Goal: Task Accomplishment & Management: Manage account settings

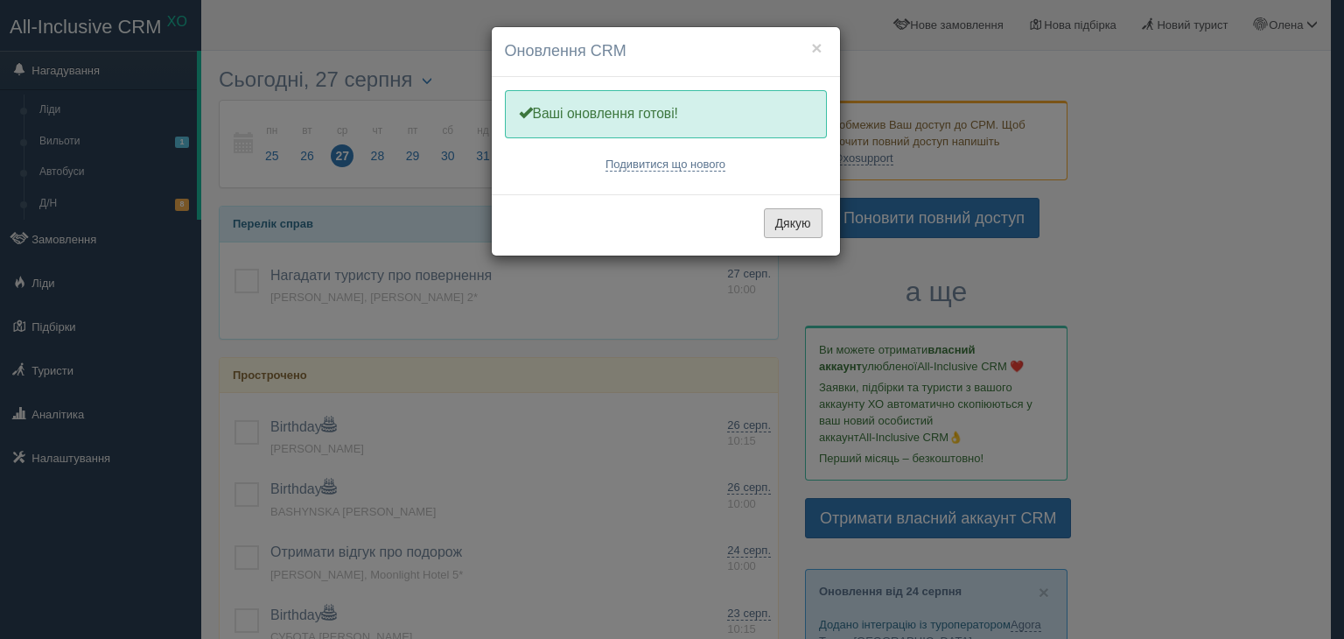
click at [785, 222] on button "Дякую" at bounding box center [793, 223] width 59 height 30
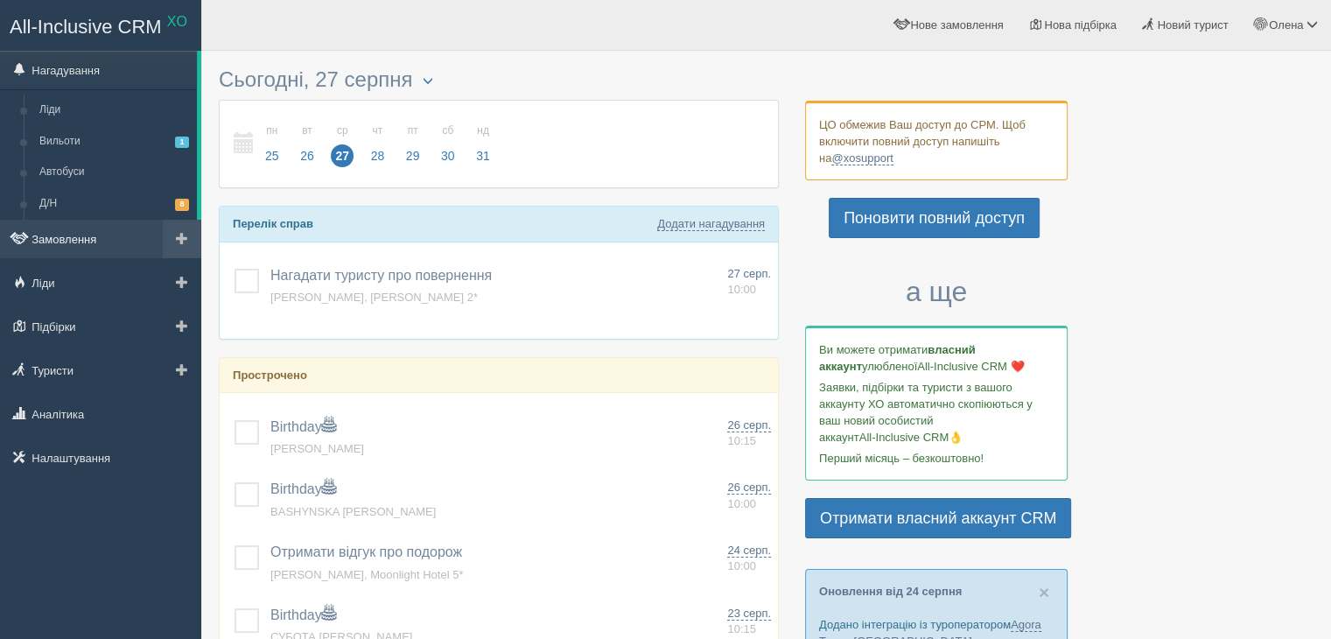
click at [72, 241] on link "Замовлення" at bounding box center [100, 239] width 201 height 38
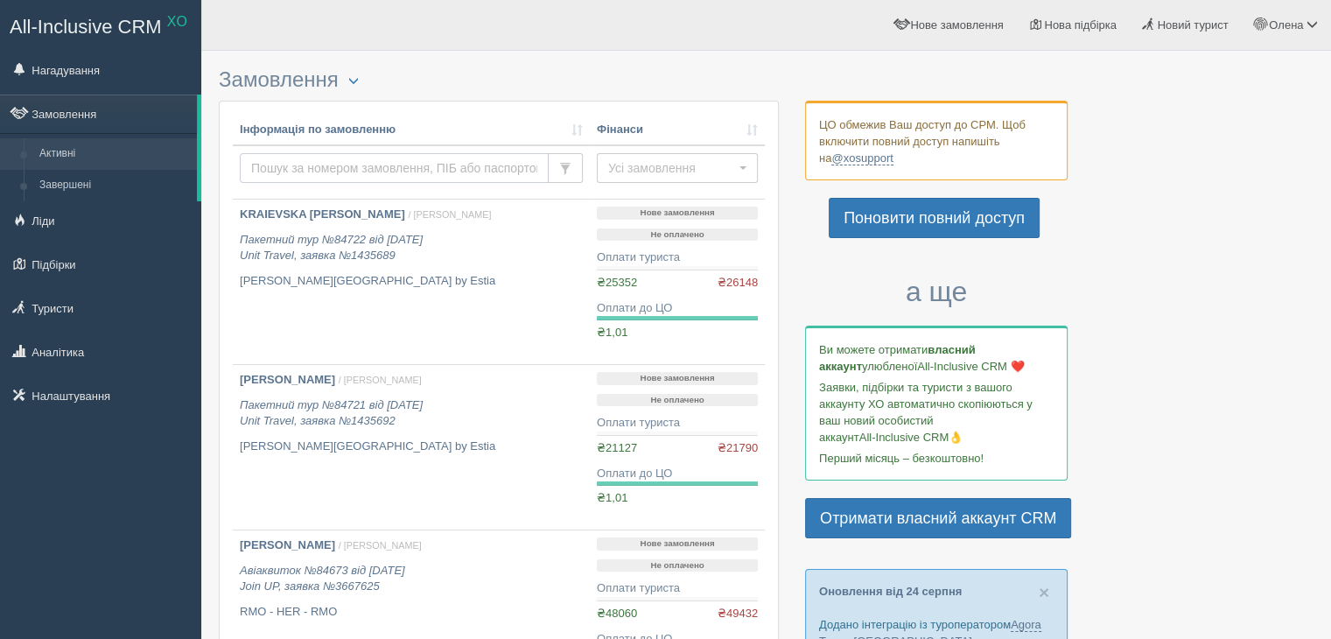
click at [321, 171] on input "text" at bounding box center [394, 168] width 309 height 30
type input "ugc"
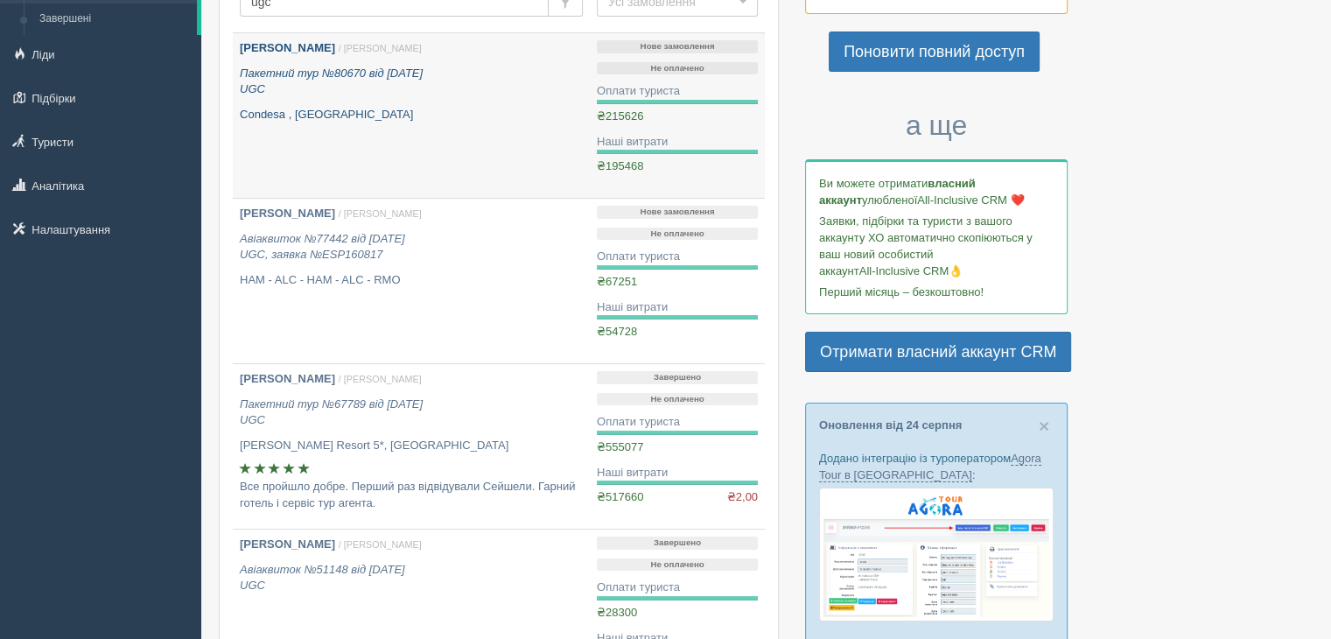
scroll to position [175, 0]
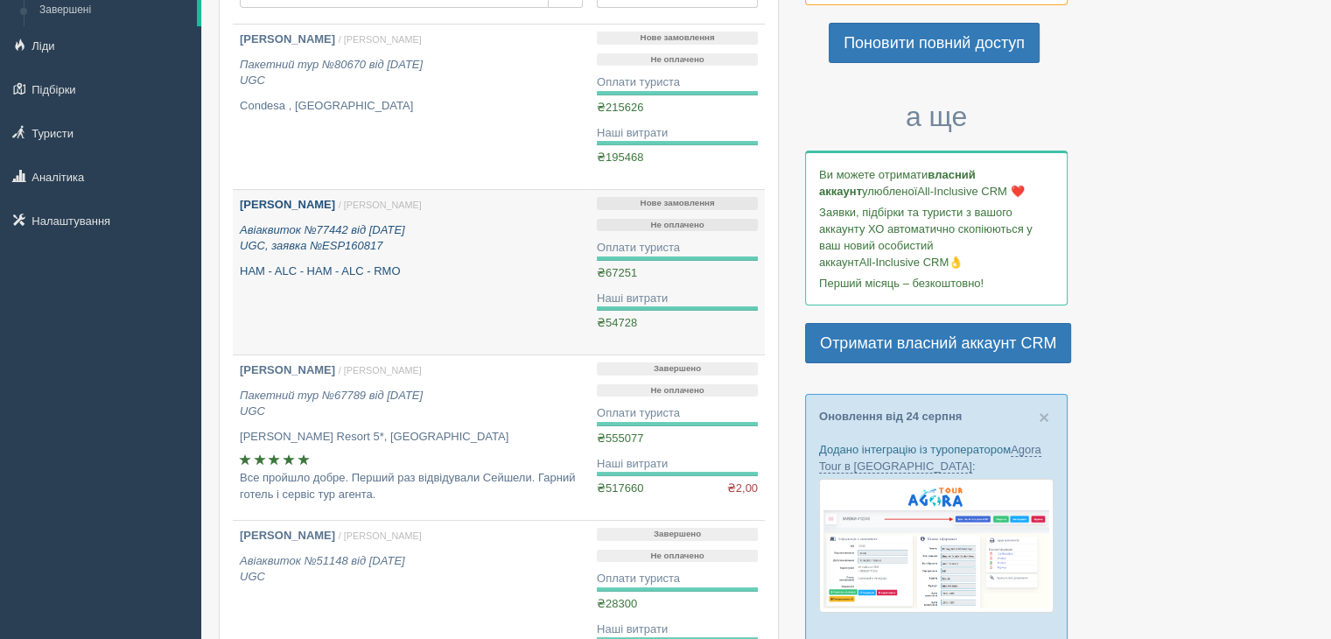
click at [290, 235] on p "Авіаквиток №77442 від 01.04.2025 UGC, заявка №ESP160817" at bounding box center [411, 238] width 343 height 32
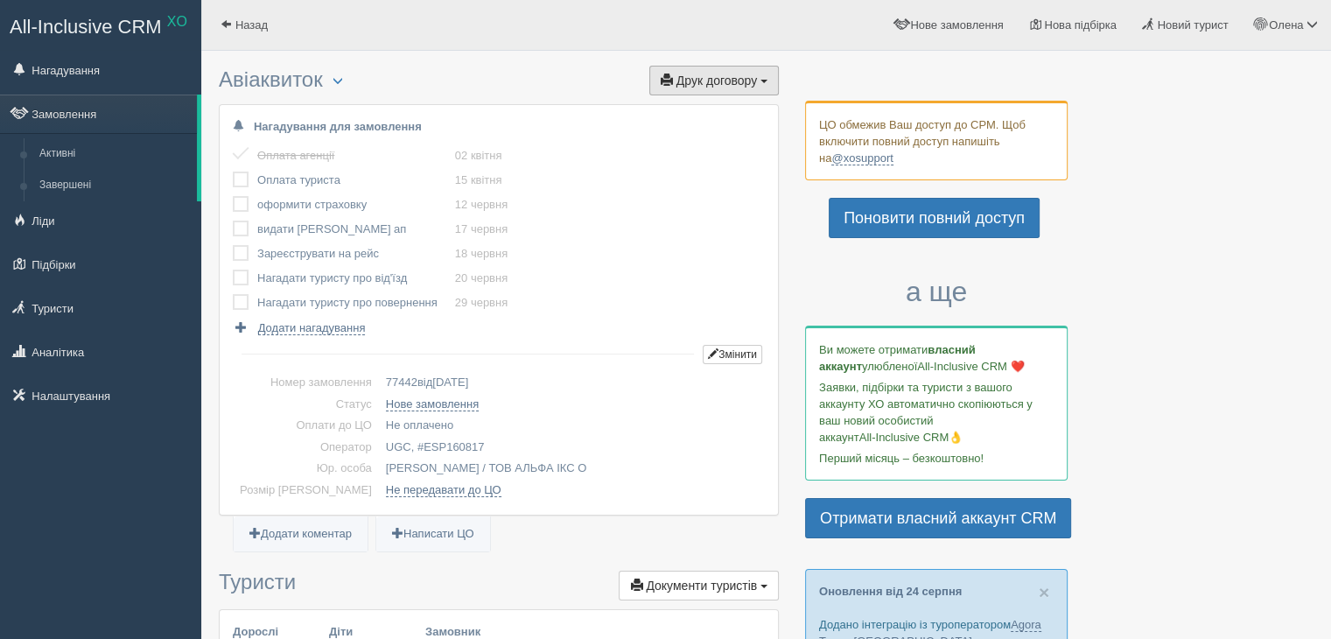
click at [721, 82] on span "Друк договору" at bounding box center [716, 80] width 80 height 14
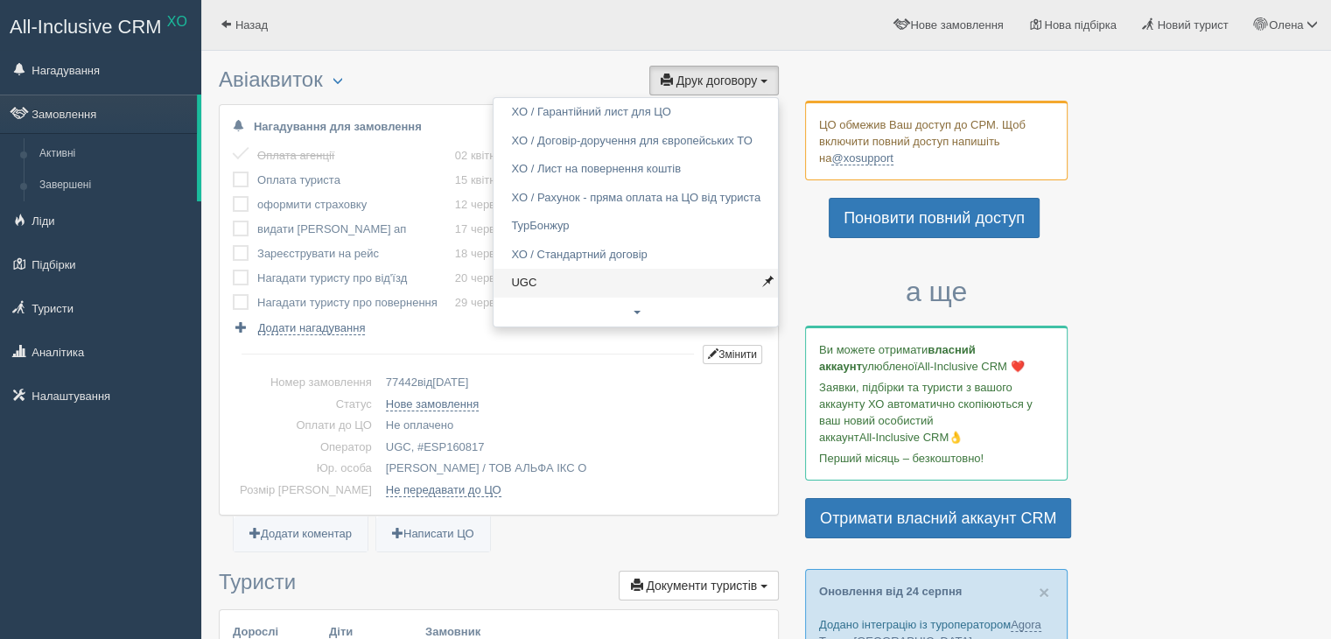
click at [523, 281] on link "UGC" at bounding box center [635, 283] width 284 height 29
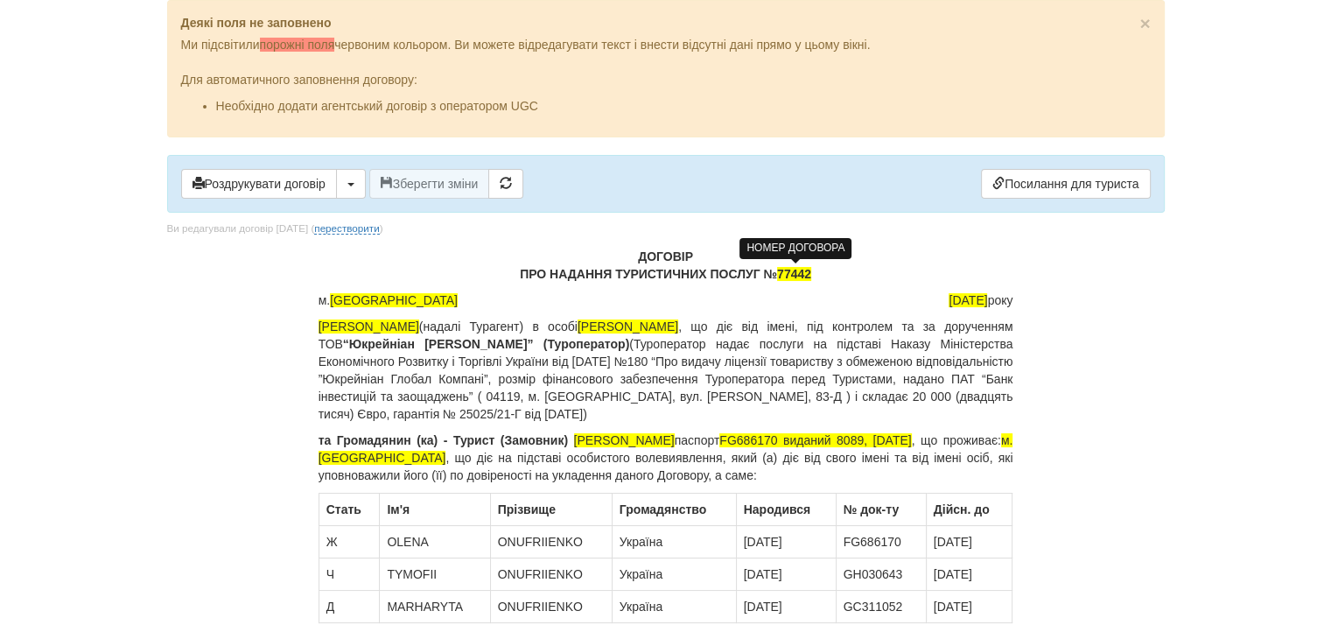
click at [795, 269] on span "77442" at bounding box center [794, 274] width 34 height 14
drag, startPoint x: 929, startPoint y: 297, endPoint x: 1018, endPoint y: 346, distance: 101.8
click at [948, 297] on span "[DATE]" at bounding box center [967, 300] width 38 height 14
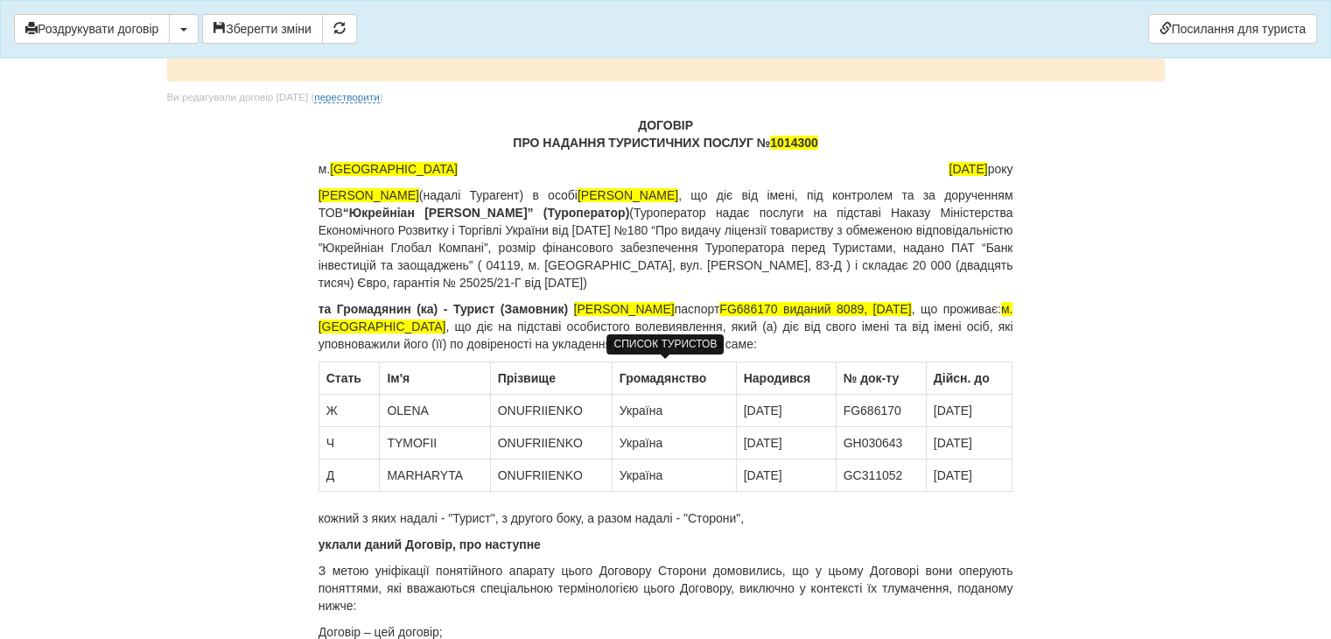
scroll to position [87, 0]
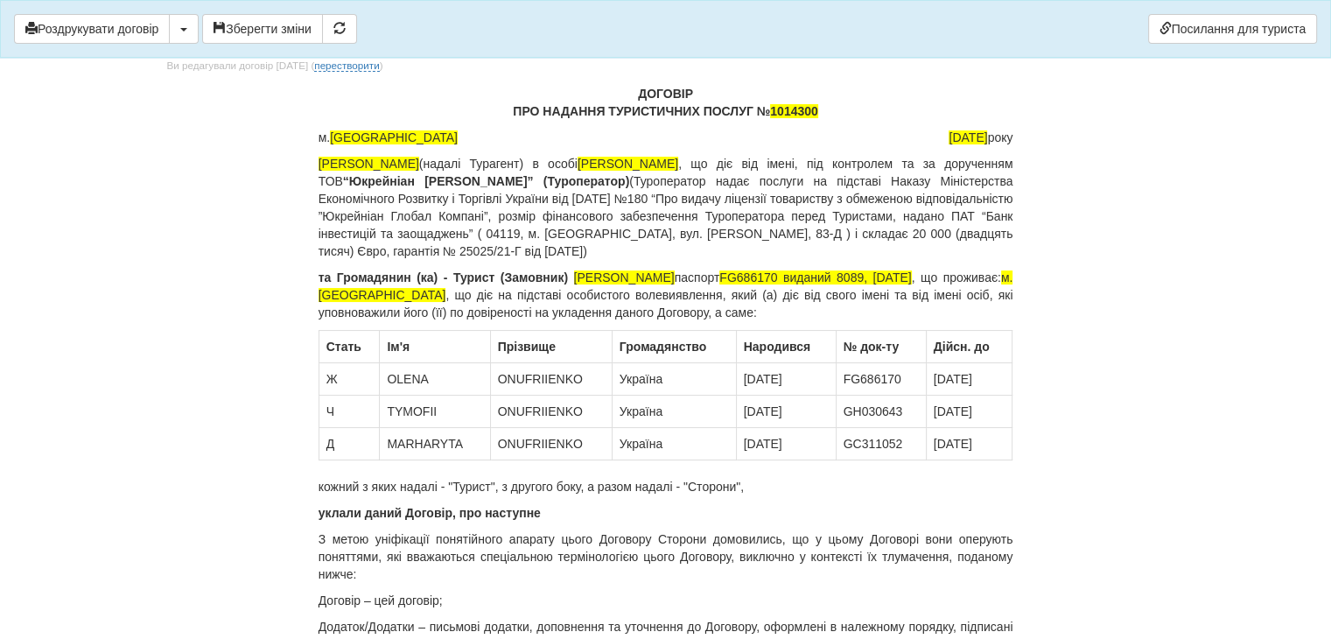
drag, startPoint x: 589, startPoint y: 274, endPoint x: 796, endPoint y: 268, distance: 207.4
click at [796, 269] on p "та [PERSON_NAME] (ка) - [PERSON_NAME] ([PERSON_NAME]) [PERSON_NAME] паспорт [PA…" at bounding box center [665, 295] width 695 height 52
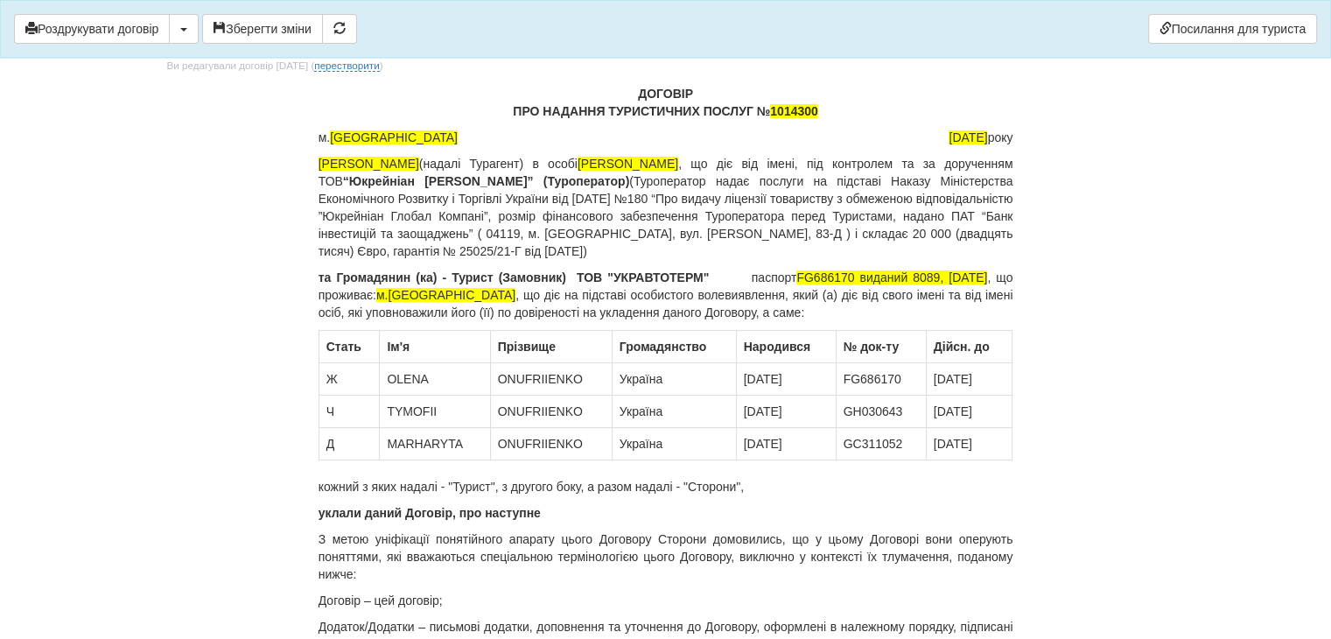
click at [702, 275] on p "та Громадянин (ка) - Турист (Замовник) ТОВ "УКРАВТОТЕРМ" паспорт [PASSPORT] вид…" at bounding box center [665, 295] width 695 height 52
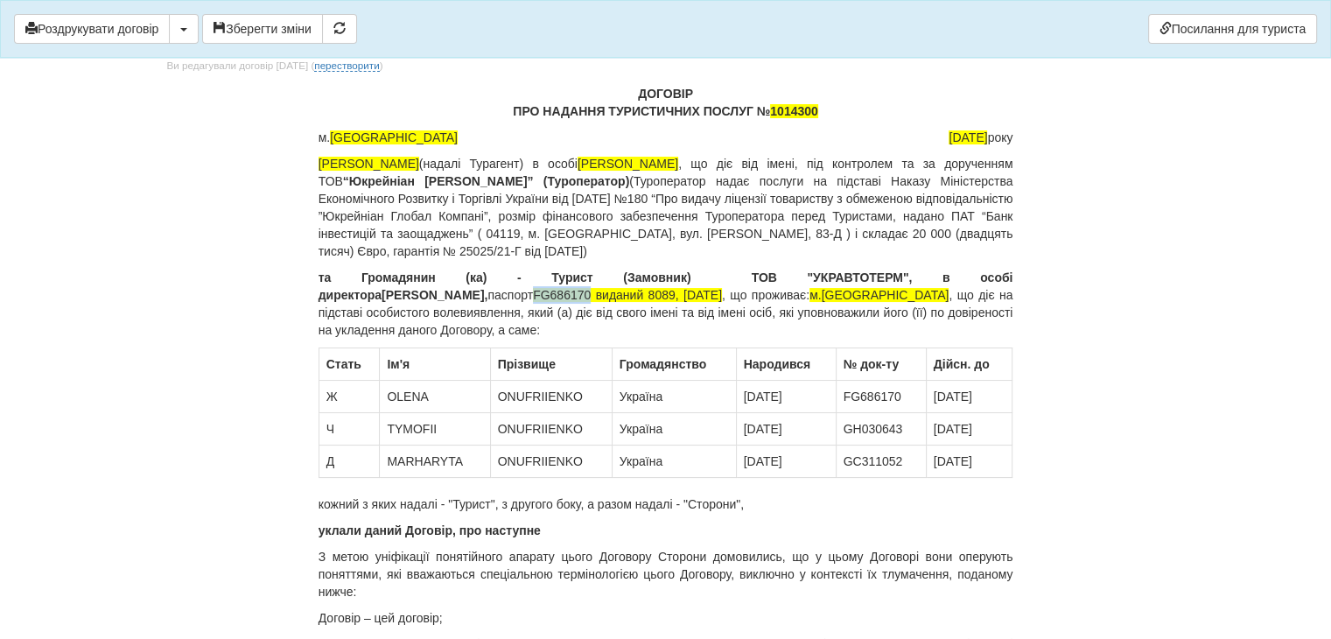
drag, startPoint x: 447, startPoint y: 294, endPoint x: 505, endPoint y: 292, distance: 57.8
click at [533, 292] on span "FG686170 виданий 8089, [DATE]" at bounding box center [627, 295] width 189 height 14
drag, startPoint x: 391, startPoint y: 295, endPoint x: 672, endPoint y: 290, distance: 280.8
click at [672, 290] on p "та Громадянин (ка) - Турист (Замовник) ТОВ "УКРАВТОТЕРМ", в особі директора [PE…" at bounding box center [665, 304] width 695 height 70
click at [659, 291] on span "FX592161 виданий 8012, [DATE]" at bounding box center [627, 295] width 188 height 14
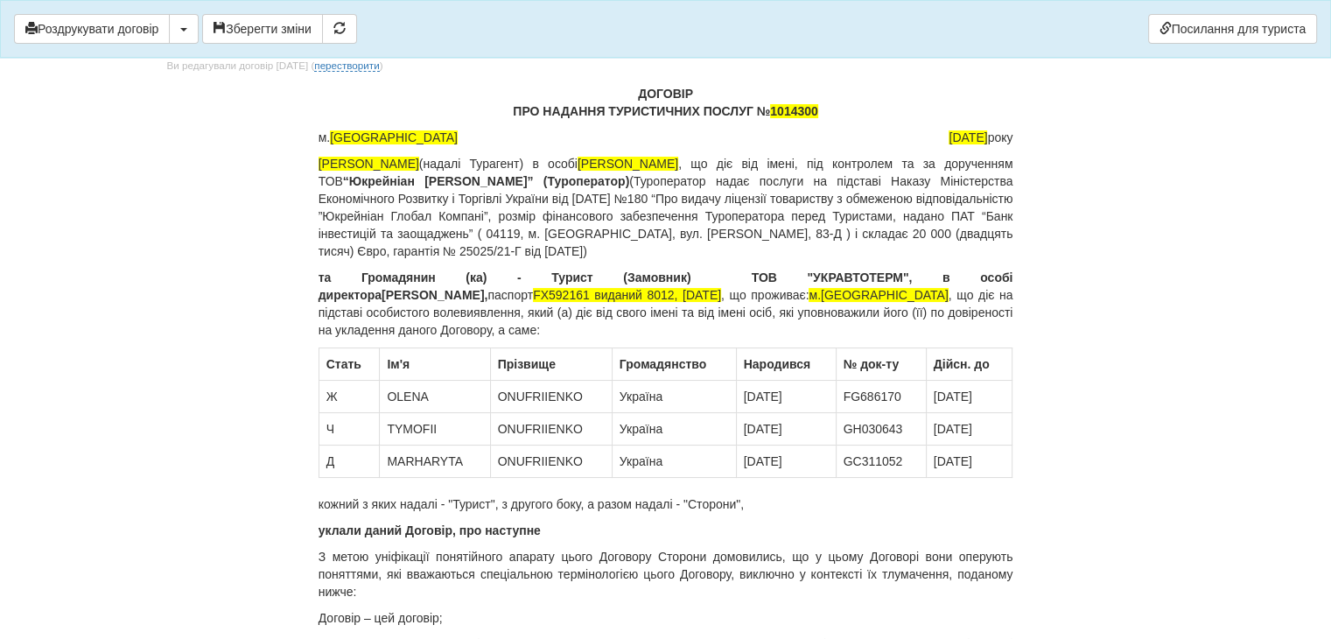
click at [609, 291] on span "FX592161 виданий 8012, [DATE]" at bounding box center [627, 295] width 188 height 14
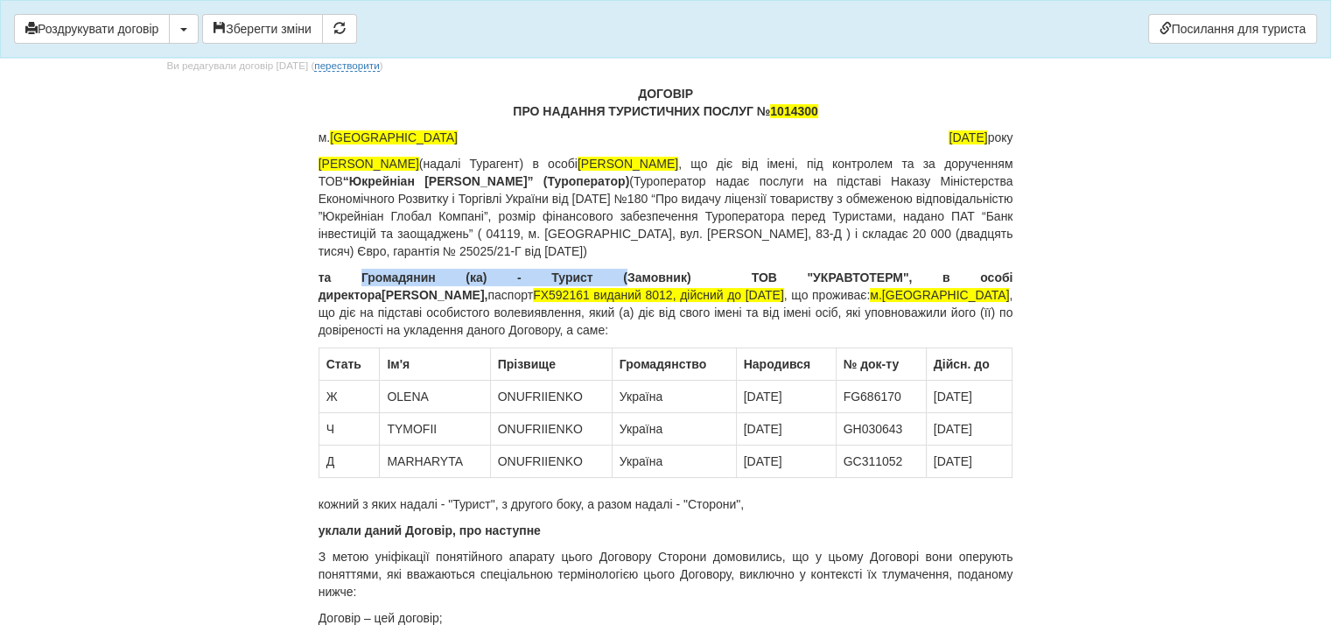
drag, startPoint x: 343, startPoint y: 277, endPoint x: 531, endPoint y: 277, distance: 188.1
click at [531, 277] on b "та Громадянин (ка) - Турист (Замовник)" at bounding box center [504, 277] width 373 height 14
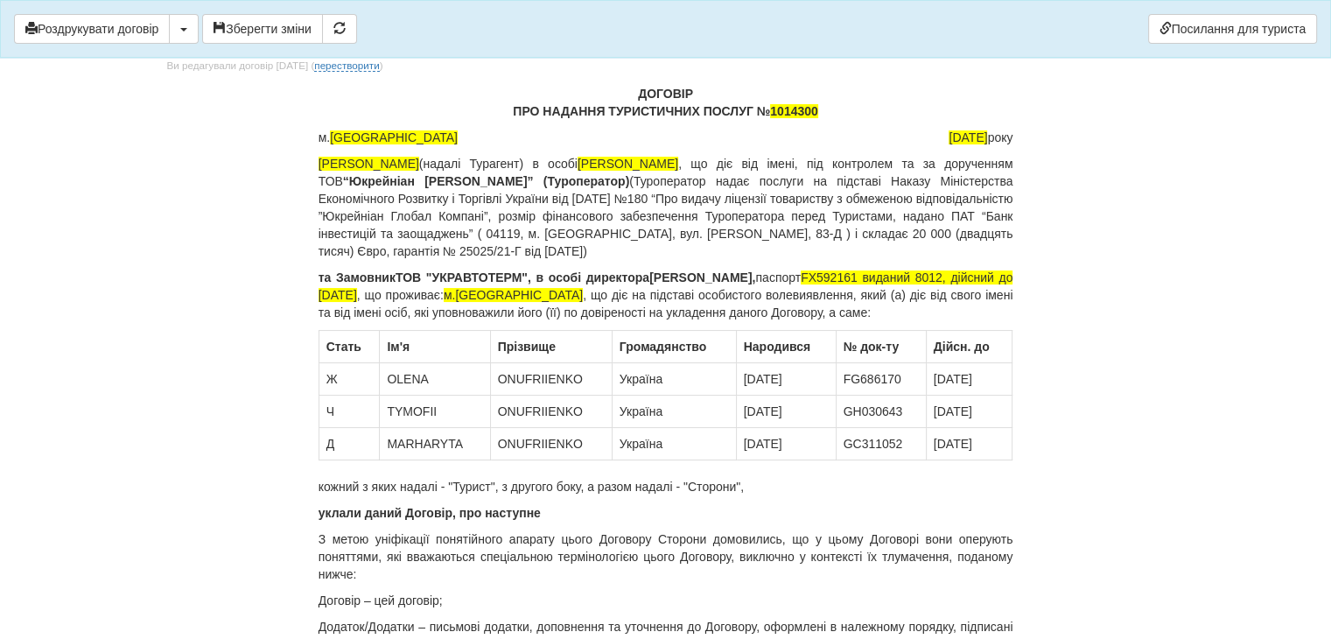
click at [755, 277] on b "[PERSON_NAME]," at bounding box center [702, 277] width 106 height 14
click at [755, 275] on b "[PERSON_NAME]," at bounding box center [702, 277] width 106 height 14
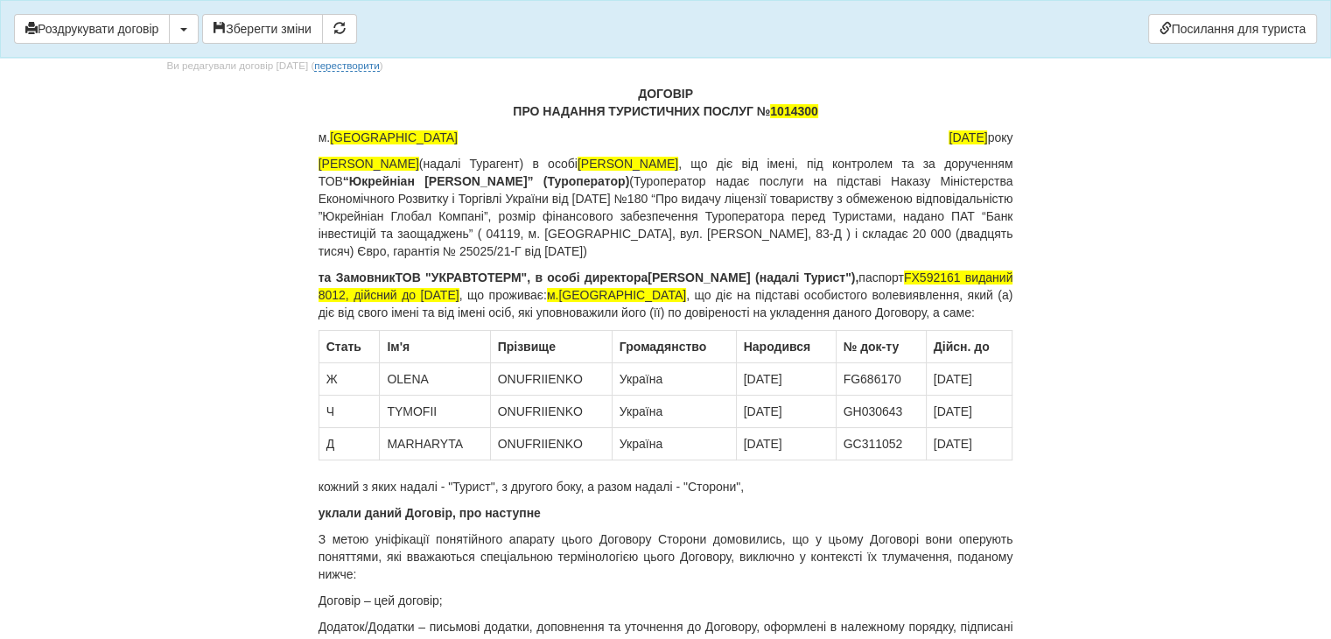
click at [858, 274] on b "[PERSON_NAME] (надалі Турист")," at bounding box center [752, 277] width 211 height 14
click at [545, 273] on b "ТОВ "УКРАВТОТЕРМ", в особі директора" at bounding box center [519, 277] width 249 height 14
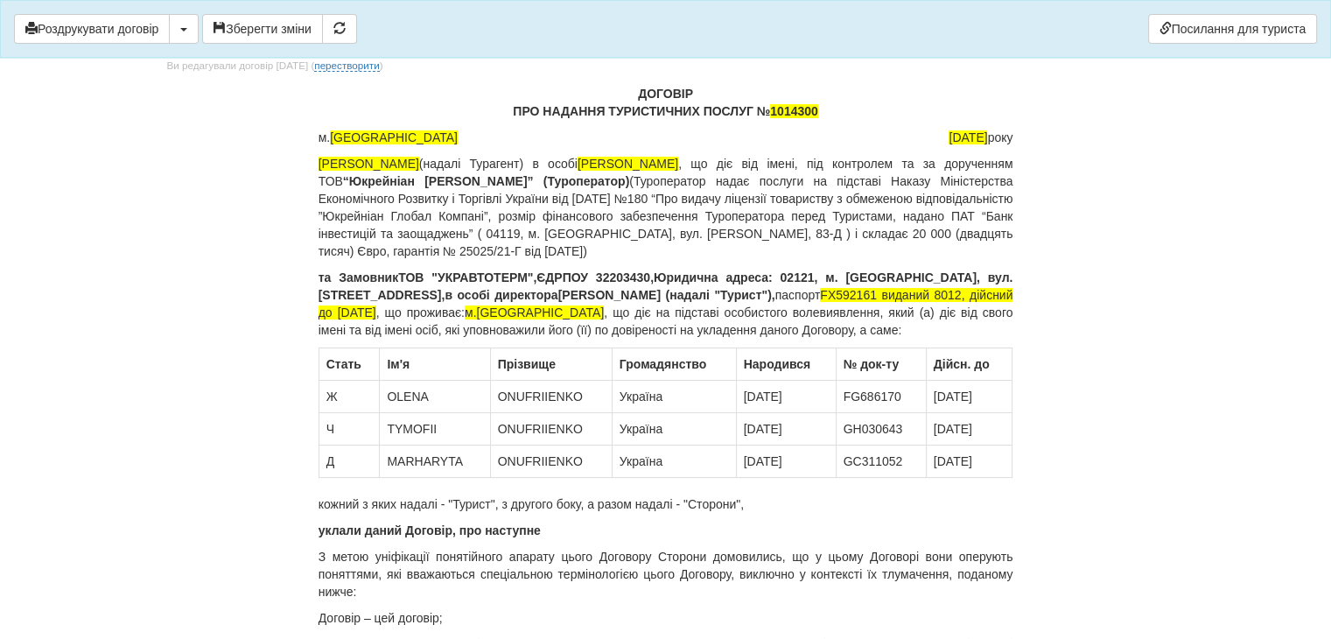
click at [663, 275] on b "Юридична адреса: 02121, м. [GEOGRAPHIC_DATA], вул. [STREET_ADDRESS]," at bounding box center [665, 285] width 695 height 31
click at [557, 288] on b "в особі директора" at bounding box center [500, 295] width 113 height 14
drag, startPoint x: 399, startPoint y: 311, endPoint x: 515, endPoint y: 314, distance: 116.4
click at [515, 314] on p "та Замовник ТОВ "УКРАВТОТЕРМ", ЄДРПОУ 32203430, ю ридична адреса: 02121, м. [GE…" at bounding box center [665, 304] width 695 height 70
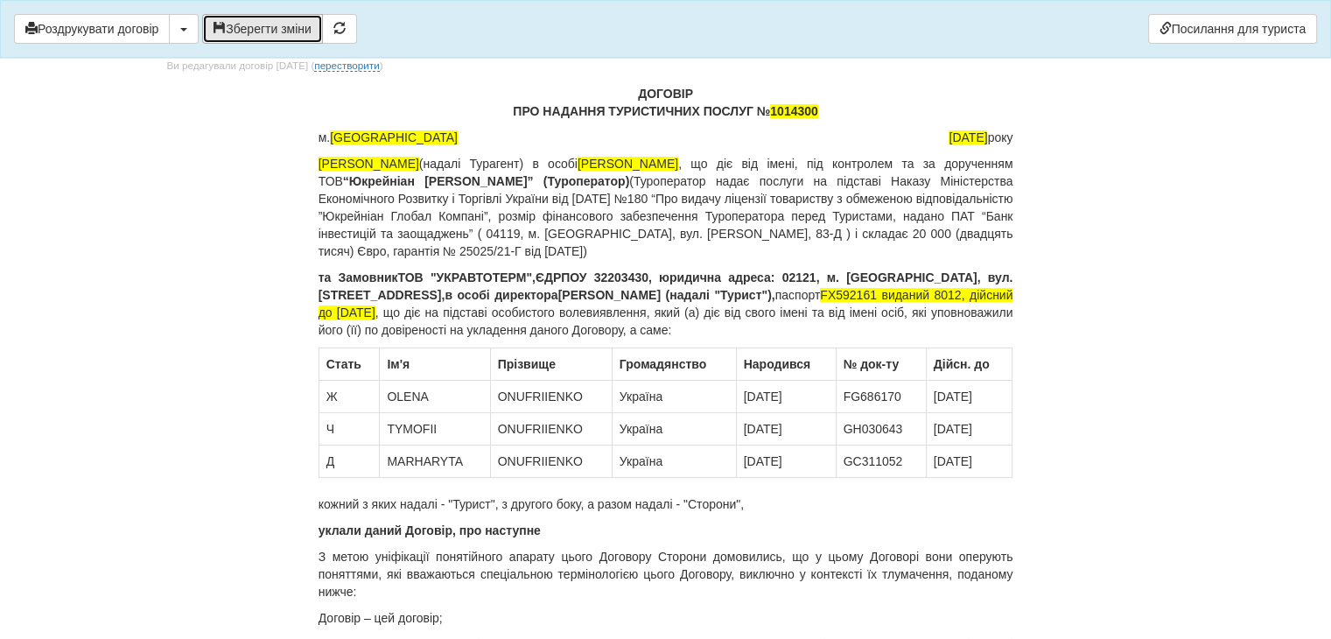
click at [249, 30] on button "Зберегти зміни" at bounding box center [262, 29] width 121 height 30
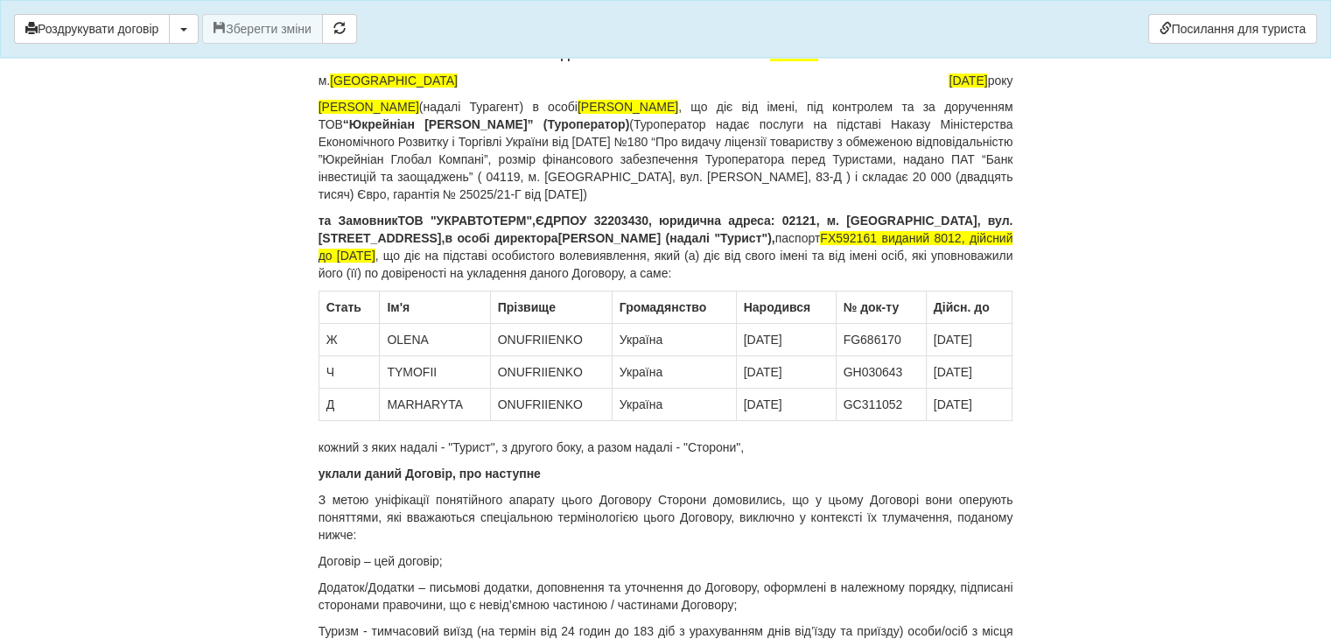
scroll to position [175, 0]
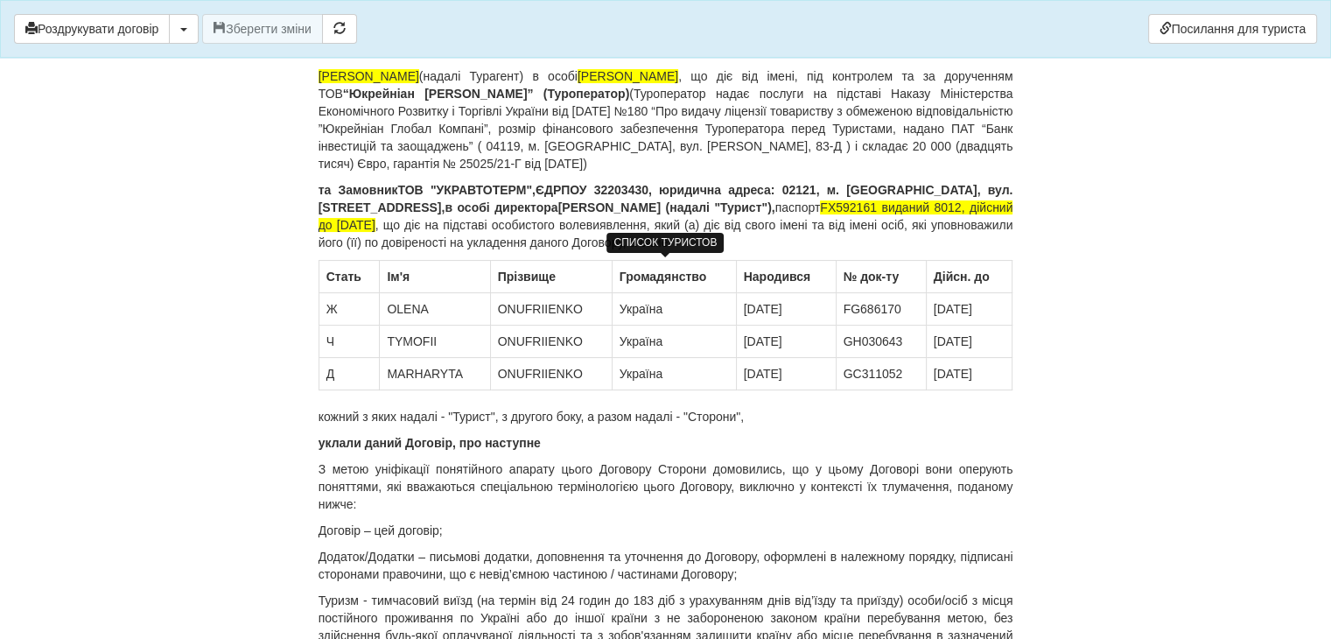
drag, startPoint x: 324, startPoint y: 308, endPoint x: 339, endPoint y: 311, distance: 16.0
click at [339, 311] on td "Ж" at bounding box center [348, 309] width 61 height 32
copy td "Ж"
drag, startPoint x: 325, startPoint y: 340, endPoint x: 336, endPoint y: 340, distance: 10.5
click at [336, 340] on td "Ч" at bounding box center [348, 341] width 61 height 32
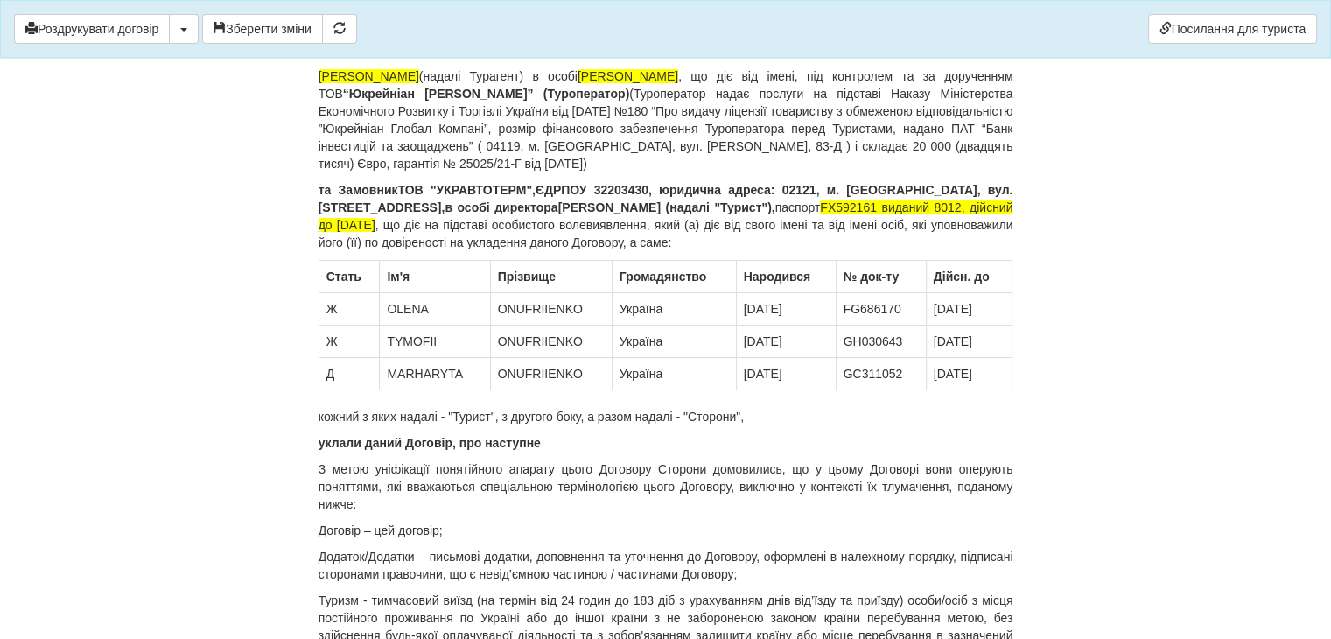
click at [558, 207] on b "[PERSON_NAME] (надалі "Турист")," at bounding box center [666, 207] width 217 height 14
click at [562, 204] on b "Смердової [PERSON_NAME] (надалі "Турист")," at bounding box center [709, 207] width 294 height 14
click at [607, 207] on b "Смердової [PERSON_NAME] (надалі "Турист")," at bounding box center [709, 207] width 294 height 14
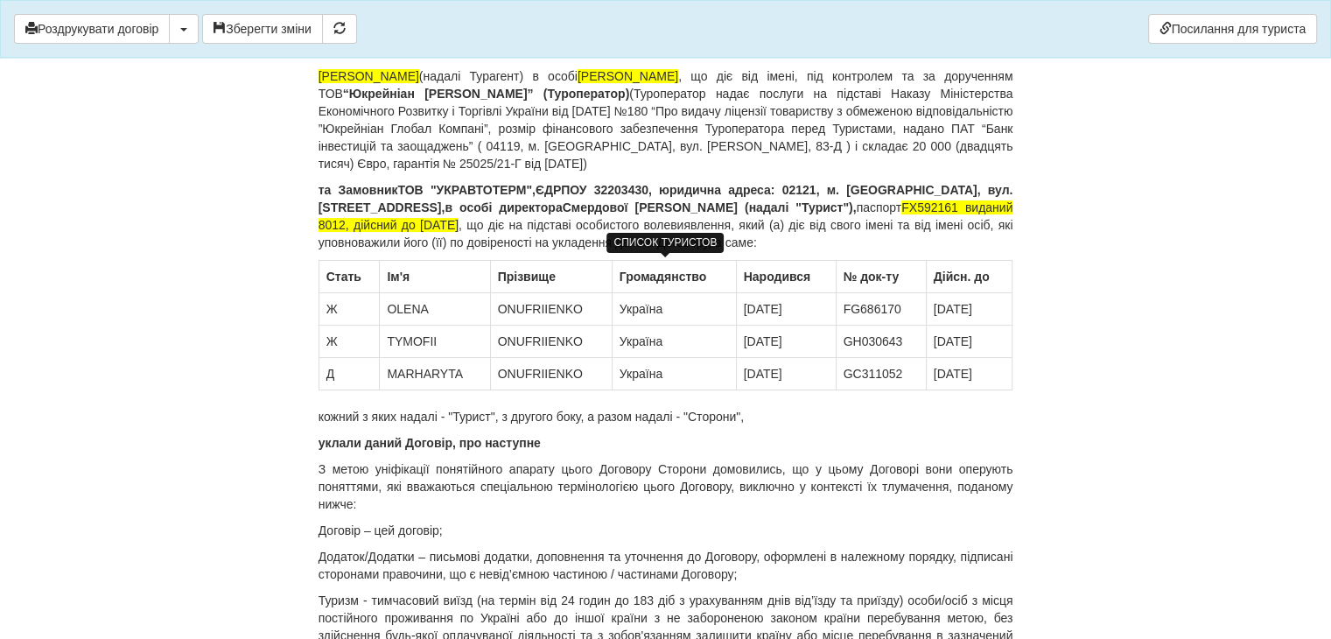
click at [717, 343] on td "Україна" at bounding box center [673, 341] width 124 height 32
drag, startPoint x: 388, startPoint y: 309, endPoint x: 582, endPoint y: 309, distance: 193.3
click at [582, 309] on tr "Ж [GEOGRAPHIC_DATA] ONUFRIIENKO [GEOGRAPHIC_DATA] [DATE] FG686170 [DATE]" at bounding box center [665, 309] width 694 height 32
drag, startPoint x: 741, startPoint y: 306, endPoint x: 990, endPoint y: 311, distance: 249.3
click at [990, 311] on tr "Ж [GEOGRAPHIC_DATA] [DATE] FG686170 [DATE]" at bounding box center [665, 309] width 694 height 32
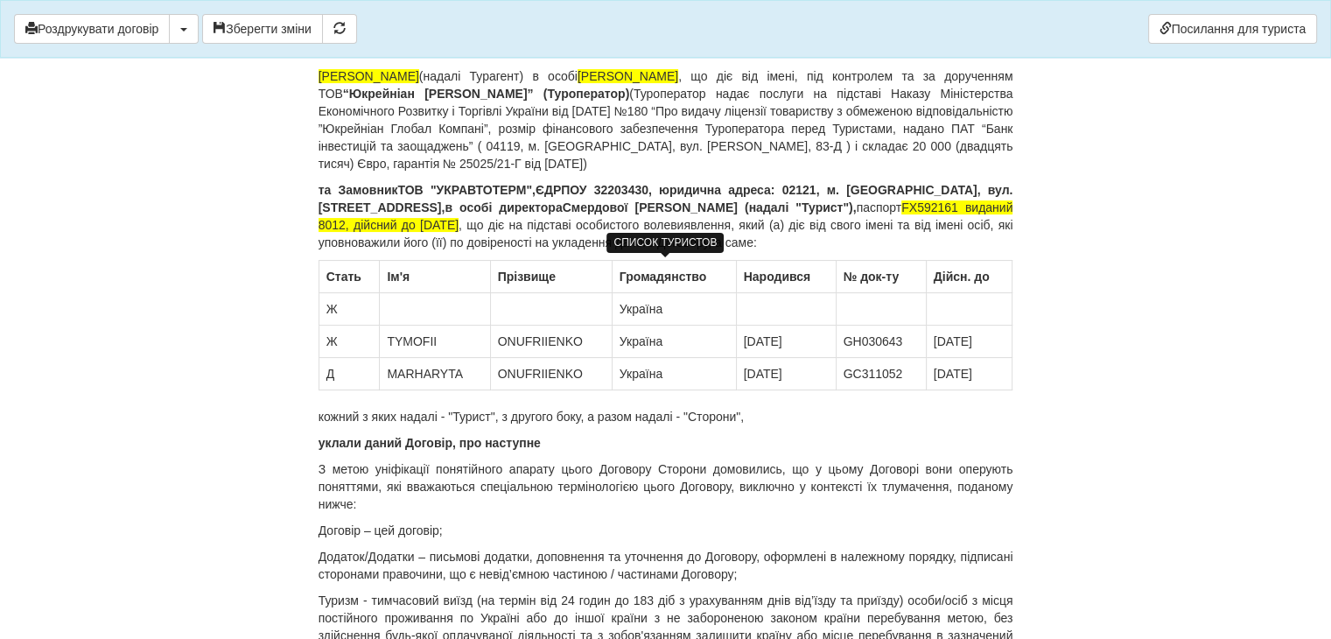
drag, startPoint x: 387, startPoint y: 339, endPoint x: 587, endPoint y: 340, distance: 200.3
click at [587, 340] on tr "Ж TYMOFII ONUFRIIENKO [GEOGRAPHIC_DATA] [DATE] GH030643 [DATE]" at bounding box center [665, 341] width 694 height 32
drag, startPoint x: 741, startPoint y: 342, endPoint x: 997, endPoint y: 346, distance: 256.3
click at [997, 346] on tr "Ж [GEOGRAPHIC_DATA] [DATE] GH030643 [DATE]" at bounding box center [665, 341] width 694 height 32
drag, startPoint x: 323, startPoint y: 373, endPoint x: 995, endPoint y: 381, distance: 672.7
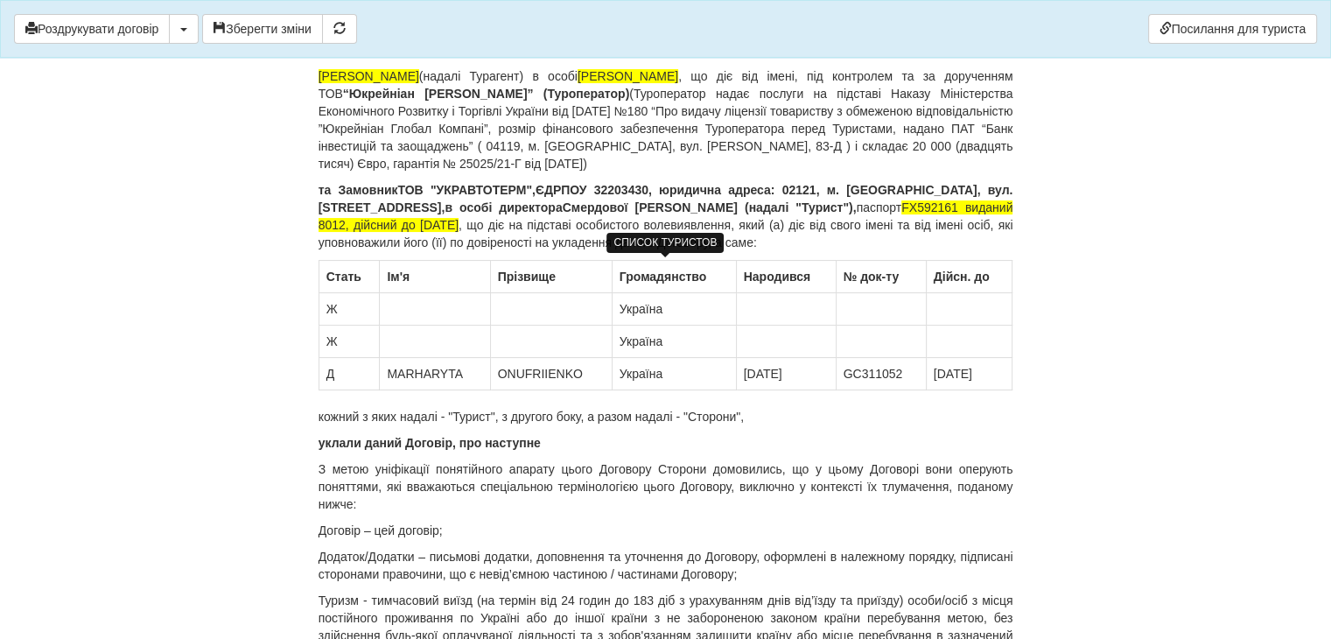
click at [995, 381] on tr "Д [GEOGRAPHIC_DATA] ONUFRIIENKO [GEOGRAPHIC_DATA] [DATE] GC311052 [DATE]" at bounding box center [665, 374] width 694 height 32
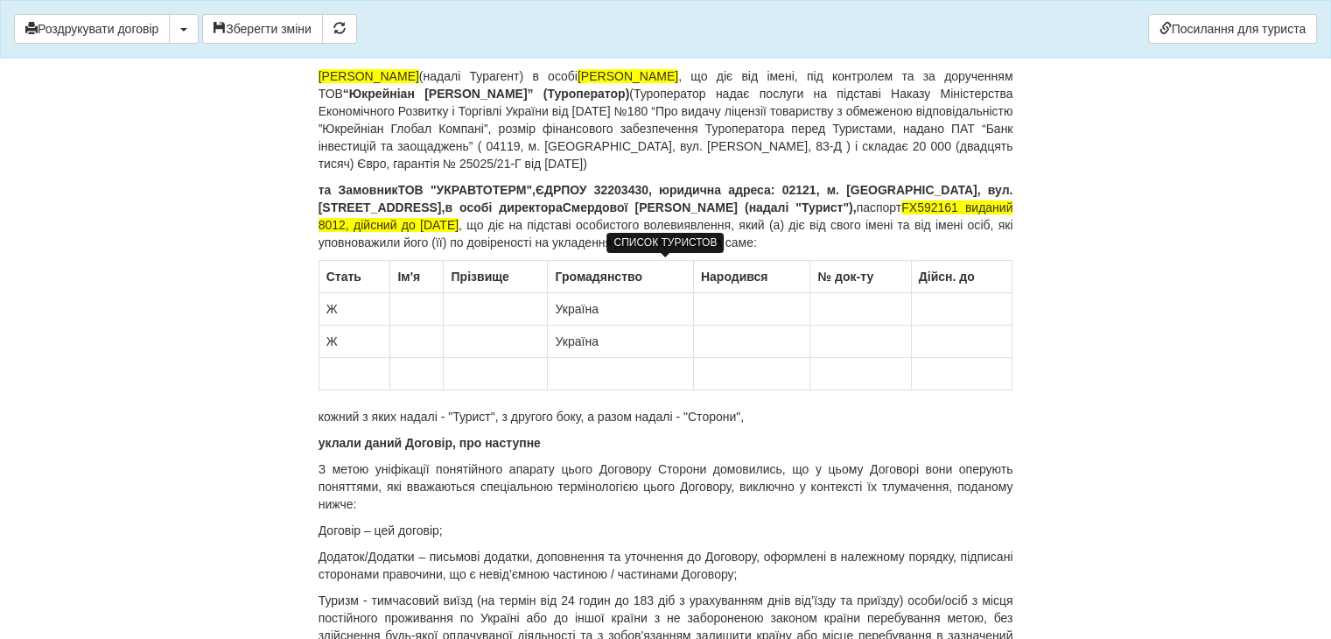
click at [406, 302] on td at bounding box center [416, 309] width 53 height 32
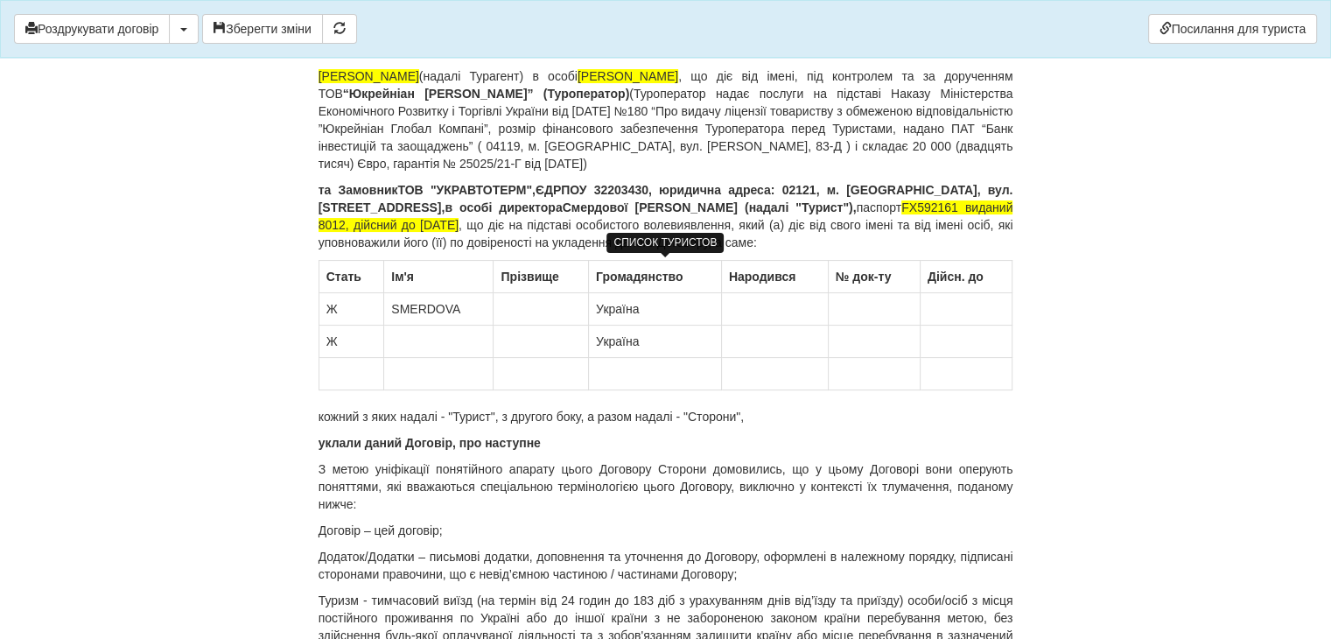
click at [420, 310] on td "SMERDOVA" at bounding box center [438, 309] width 109 height 32
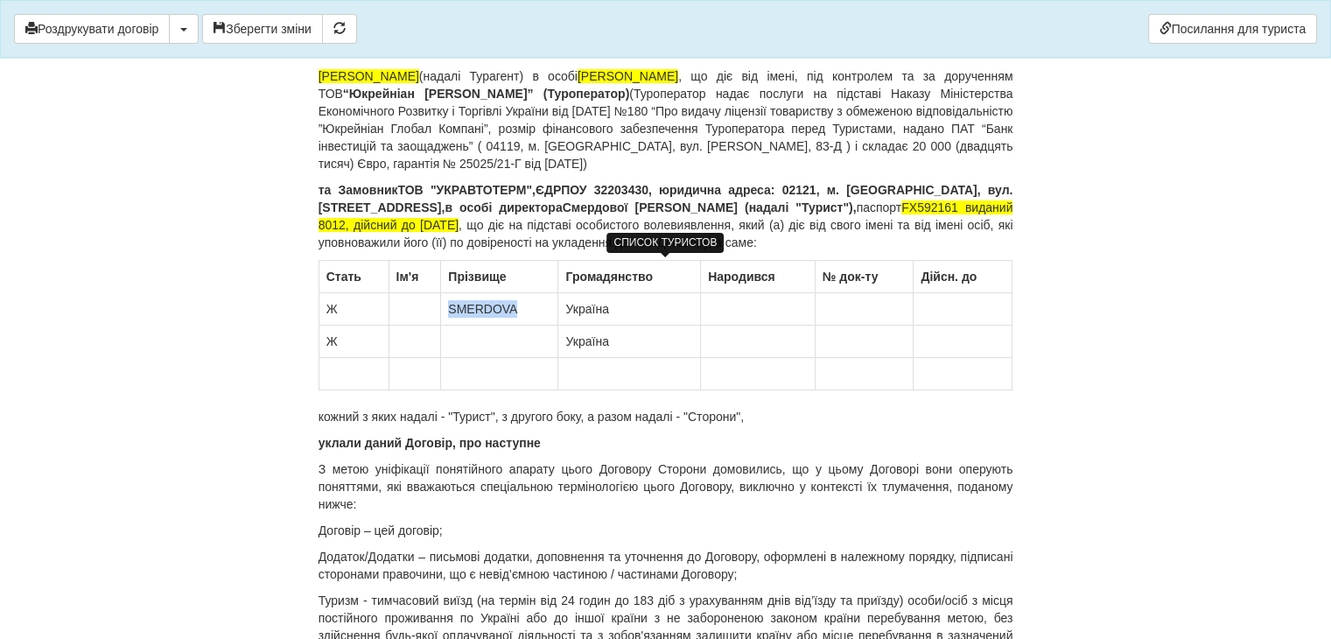
copy td "SMERDOVA"
click at [470, 339] on td at bounding box center [499, 341] width 117 height 32
click at [455, 340] on td "SMERDOVA" at bounding box center [499, 341] width 117 height 32
click at [409, 311] on td at bounding box center [414, 309] width 52 height 32
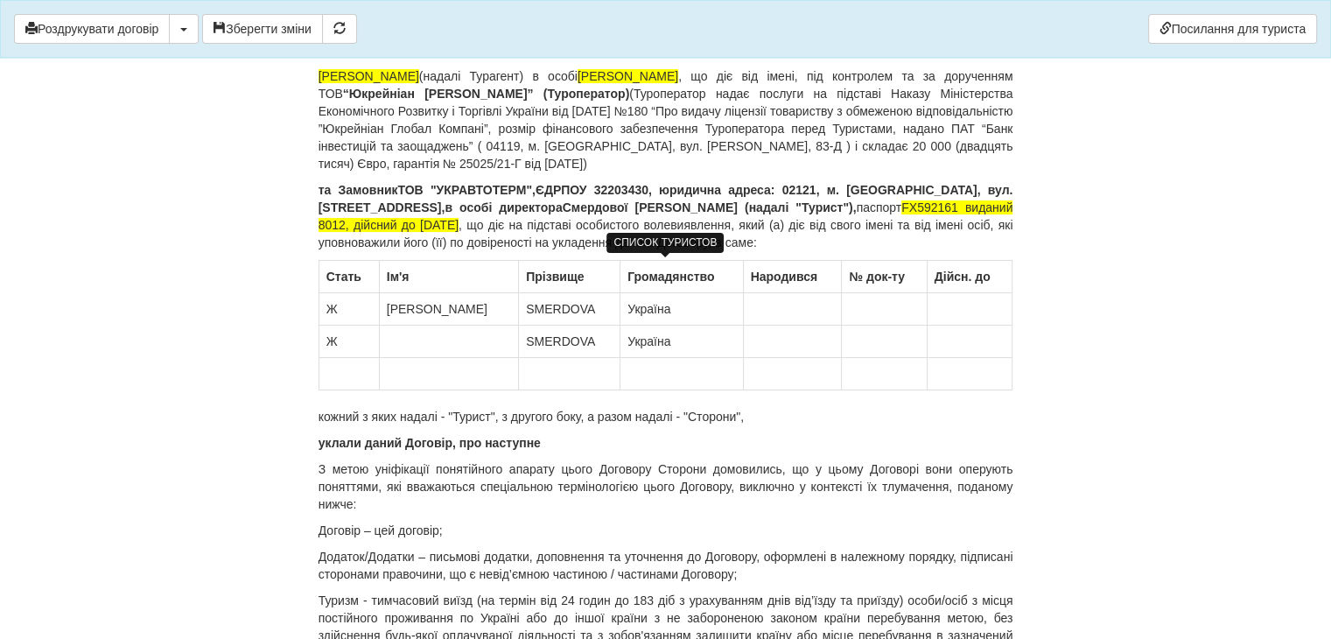
click at [765, 307] on td at bounding box center [792, 309] width 99 height 32
click at [864, 307] on td at bounding box center [884, 309] width 85 height 32
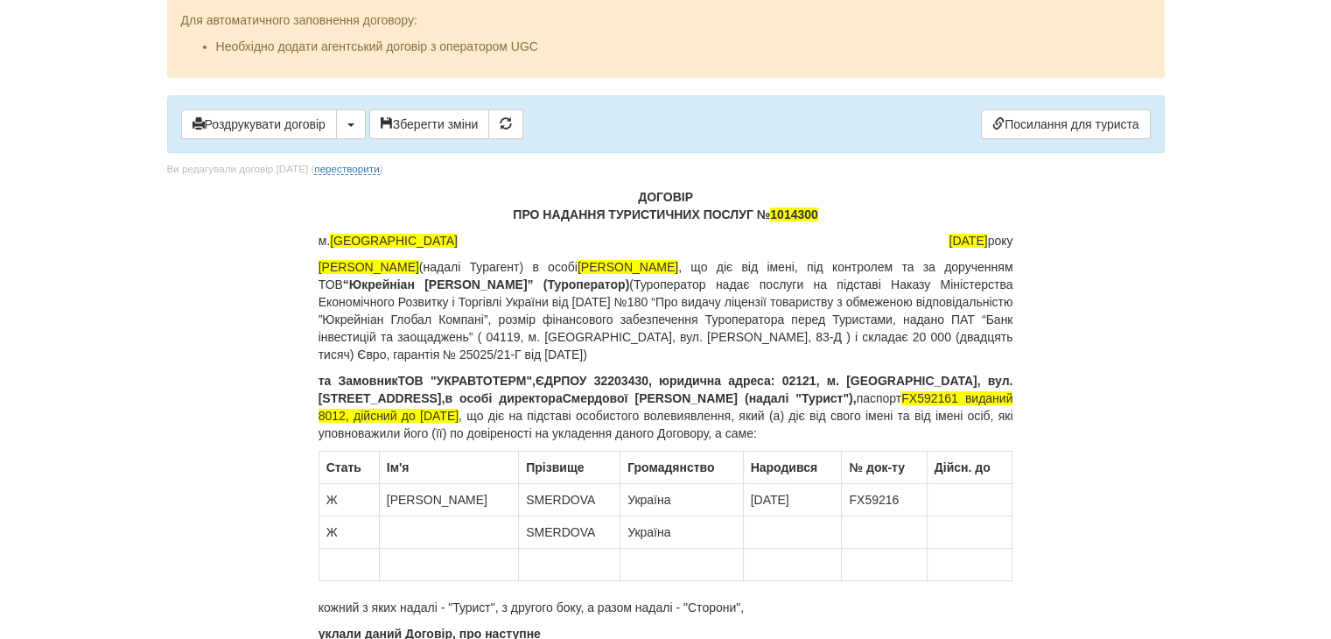
scroll to position [262, 0]
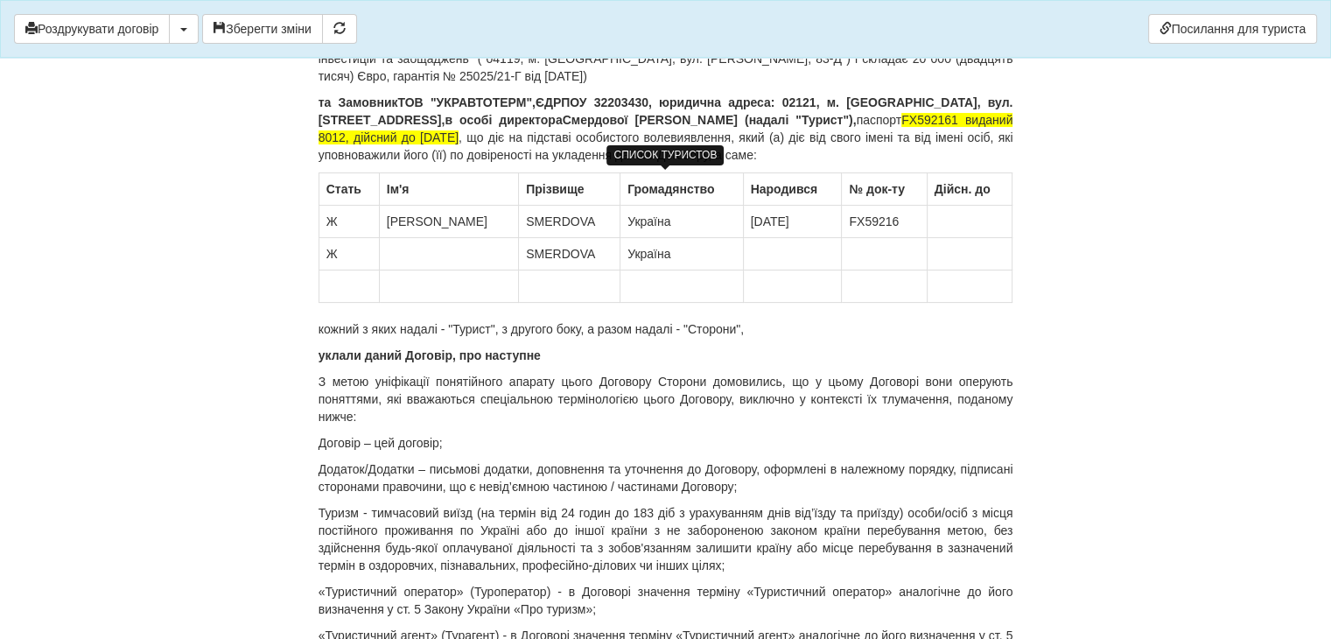
click at [960, 224] on td at bounding box center [969, 222] width 86 height 32
click at [909, 218] on td "FX59216" at bounding box center [884, 222] width 85 height 32
click at [980, 213] on td at bounding box center [969, 222] width 86 height 32
click at [407, 255] on td at bounding box center [448, 254] width 139 height 32
click at [763, 253] on td at bounding box center [791, 254] width 99 height 32
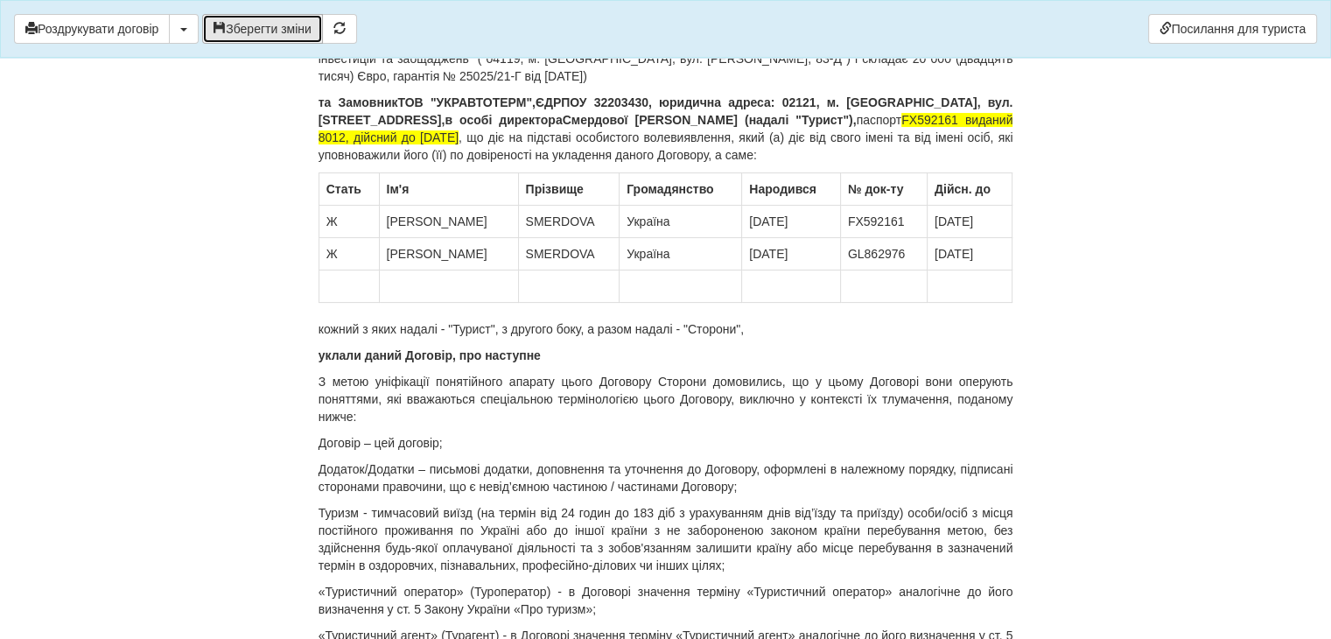
click at [273, 24] on button "Зберегти зміни" at bounding box center [262, 29] width 121 height 30
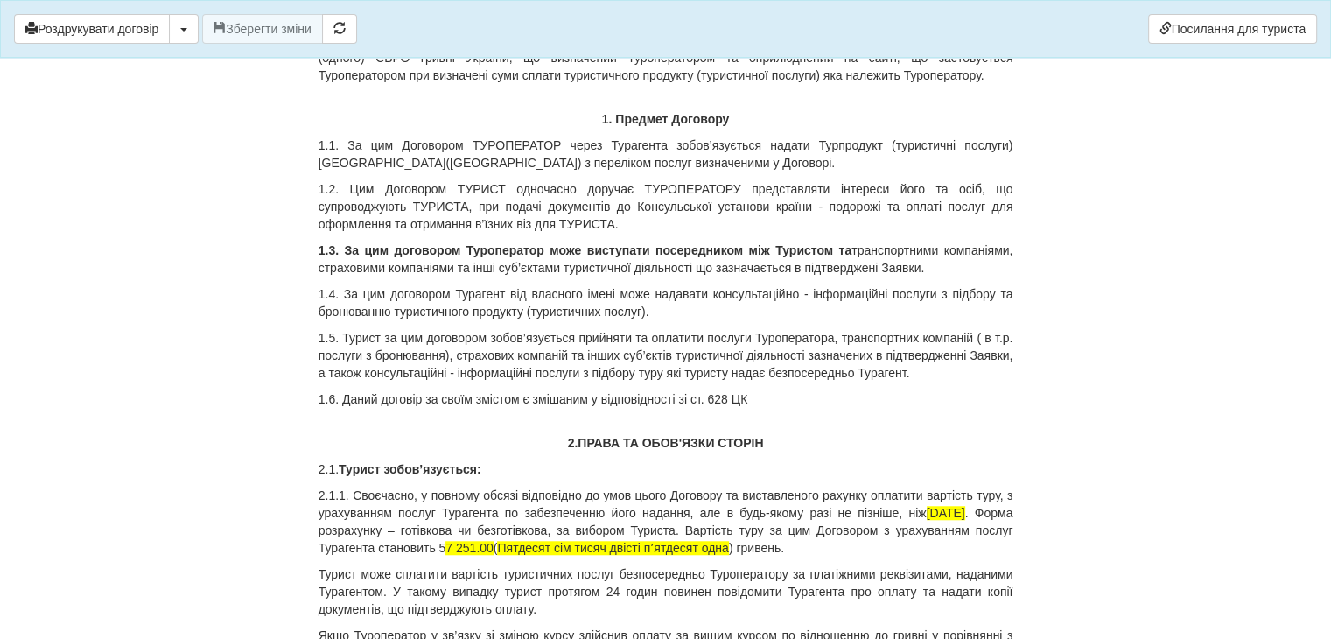
scroll to position [1662, 0]
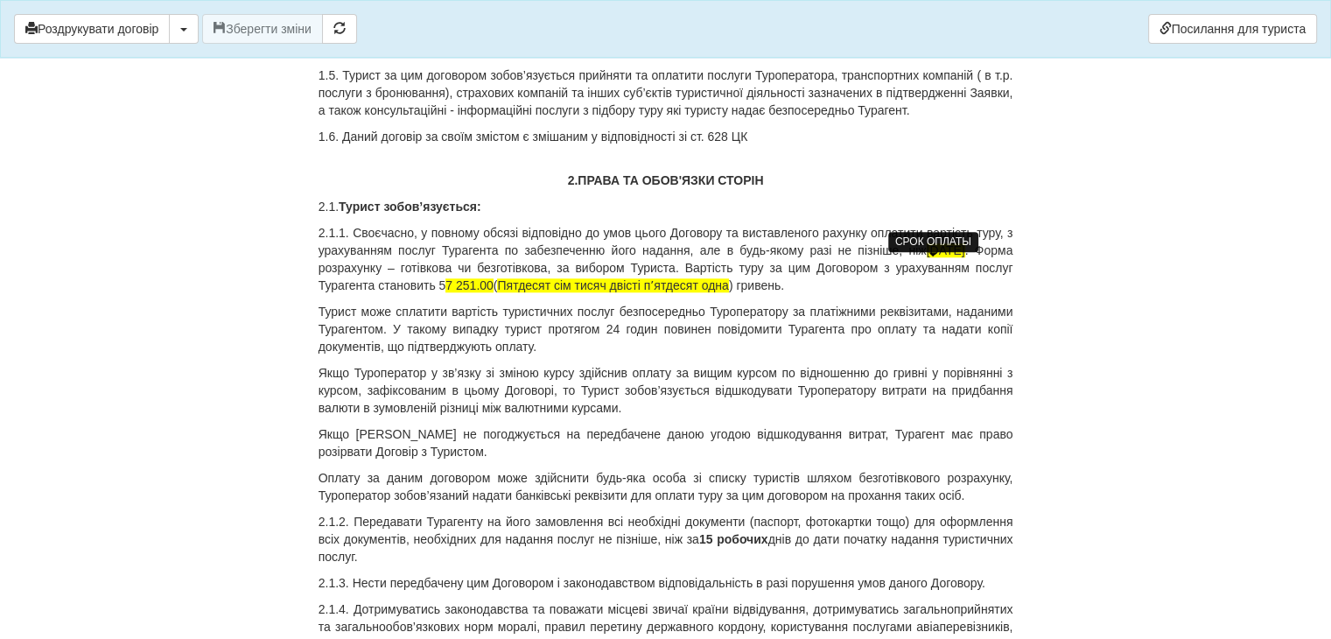
click at [926, 257] on span "[DATE]" at bounding box center [945, 250] width 38 height 14
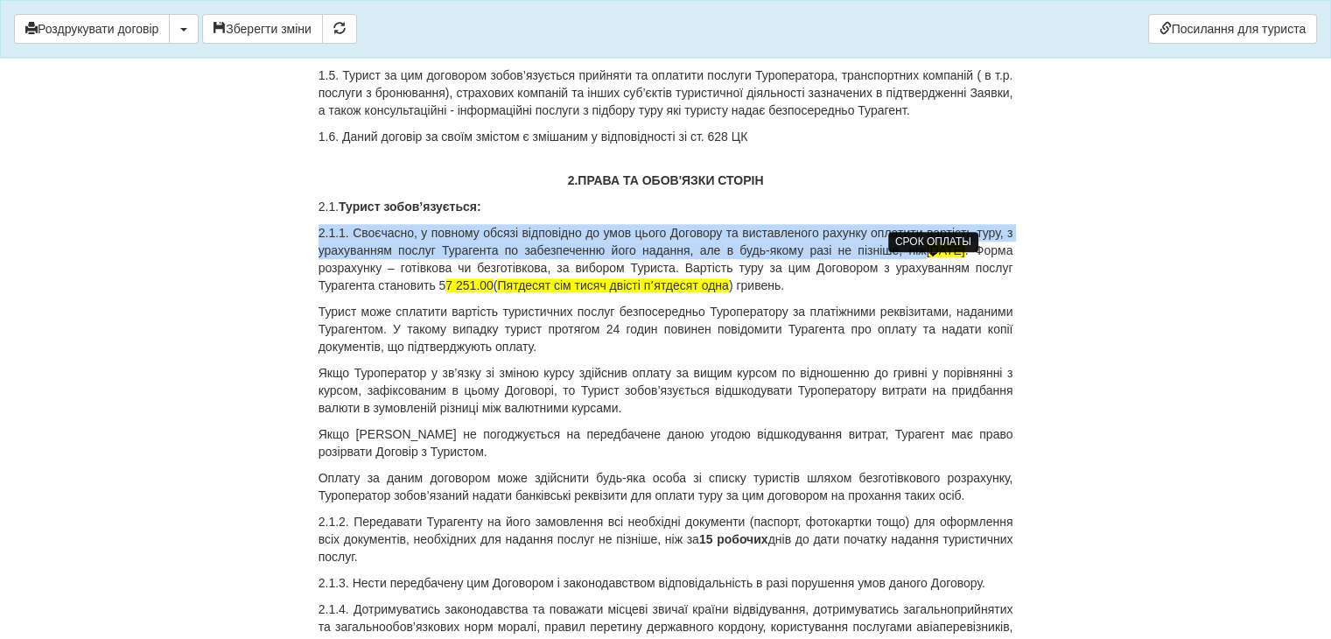
click at [926, 257] on span "[DATE]" at bounding box center [945, 250] width 38 height 14
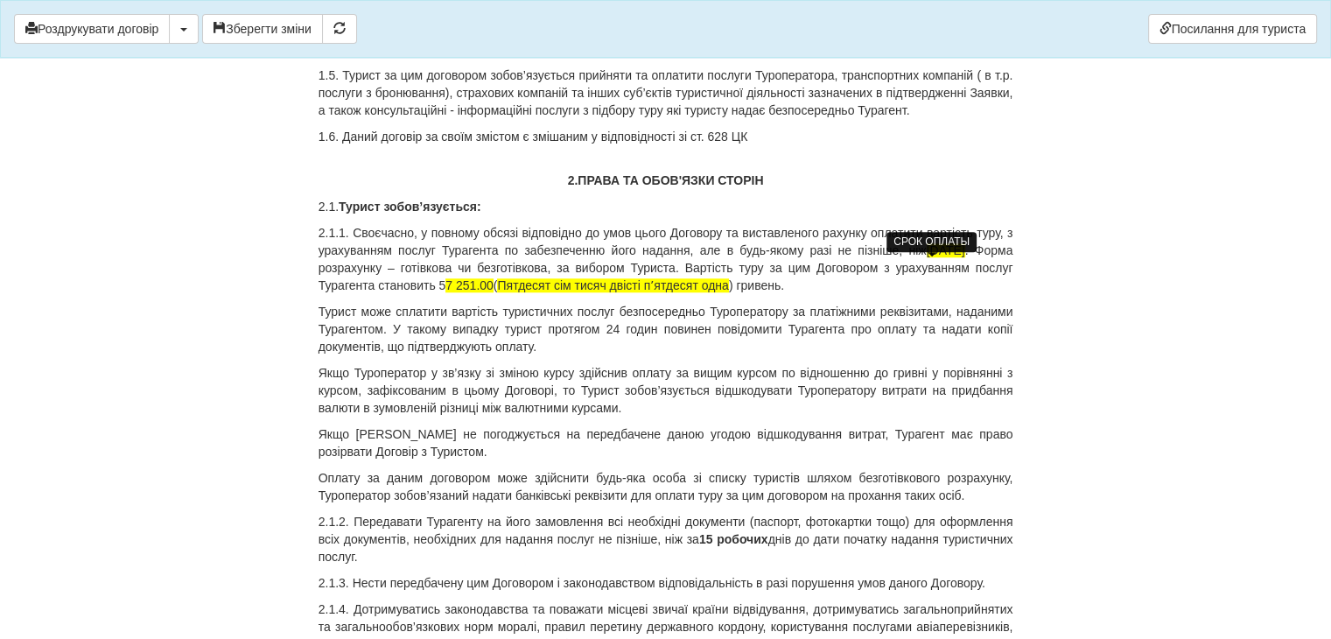
click at [926, 257] on span "[DATE]" at bounding box center [945, 250] width 38 height 14
drag, startPoint x: 400, startPoint y: 284, endPoint x: 478, endPoint y: 287, distance: 77.9
click at [478, 287] on p "2.1.1. Своєчасно, у повному обсязі відповідно до умов цього Договору та виставл…" at bounding box center [665, 259] width 695 height 70
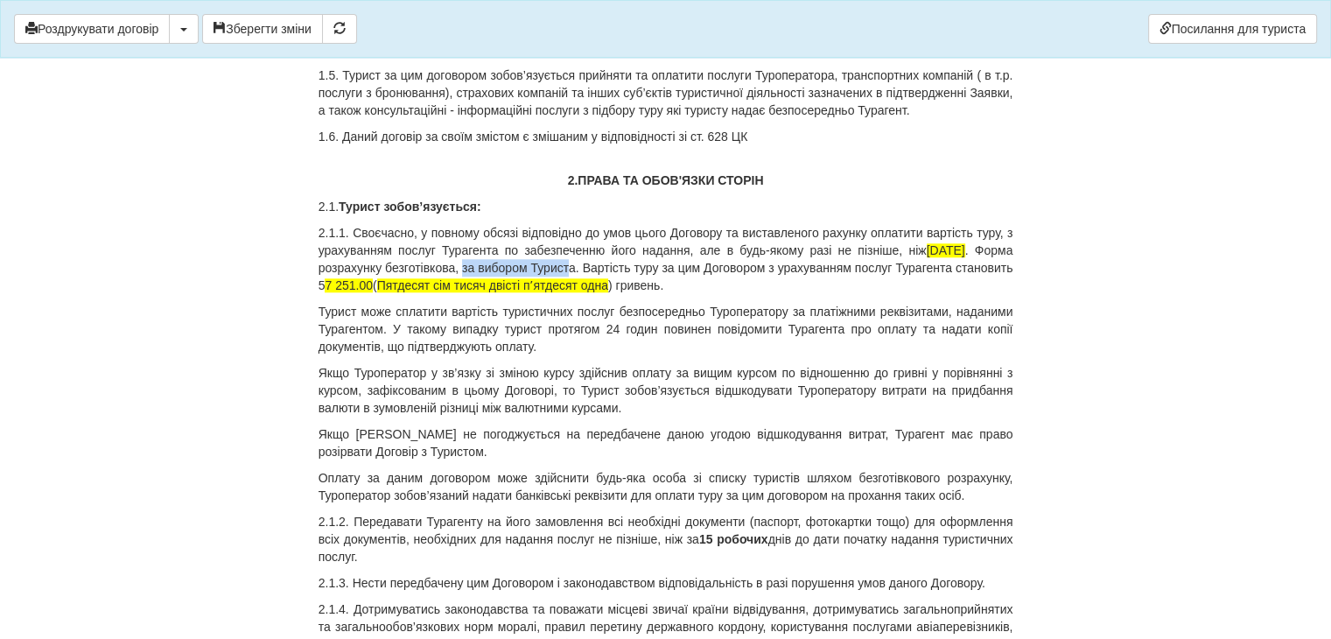
drag, startPoint x: 463, startPoint y: 283, endPoint x: 568, endPoint y: 279, distance: 105.1
click at [568, 279] on p "2.1.1. Своєчасно, у повному обсязі відповідно до умов цього Договору та виставл…" at bounding box center [665, 259] width 695 height 70
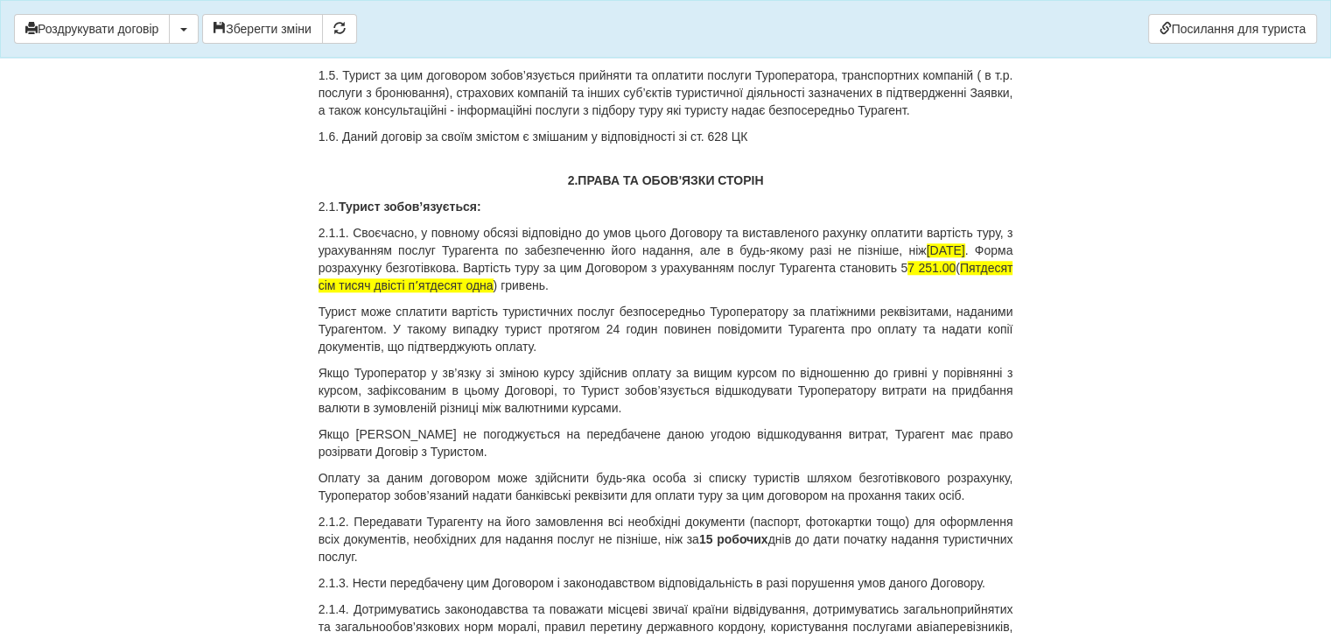
click at [899, 283] on p "2.1.1. Своєчасно, у повному обсязі відповідно до умов цього Договору та виставл…" at bounding box center [665, 259] width 695 height 70
drag, startPoint x: 897, startPoint y: 283, endPoint x: 932, endPoint y: 288, distance: 35.3
click at [932, 288] on p "2.1.1. Своєчасно, у повному обсязі відповідно до умов цього Договору та виставл…" at bounding box center [665, 259] width 695 height 70
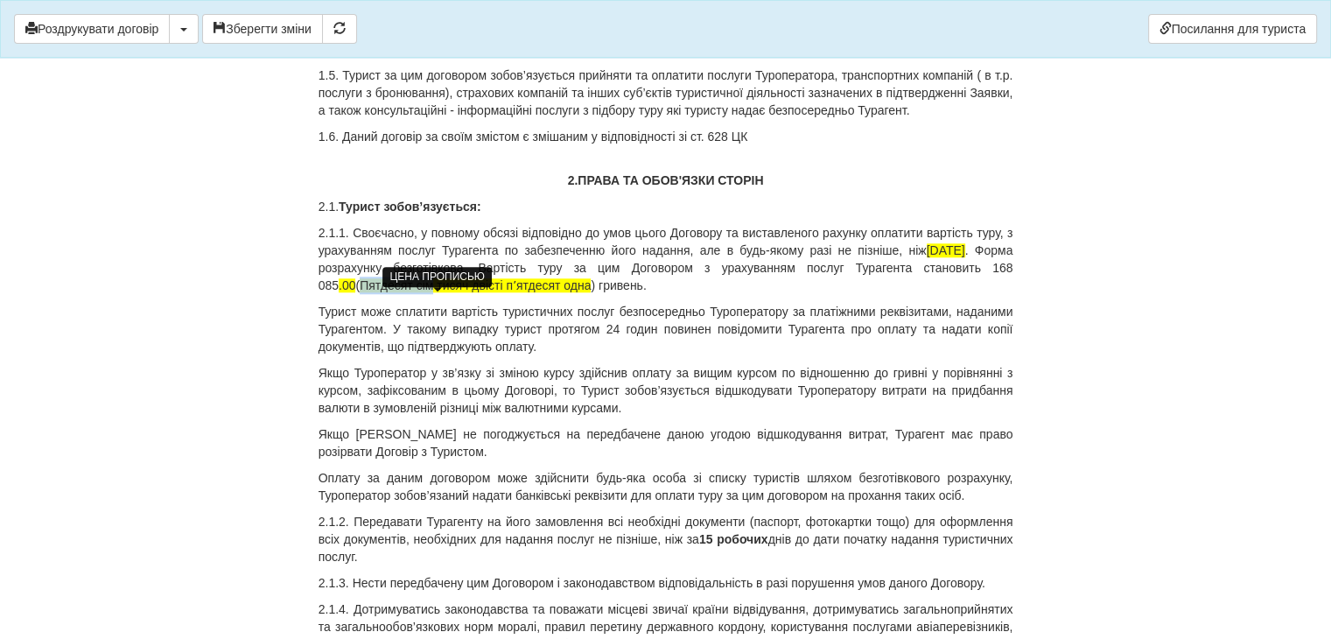
drag, startPoint x: 325, startPoint y: 301, endPoint x: 395, endPoint y: 301, distance: 70.9
click at [395, 292] on span "Пятдесят сім тисяч двісті пʼятдесят одна" at bounding box center [475, 285] width 231 height 14
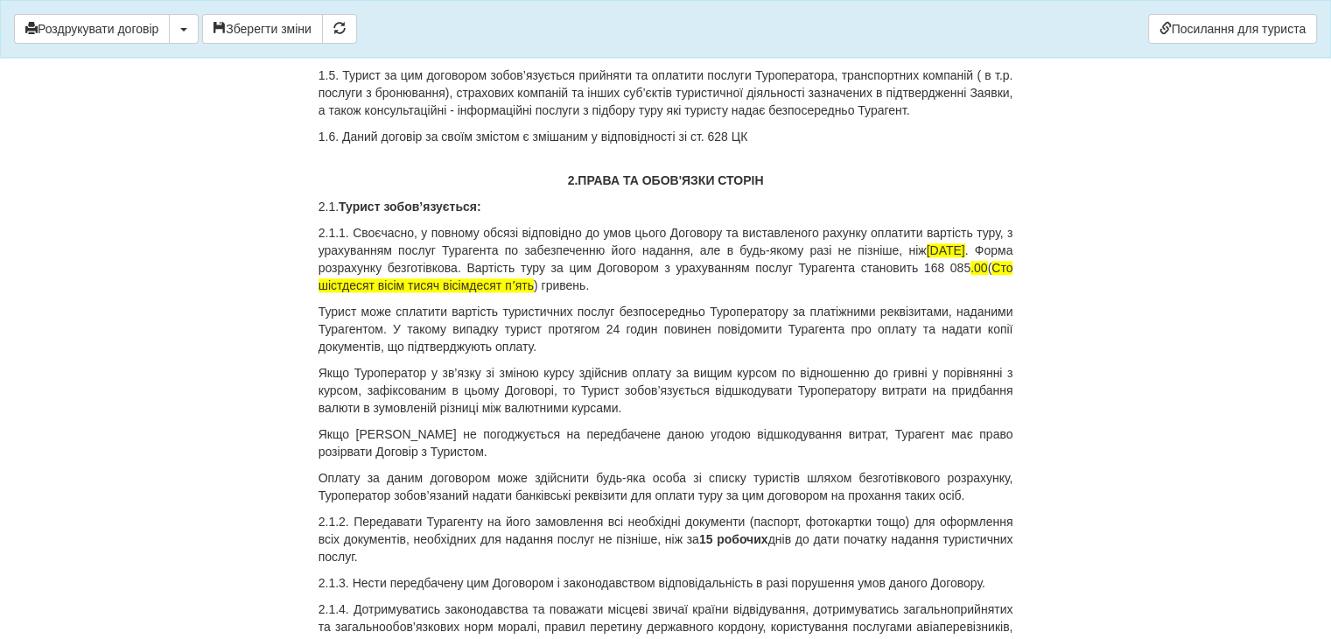
click at [598, 294] on p "2.1.1. Своєчасно, у повному обсязі відповідно до умов цього Договору та виставл…" at bounding box center [665, 259] width 695 height 70
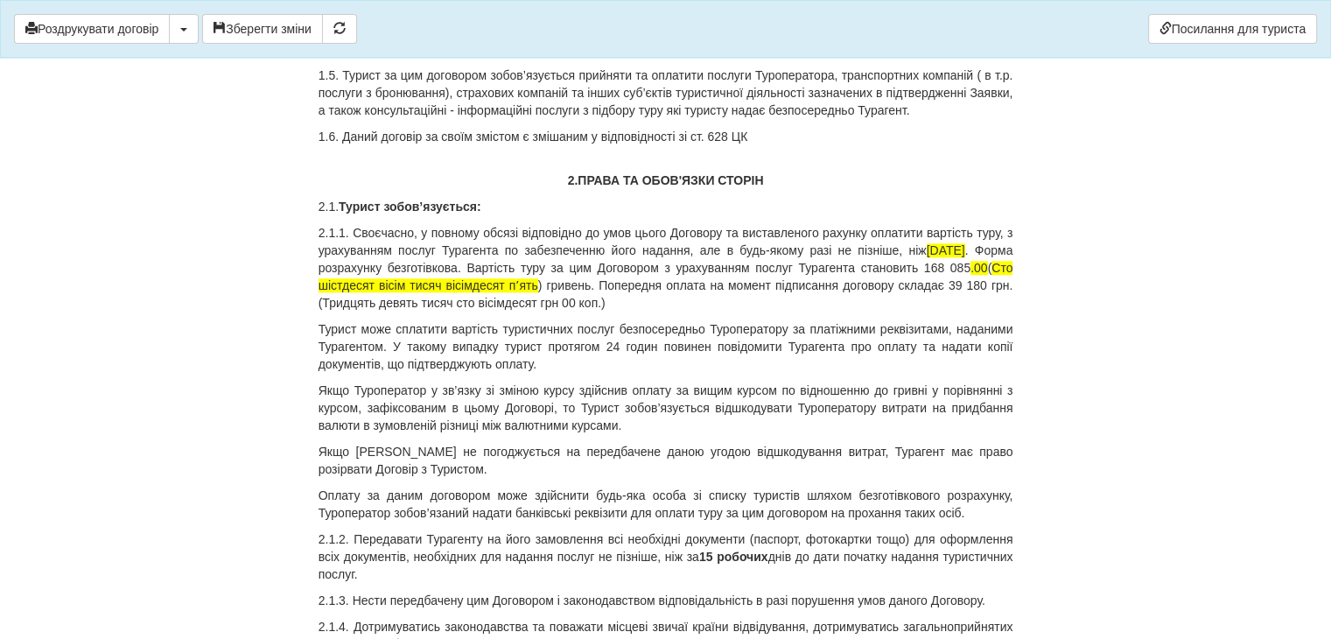
click at [560, 311] on p "2.1.1. Своєчасно, у повному обсязі відповідно до умов цього Договору та виставл…" at bounding box center [665, 267] width 695 height 87
click at [248, 27] on button "Зберегти зміни" at bounding box center [262, 29] width 121 height 30
click at [635, 311] on p "2.1.1. Своєчасно, у повному обсязі відповідно до умов цього Договору та виставл…" at bounding box center [665, 267] width 695 height 87
click at [967, 267] on p "2.1.1. Своєчасно, у повному обсязі відповідно до умов цього Договору та виставл…" at bounding box center [665, 267] width 695 height 87
click at [936, 257] on span "[DATE]" at bounding box center [955, 250] width 38 height 14
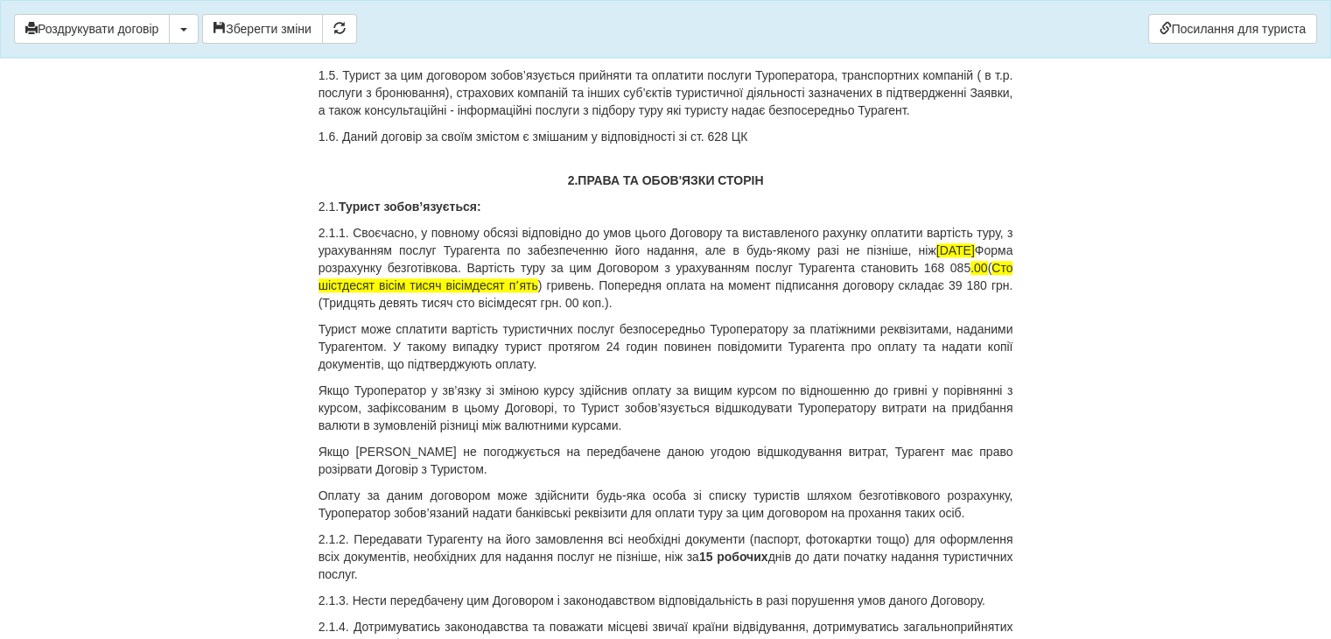
click at [709, 416] on p "Якщо Туроператор у зв’язку зі зміною курсу здійснив оплату за вищим курсом по в…" at bounding box center [665, 407] width 695 height 52
click at [469, 282] on p "2.1.1. Своєчасно, у повному обсязі відповідно до умов цього Договору та виставл…" at bounding box center [665, 267] width 695 height 87
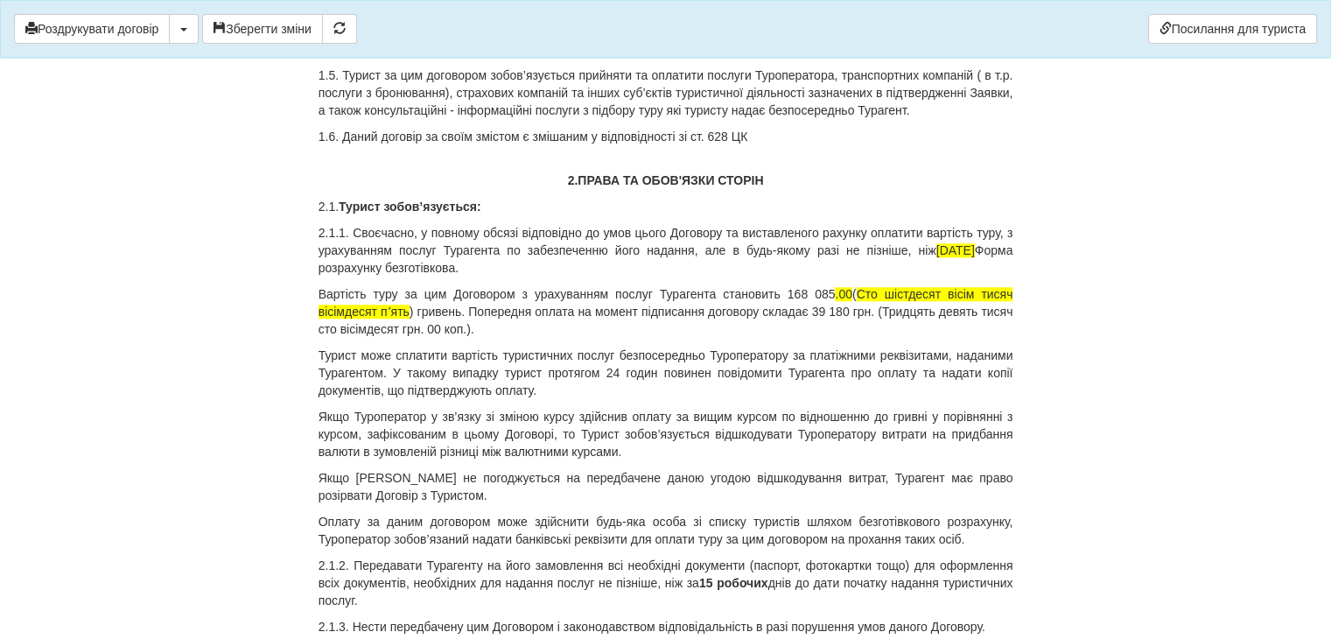
click at [469, 328] on p "Вартість туру за цим Договором з урахуванням послуг Турагента становить 168 085…" at bounding box center [665, 311] width 695 height 52
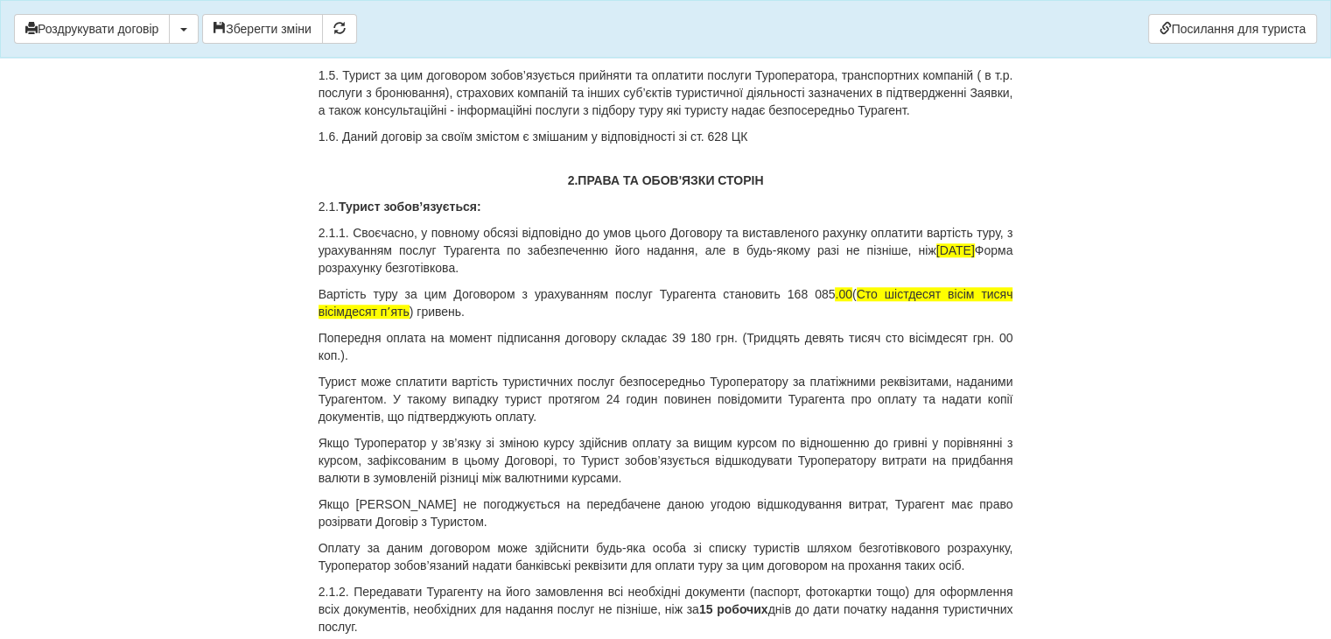
scroll to position [1750, 0]
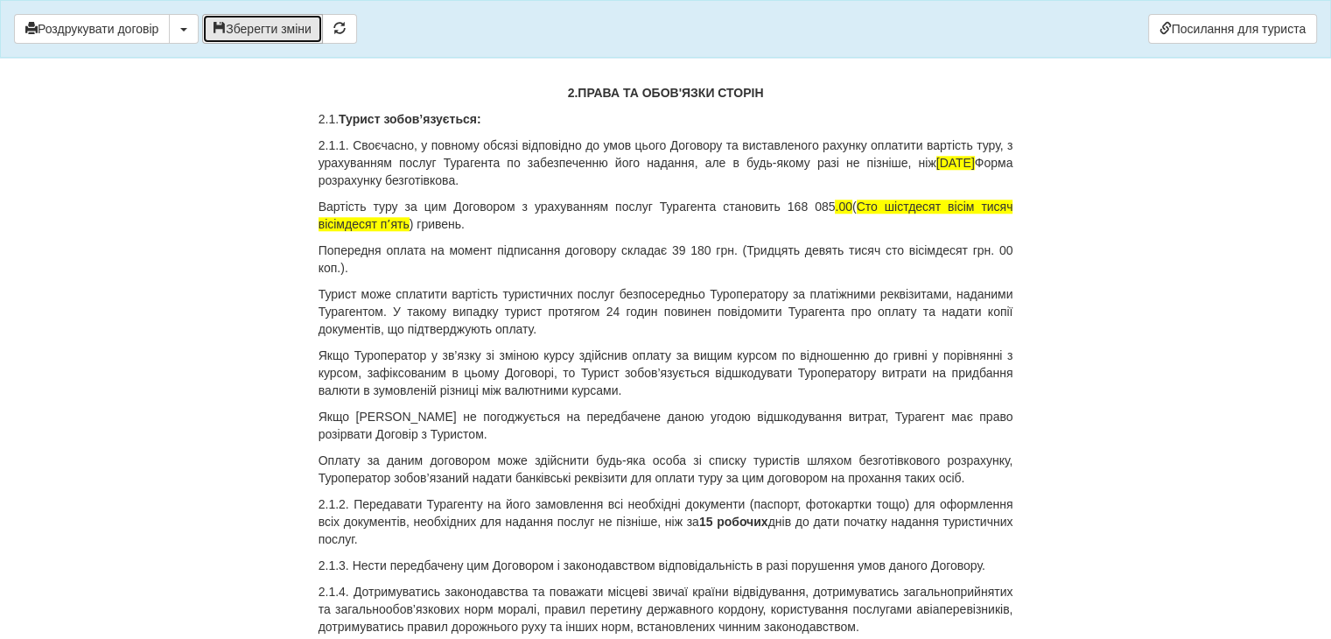
click at [249, 30] on button "Зберегти зміни" at bounding box center [262, 29] width 121 height 30
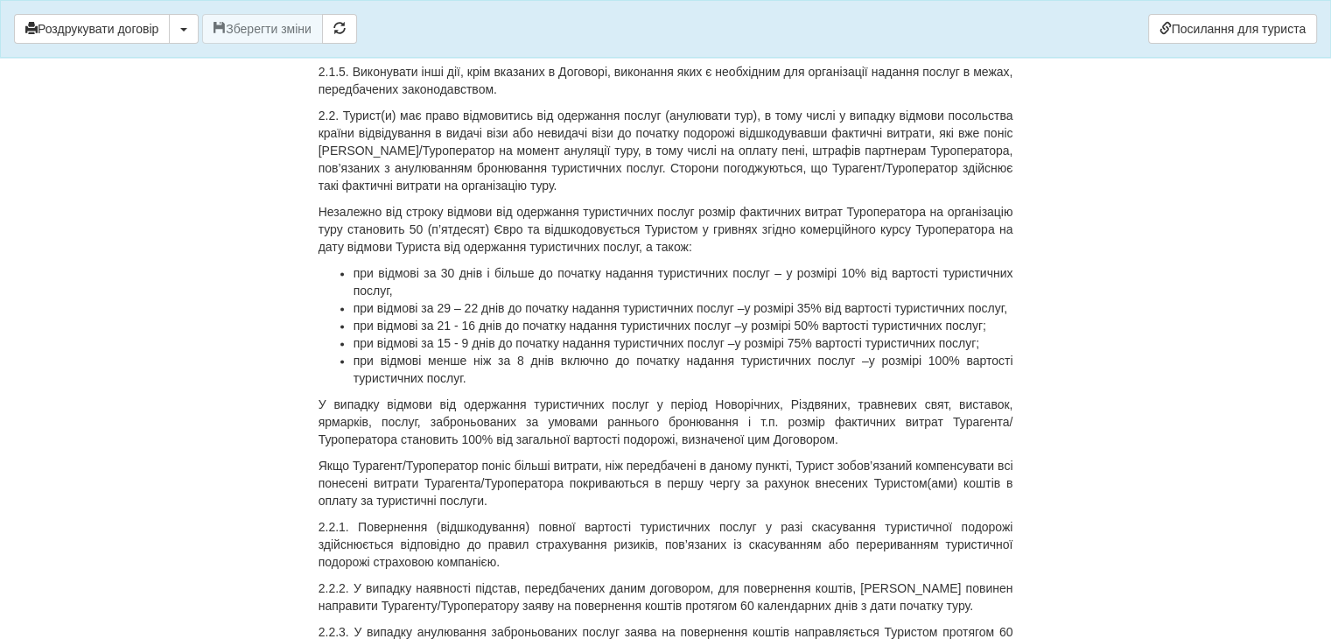
scroll to position [2362, 0]
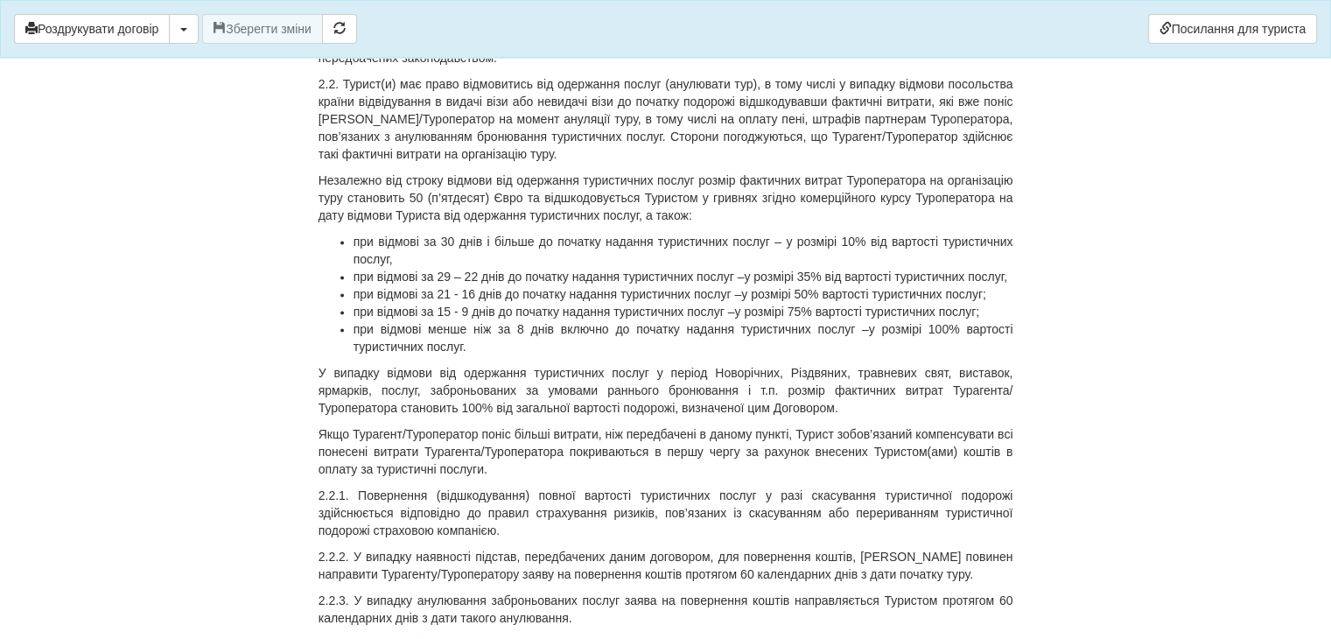
click at [489, 355] on li "при відмові менше ніж за 8 днів включно до початку надання туристичних послуг –…" at bounding box center [683, 337] width 660 height 35
click at [715, 224] on p "Незалежно від строку відмови від одержання туристичних послуг розмір фактичних …" at bounding box center [665, 197] width 695 height 52
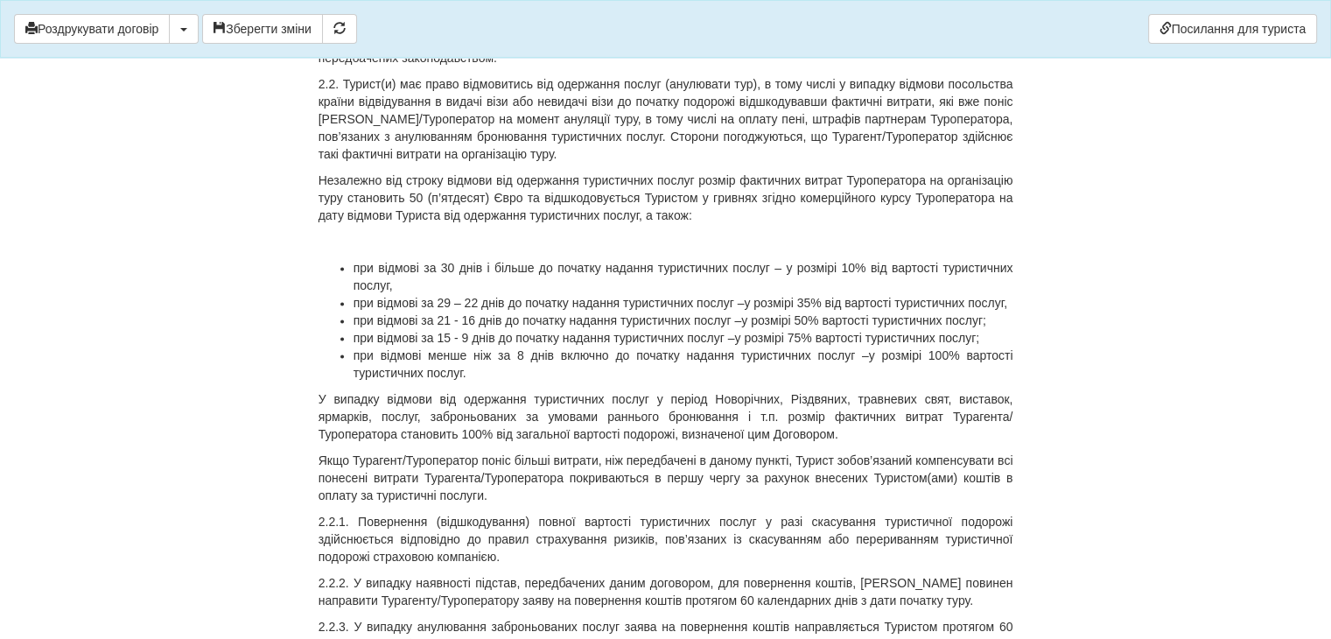
click at [385, 250] on p at bounding box center [665, 241] width 695 height 17
click at [361, 250] on p "авіаквики" at bounding box center [665, 241] width 695 height 17
click at [420, 250] on p "авіаквитки" at bounding box center [665, 241] width 695 height 17
click at [539, 250] on p "авіаквитки не зворотні - штраф 100%, заміна від 5000грн за квиток." at bounding box center [665, 241] width 695 height 17
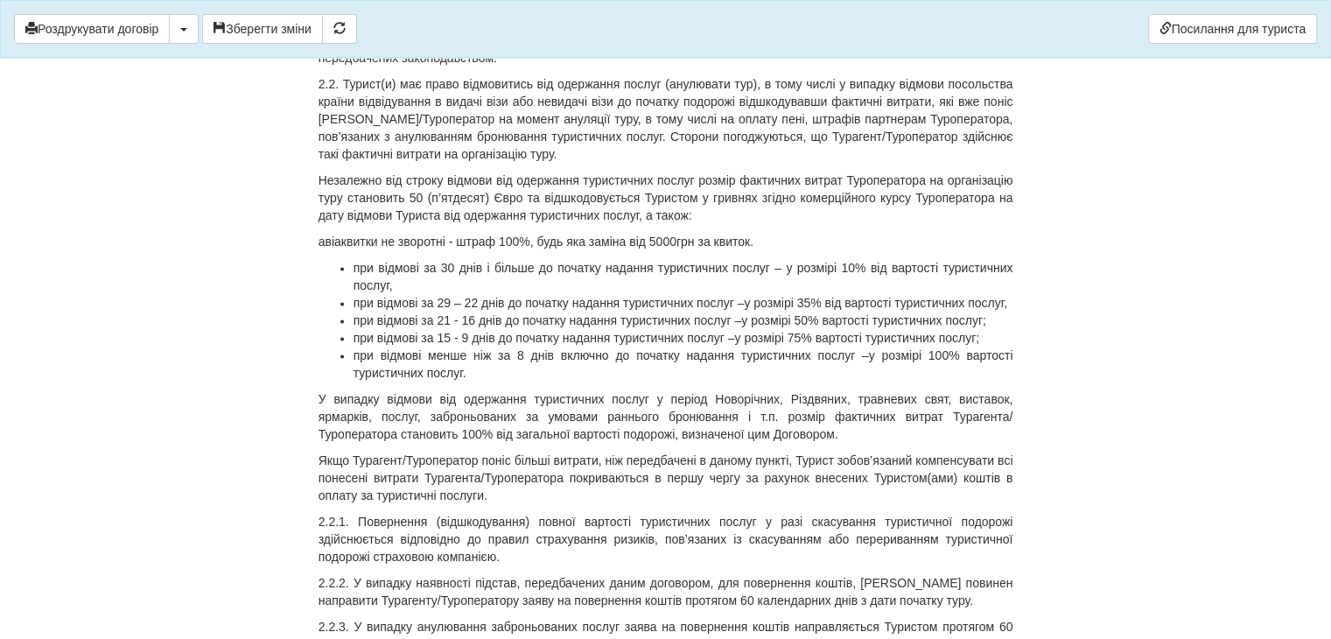
click at [320, 250] on p "авіаквитки не зворотні - штраф 100%, будь яка заміна від 5000грн за квиток." at bounding box center [665, 241] width 695 height 17
click at [777, 250] on p "- авіаквитки не зворотні - штраф 100%, будь яка заміна від 5000грн за квиток." at bounding box center [665, 241] width 695 height 17
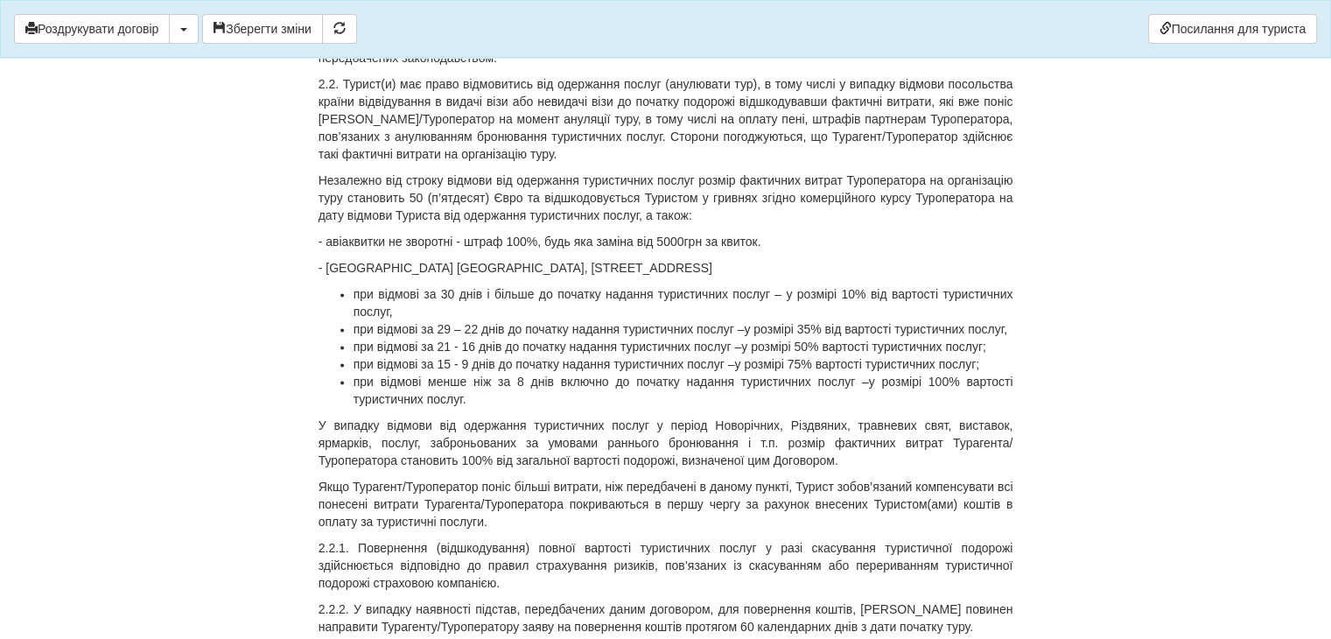
click at [776, 276] on p "- [GEOGRAPHIC_DATA] [GEOGRAPHIC_DATA], [STREET_ADDRESS]" at bounding box center [665, 267] width 695 height 17
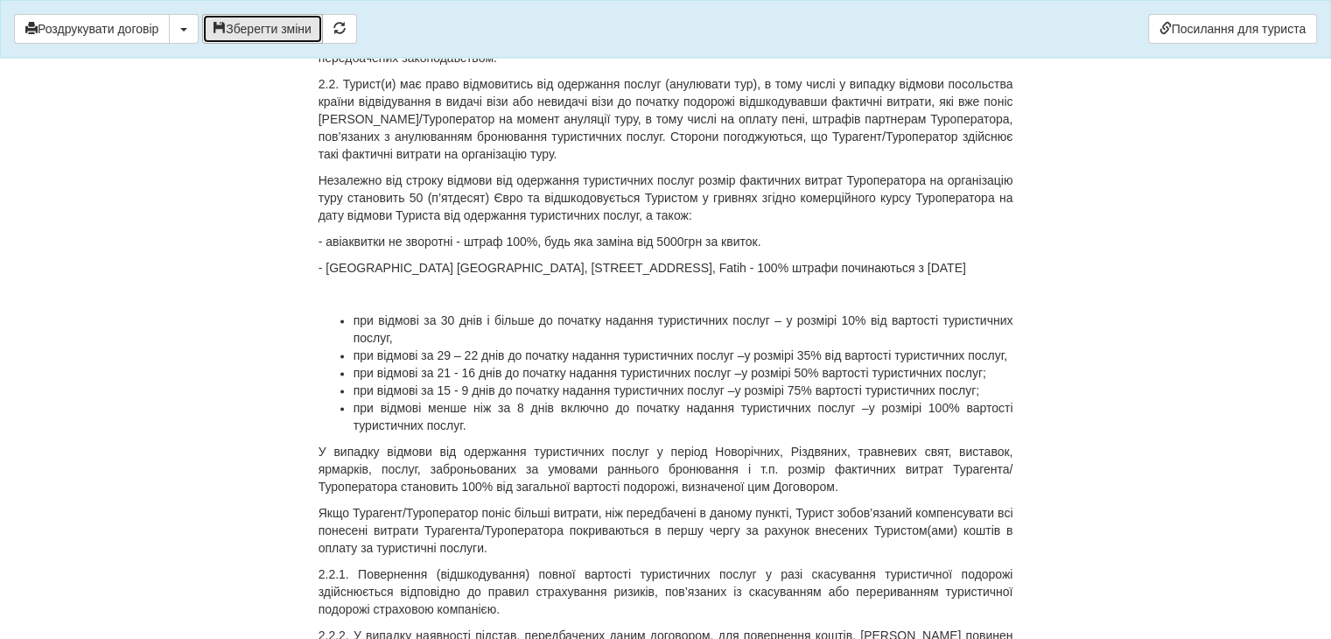
click at [255, 28] on button "Зберегти зміни" at bounding box center [262, 29] width 121 height 30
click at [997, 276] on p "- [GEOGRAPHIC_DATA] [GEOGRAPHIC_DATA], [STREET_ADDRESS], Fatih - 100% штрафи по…" at bounding box center [665, 267] width 695 height 17
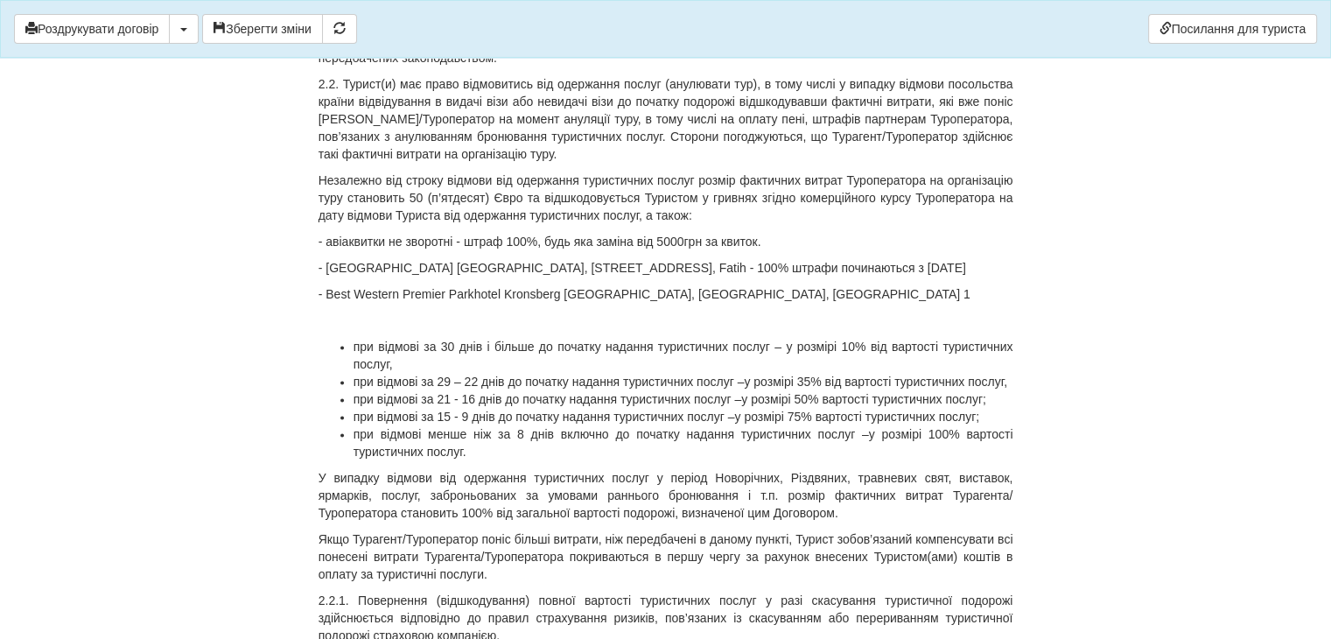
click at [826, 303] on p "- Best Western Premier Parkhotel Kronsberg [GEOGRAPHIC_DATA], [GEOGRAPHIC_DATA]…" at bounding box center [665, 293] width 695 height 17
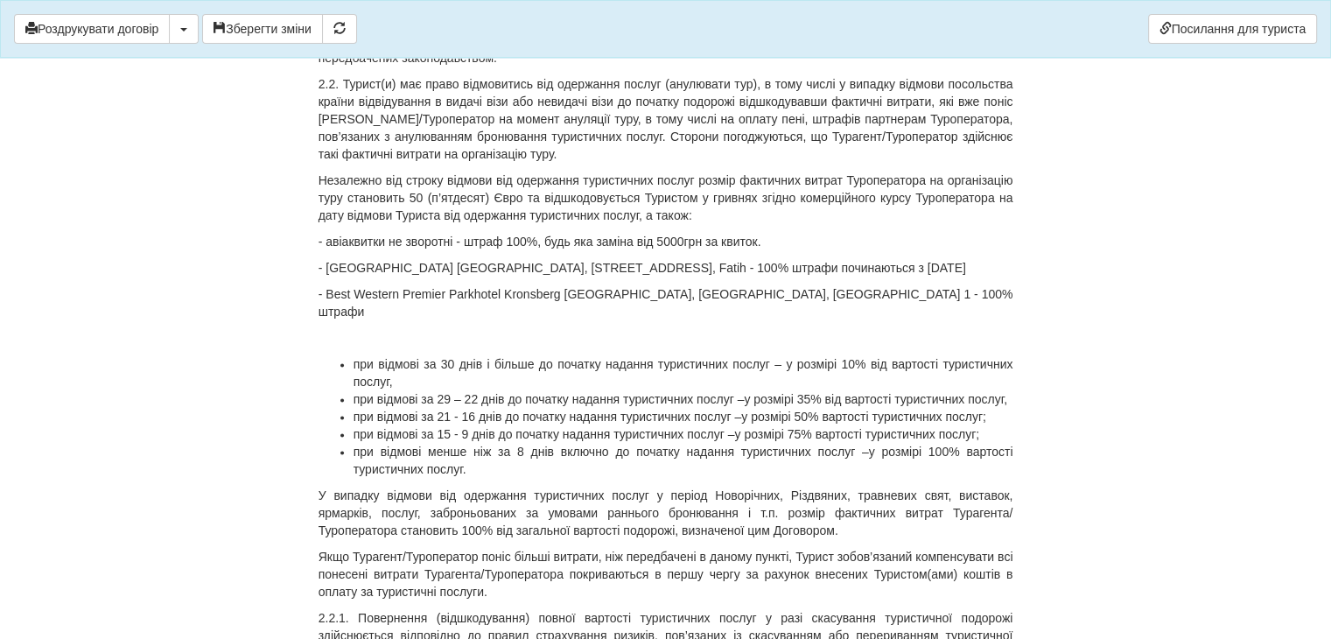
click at [868, 276] on p "- [GEOGRAPHIC_DATA] [GEOGRAPHIC_DATA], [STREET_ADDRESS], Fatih - 100% штрафи по…" at bounding box center [665, 267] width 695 height 17
click at [893, 312] on p "- Best Western Premier Parkhotel Kronsberg [GEOGRAPHIC_DATA], [GEOGRAPHIC_DATA]…" at bounding box center [665, 302] width 695 height 35
click at [259, 21] on button "Зберегти зміни" at bounding box center [262, 29] width 121 height 30
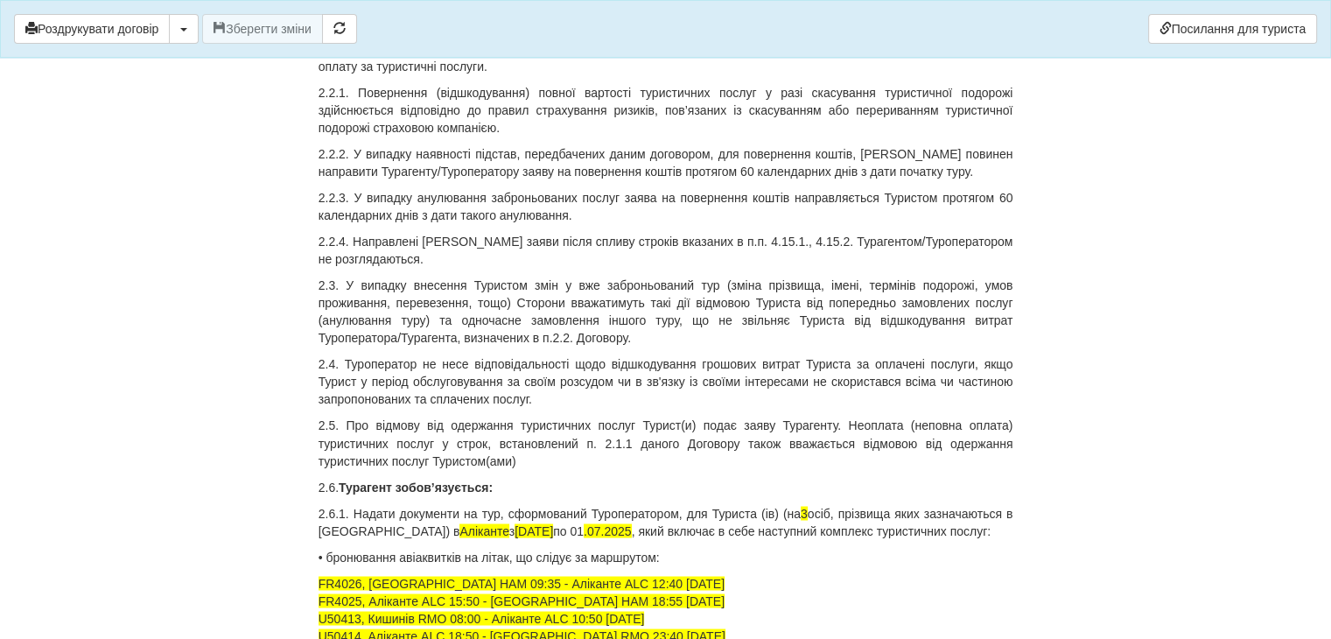
scroll to position [3149, 0]
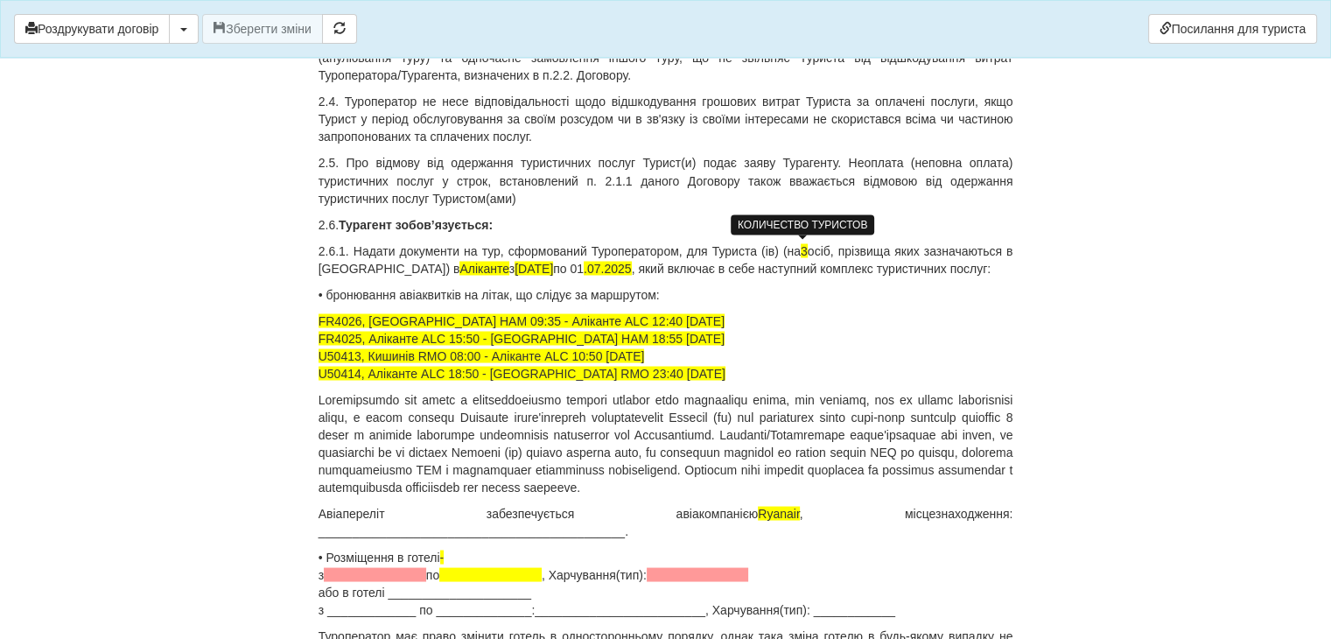
click at [800, 249] on span "3" at bounding box center [803, 250] width 7 height 14
click at [459, 265] on span "Аліканте" at bounding box center [483, 268] width 49 height 14
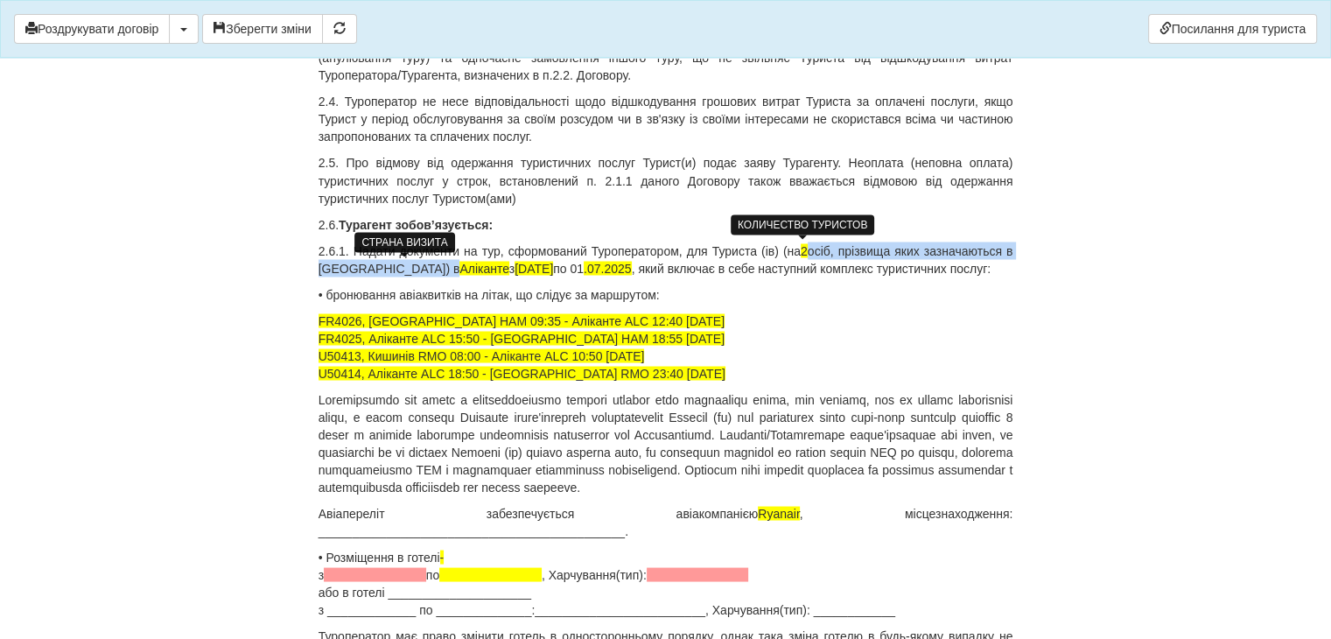
click at [459, 265] on span "Аліканте" at bounding box center [483, 268] width 49 height 14
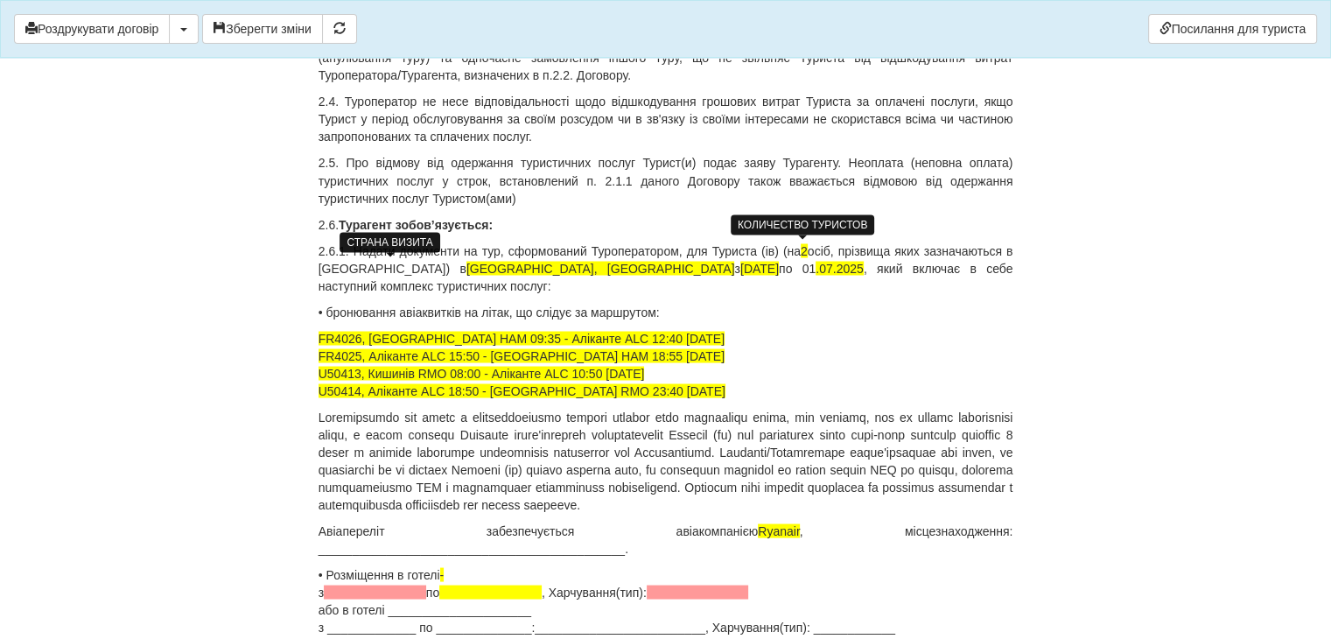
click at [466, 267] on span "[GEOGRAPHIC_DATA], [GEOGRAPHIC_DATA]" at bounding box center [600, 268] width 269 height 14
click at [466, 263] on span "[GEOGRAPHIC_DATA], [GEOGRAPHIC_DATA]" at bounding box center [600, 268] width 269 height 14
click at [487, 264] on span "Німеччина 7-11.11, [GEOGRAPHIC_DATA] 11-14.11.2025р." at bounding box center [626, 268] width 333 height 14
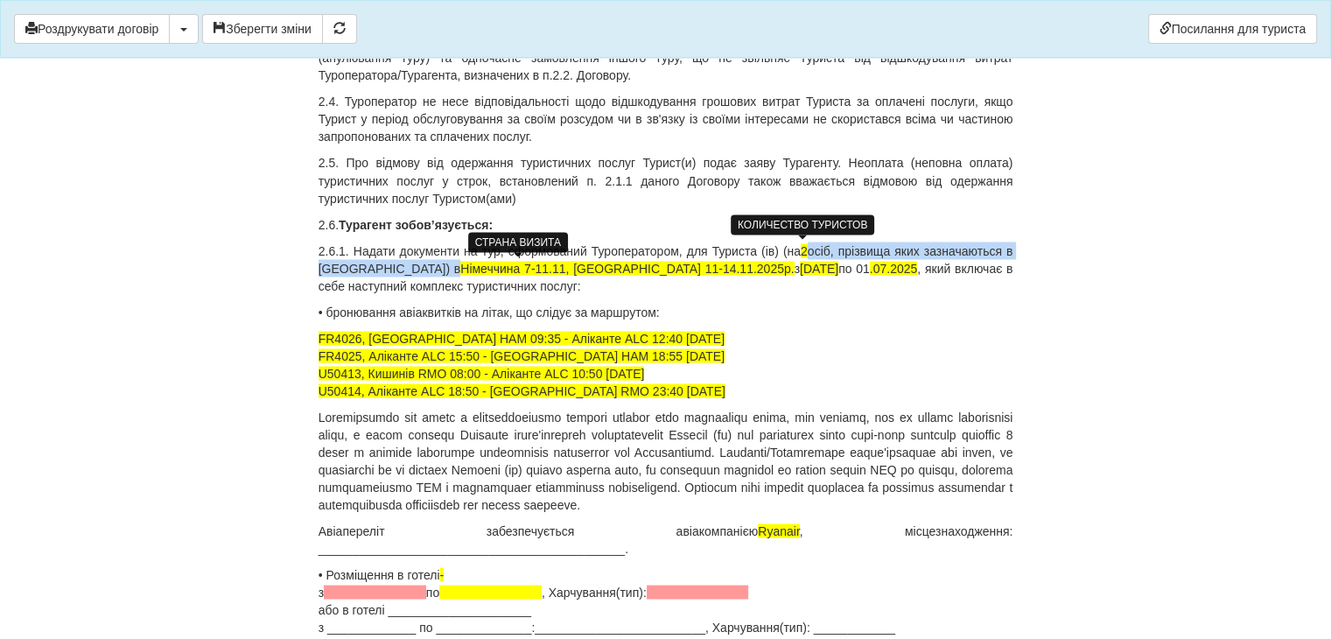
click at [488, 264] on span "Німеччина 7-11.11, [GEOGRAPHIC_DATA] 11-14.11.2025р." at bounding box center [626, 268] width 333 height 14
copy p "осіб, прізвища яких зазначаються в [GEOGRAPHIC_DATA]) в"
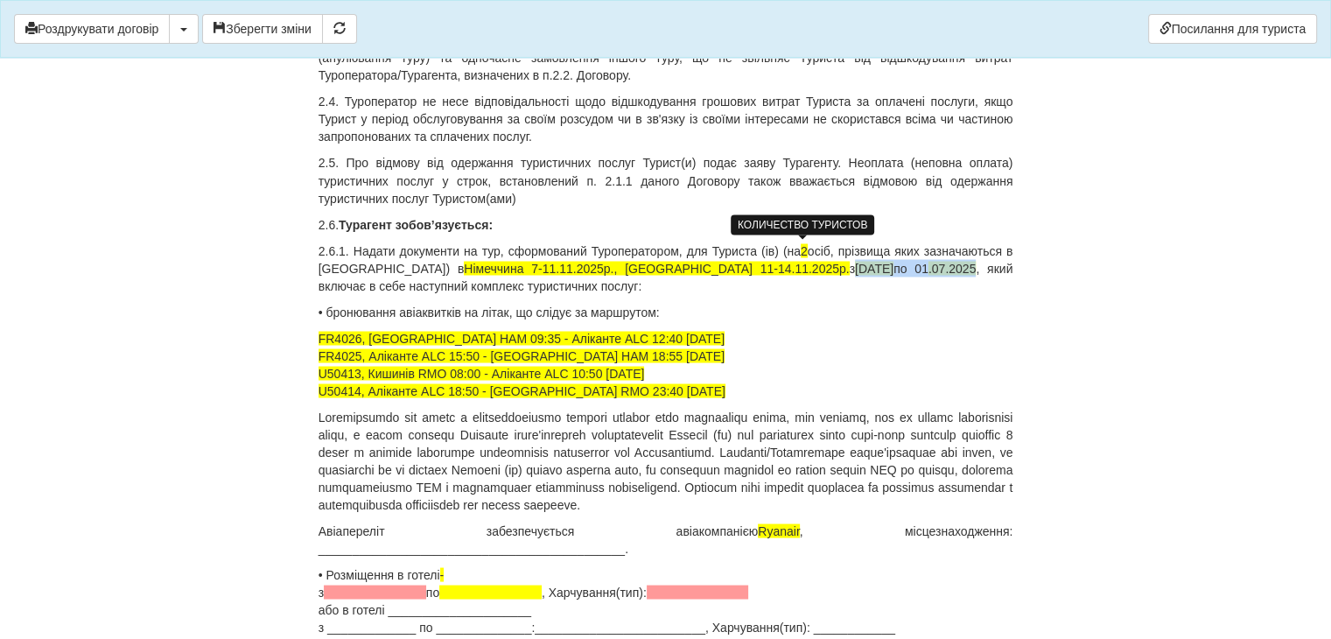
drag, startPoint x: 709, startPoint y: 266, endPoint x: 872, endPoint y: 267, distance: 163.6
click at [872, 267] on p "2.6.1. Надати документи на тур, сформований Туроператором, для Туриста (ів) (на…" at bounding box center [665, 267] width 695 height 52
click at [467, 269] on span "Німеччина 7-11.11.2025р., [GEOGRAPHIC_DATA] 11-14.11.2025р." at bounding box center [664, 268] width 394 height 14
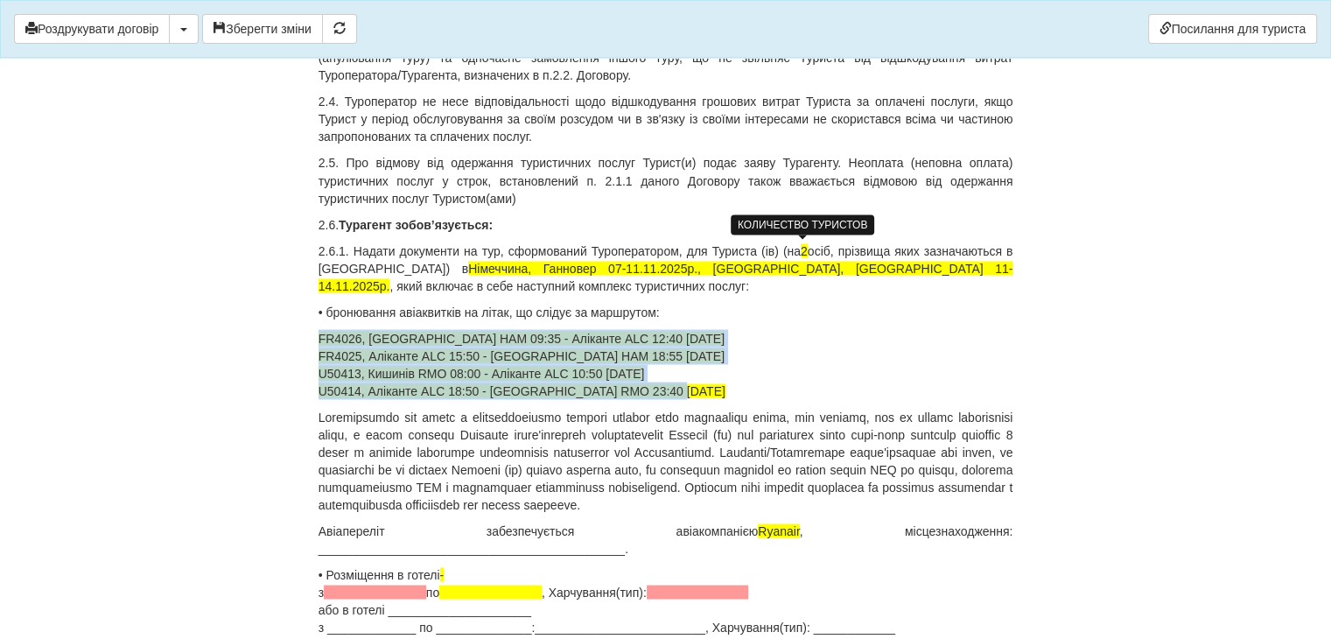
drag, startPoint x: 319, startPoint y: 335, endPoint x: 667, endPoint y: 394, distance: 353.1
click at [667, 394] on p "FR4026, [GEOGRAPHIC_DATA] HAM 09:35 - Аліканте ALC 12:40 [DATE] FR4025, Алікант…" at bounding box center [665, 364] width 695 height 70
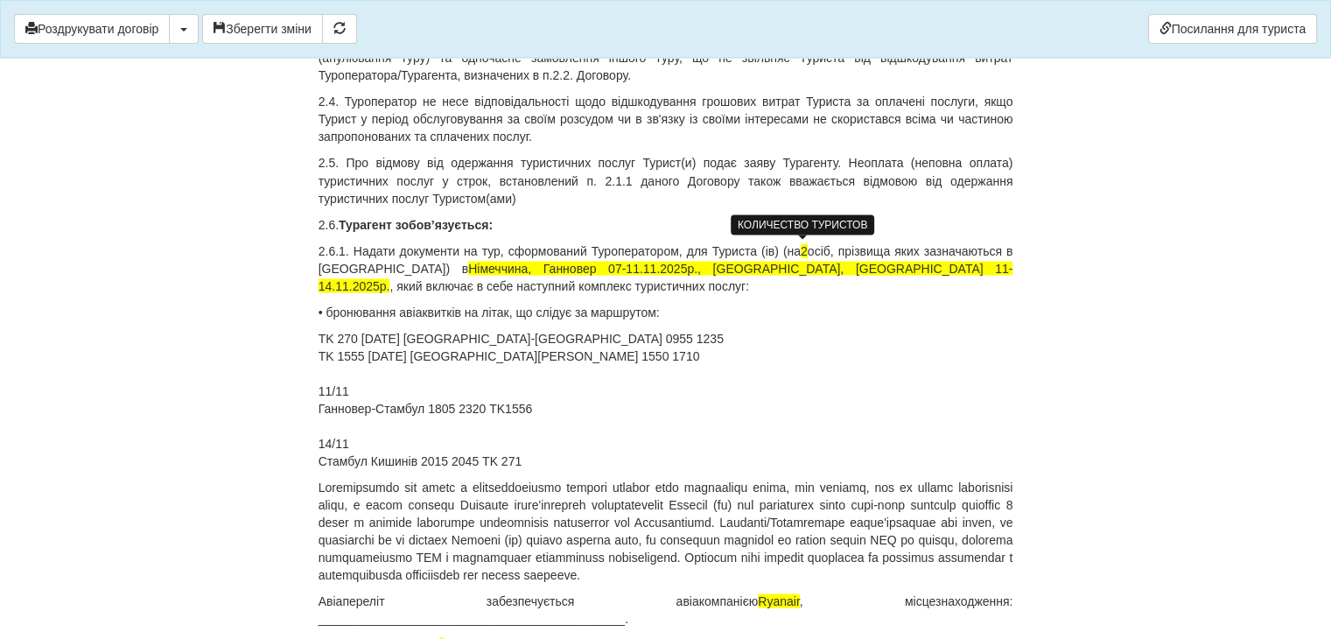
click at [388, 381] on p "TK 270 [DATE] [GEOGRAPHIC_DATA]-[GEOGRAPHIC_DATA] 0955 1235 TK 1555 [DATE] [GEO…" at bounding box center [665, 399] width 695 height 140
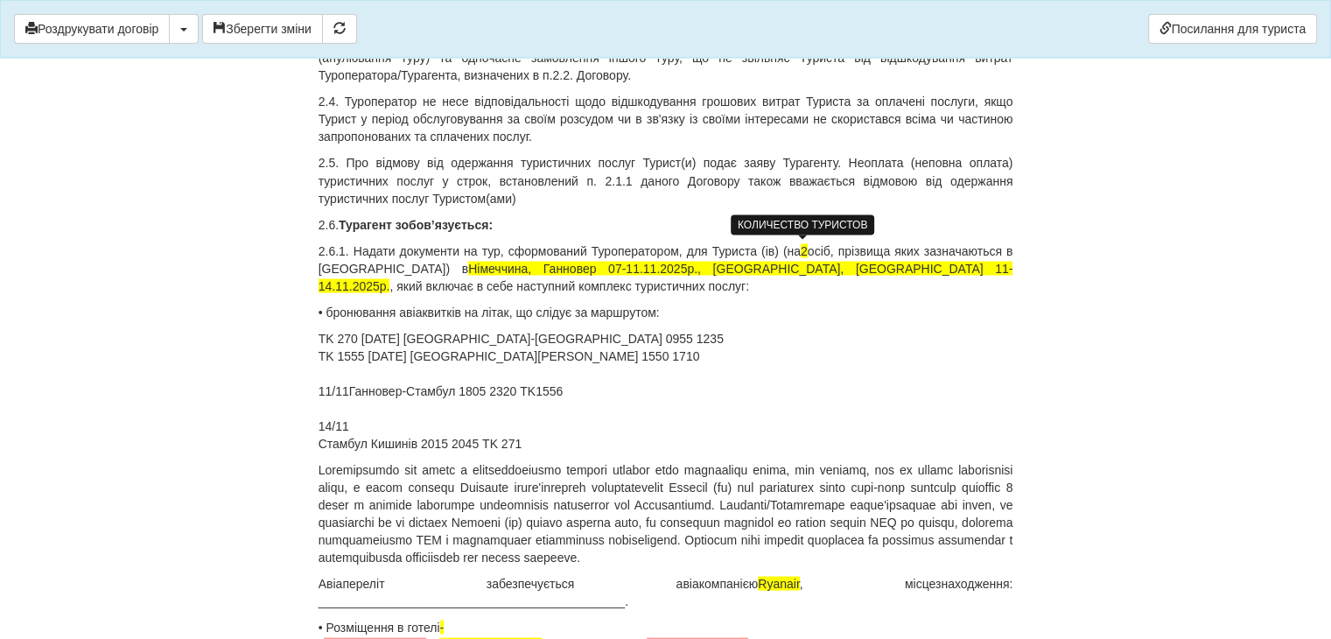
click at [376, 336] on p "TK 270 [DATE] [GEOGRAPHIC_DATA]-[GEOGRAPHIC_DATA] 0955 1235 TK 1555 [DATE] [GEO…" at bounding box center [665, 390] width 695 height 122
click at [320, 333] on p "TK 270 Кишинів-[GEOGRAPHIC_DATA] 0955 1235 TK 1555 [DATE] [GEOGRAPHIC_DATA][PER…" at bounding box center [665, 390] width 695 height 122
click at [318, 351] on p "[DATE] TK 270 Кишинів-[GEOGRAPHIC_DATA] 0955 1235 TK 1555 [DATE] [GEOGRAPHIC_DA…" at bounding box center [665, 390] width 695 height 122
click at [320, 351] on p "[DATE] TK 270 Кишинів-[GEOGRAPHIC_DATA] 0955 1235 TK 1555 [DATE] [GEOGRAPHIC_DA…" at bounding box center [665, 390] width 695 height 122
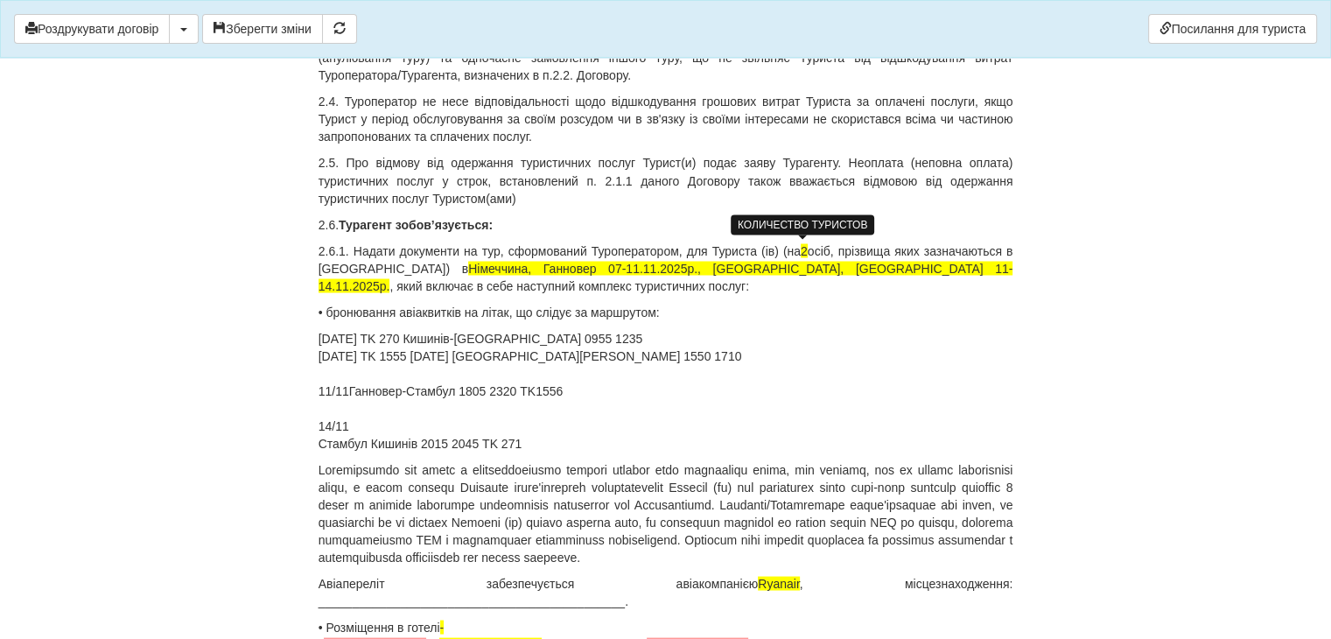
click at [379, 336] on p "[DATE] TK 270 [GEOGRAPHIC_DATA]-[GEOGRAPHIC_DATA] 0955 1235 [DATE] TK 1555 [DAT…" at bounding box center [665, 390] width 695 height 122
click at [332, 389] on p "[DATE] TK 270 Кишинів-[GEOGRAPHIC_DATA] 0955 1235 [DATE] TK 1555 [DATE] [GEOGRA…" at bounding box center [665, 390] width 695 height 122
click at [374, 424] on p "[DATE] TK 270 Кишинів-[GEOGRAPHIC_DATA] 0955 1235 [DATE] TK 1555 [DATE] [GEOGRA…" at bounding box center [665, 390] width 695 height 122
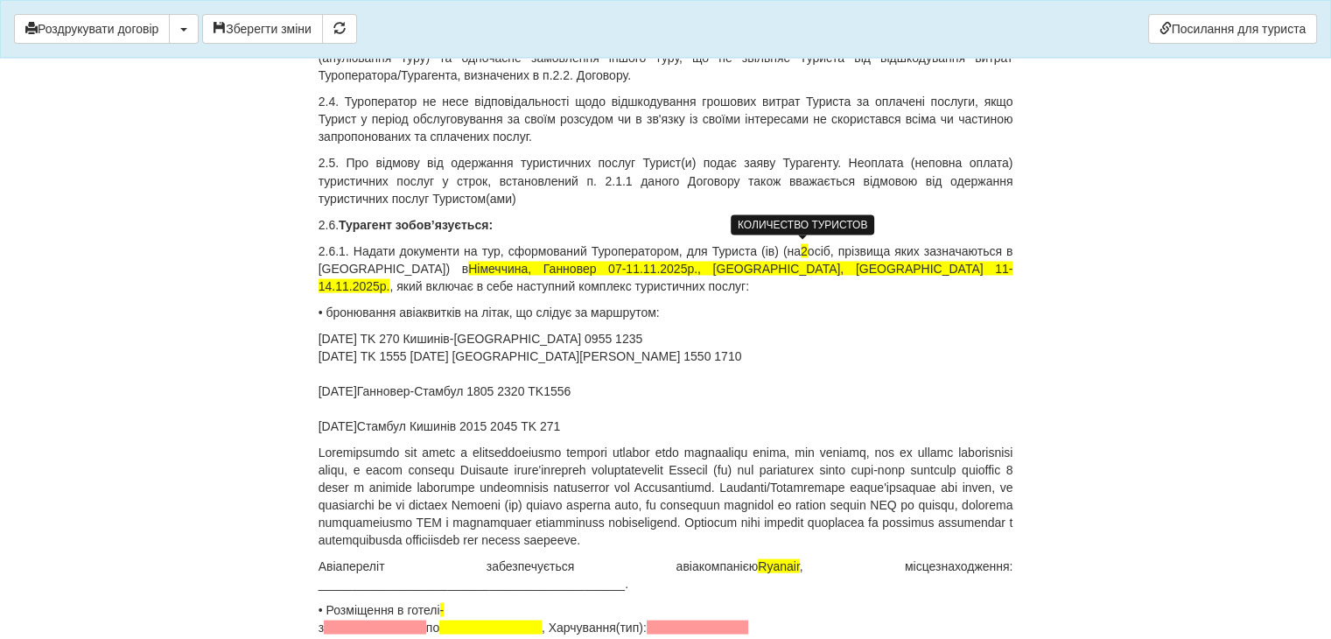
click at [353, 363] on p "[DATE] TK 270 Кишинів-[GEOGRAPHIC_DATA] 0955 1235 [DATE] TK 1555 [DATE] [GEOGRA…" at bounding box center [665, 381] width 695 height 105
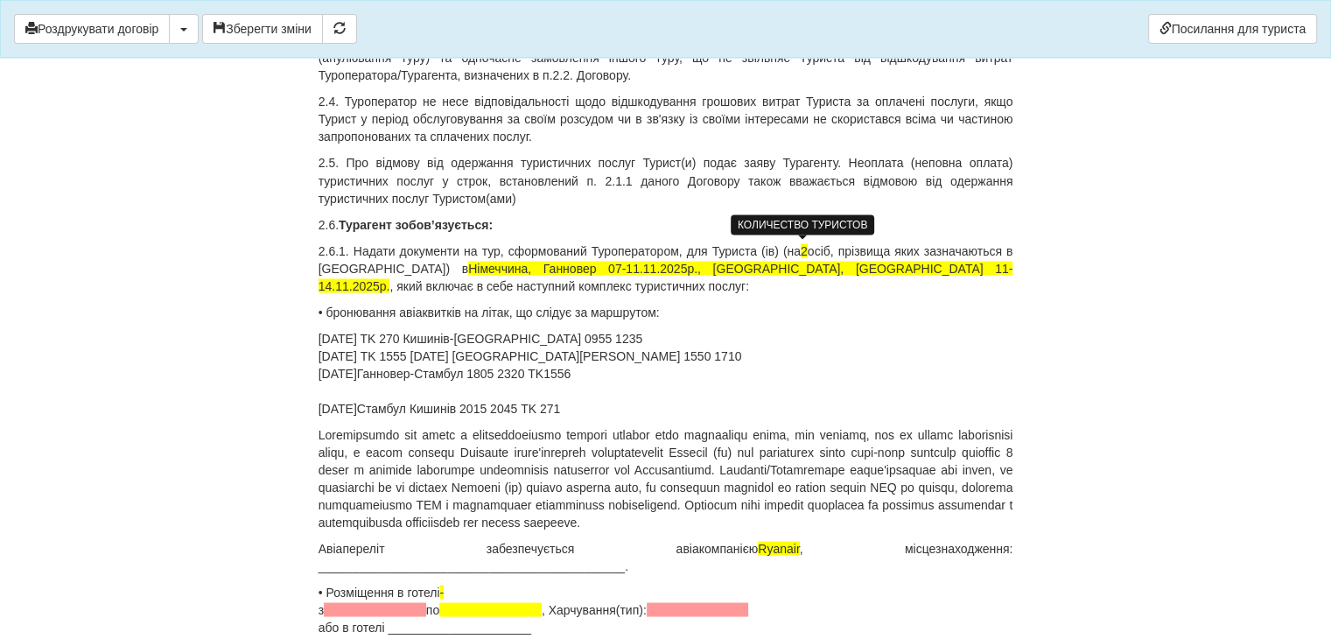
click at [333, 388] on p "[DATE] TK 270 Кишинів-[GEOGRAPHIC_DATA] 0955 1235 [DATE] TK 1555 [DATE] [GEOGRA…" at bounding box center [665, 372] width 695 height 87
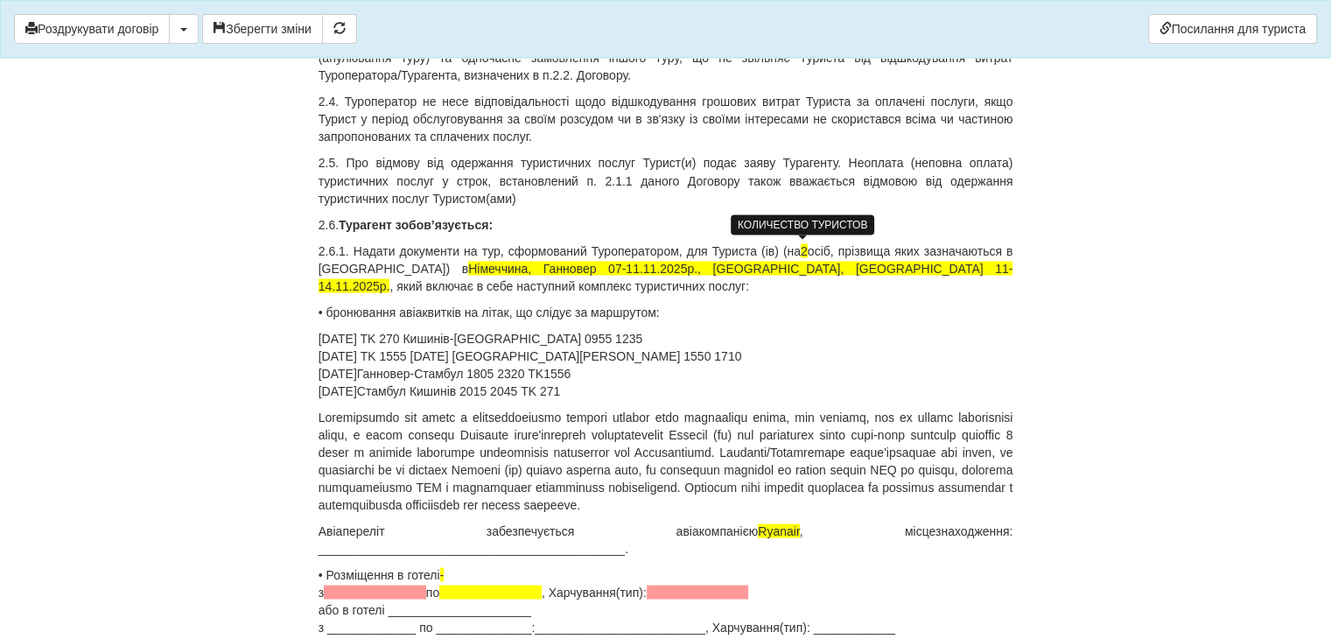
click at [639, 391] on p "[DATE] TK 270 Кишинів-[GEOGRAPHIC_DATA] 0955 1235 [DATE] TK 1555 [DATE] [GEOGRA…" at bounding box center [665, 364] width 695 height 70
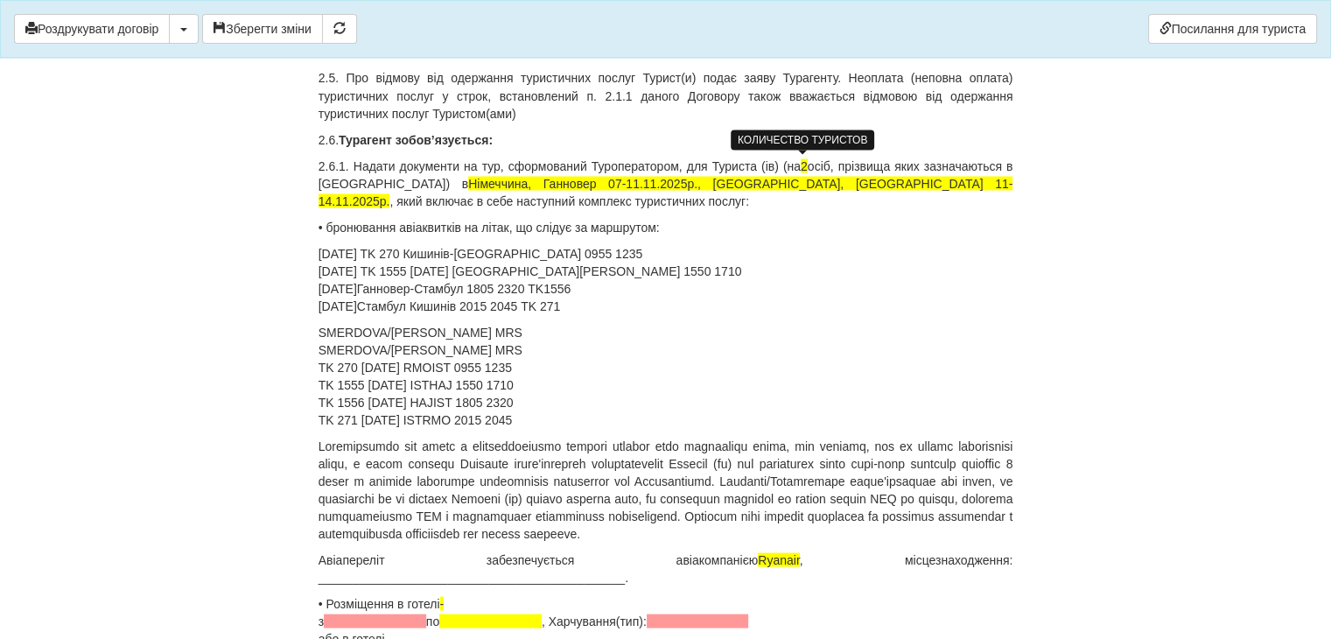
scroll to position [3412, 0]
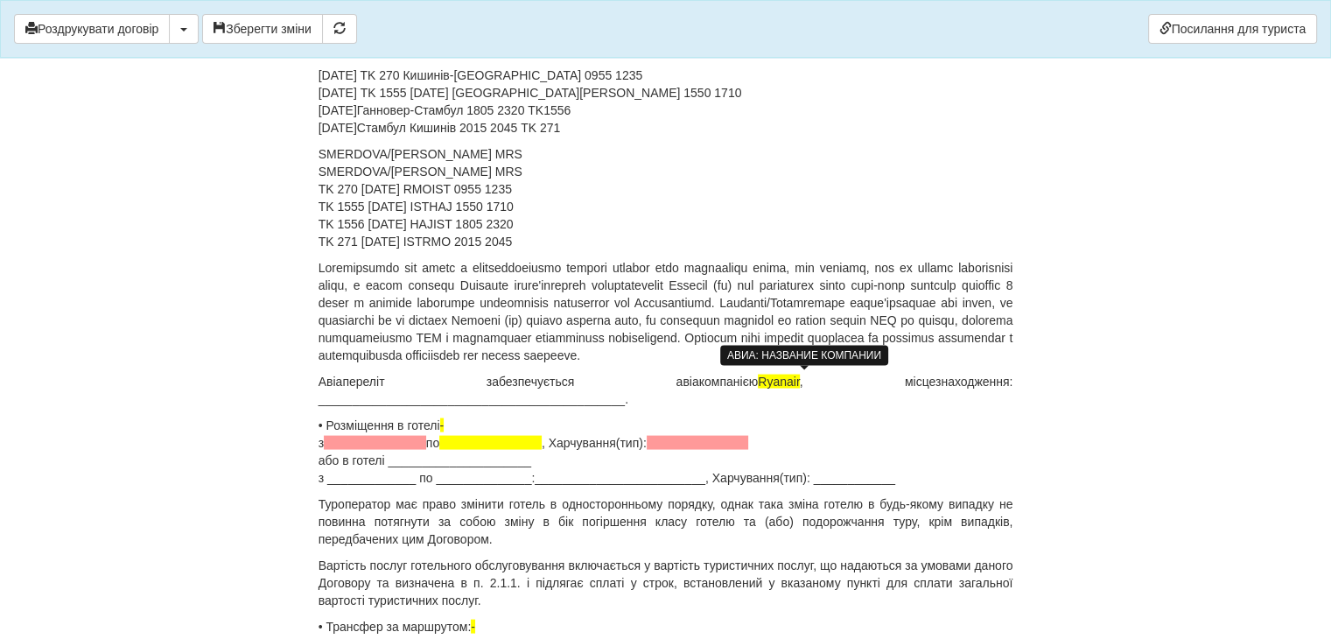
click at [799, 374] on span "Ryanair" at bounding box center [778, 381] width 41 height 14
click at [808, 384] on span "Turkish Airlines" at bounding box center [761, 381] width 146 height 14
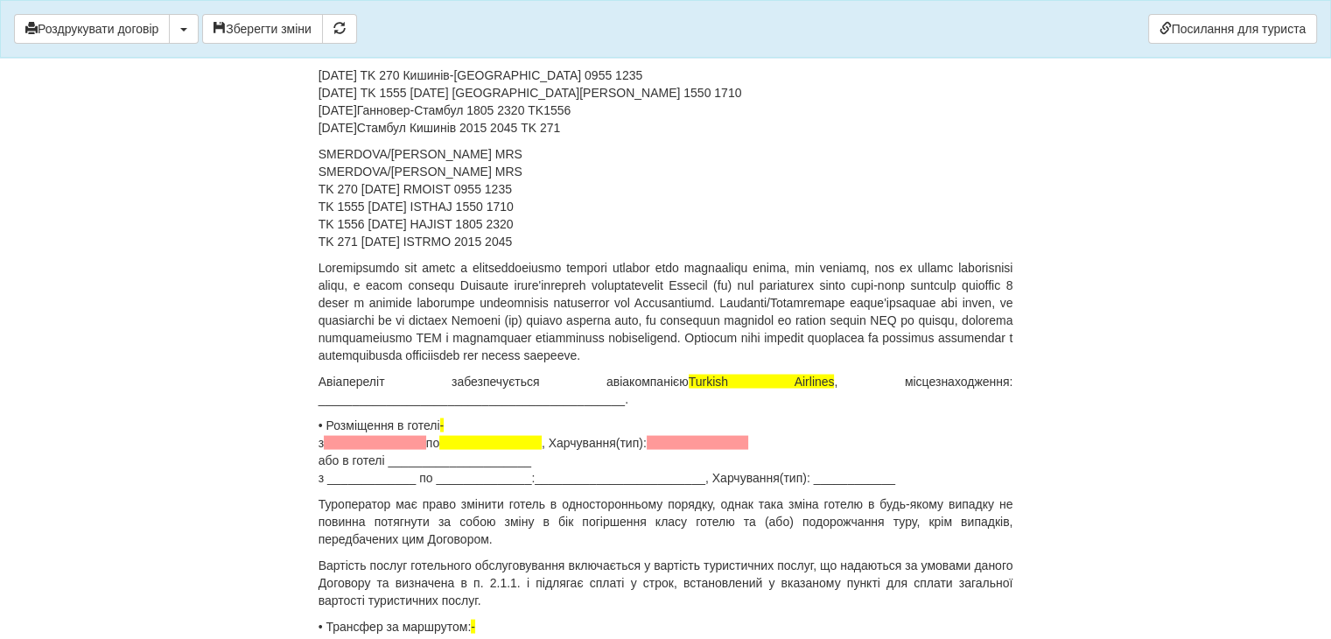
click at [849, 381] on p "Авіапереліт забезпечується авіакомпанією Turkish Airlines , місцезнаходження: _…" at bounding box center [665, 390] width 695 height 35
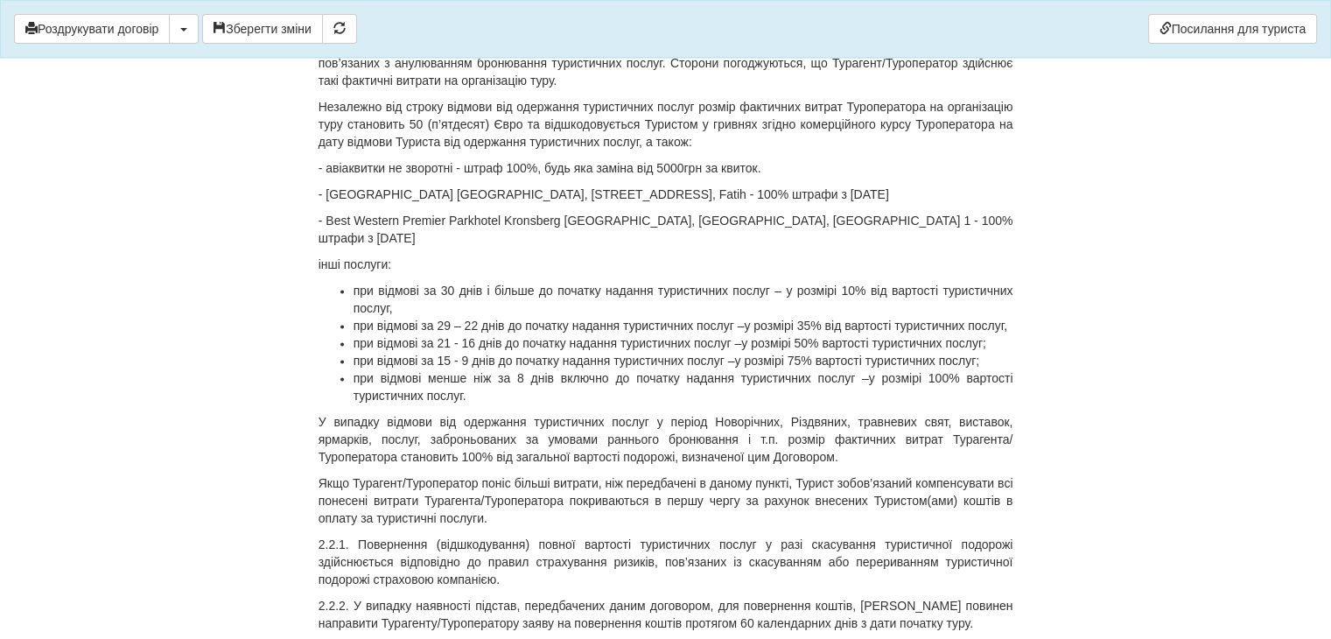
scroll to position [2449, 0]
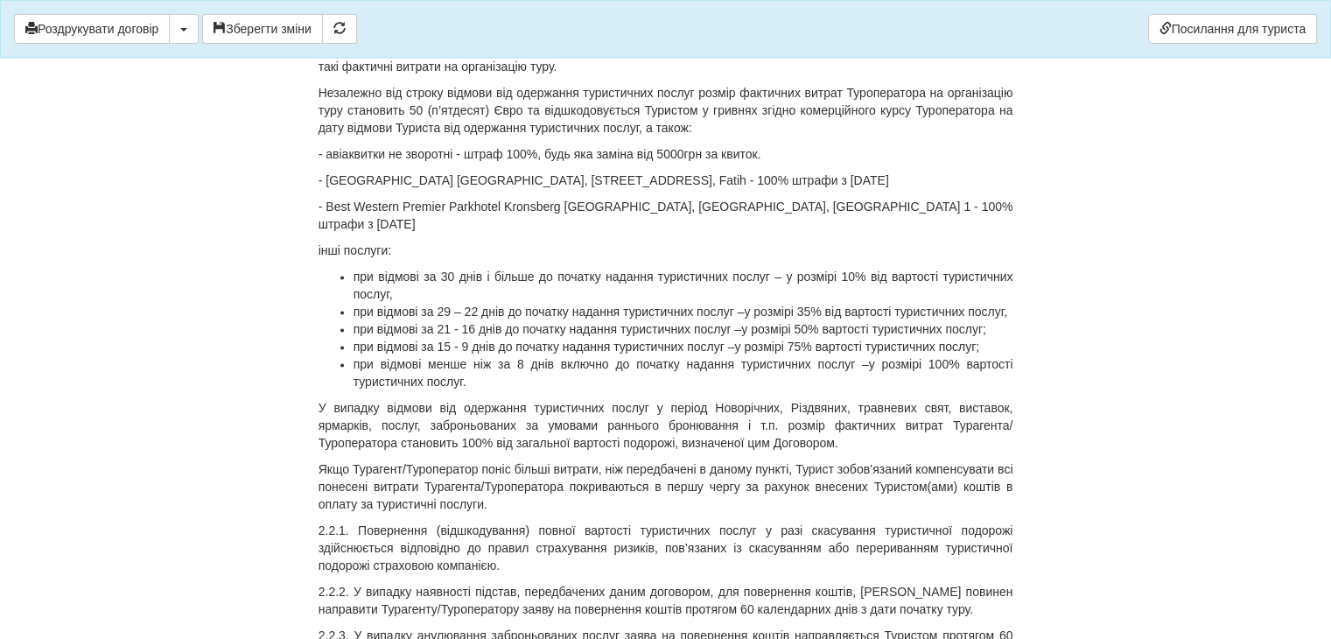
click at [332, 189] on p "- [GEOGRAPHIC_DATA] [GEOGRAPHIC_DATA], [STREET_ADDRESS], Fatih - 100% штрафи з …" at bounding box center [665, 179] width 695 height 17
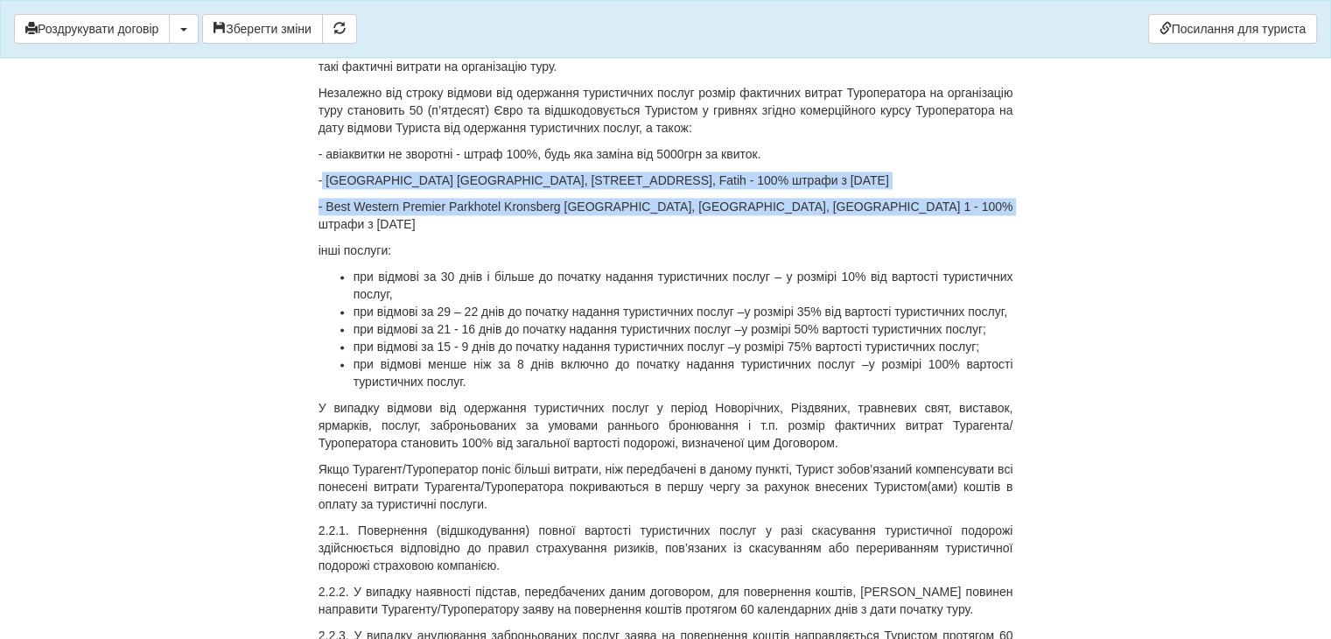
drag, startPoint x: 323, startPoint y: 198, endPoint x: 953, endPoint y: 225, distance: 631.3
copy div "- [GEOGRAPHIC_DATA] [STREET_ADDRESS], Fatih - 100% штрафи з [DATE] - Best Weste…"
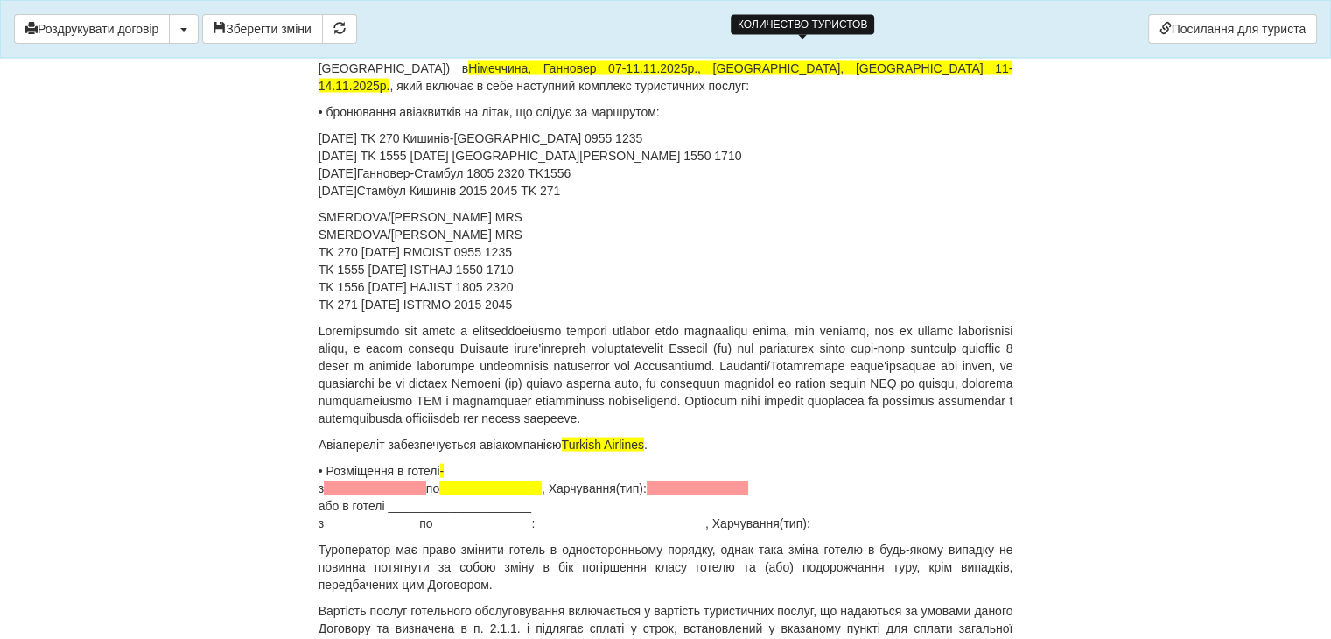
scroll to position [3499, 0]
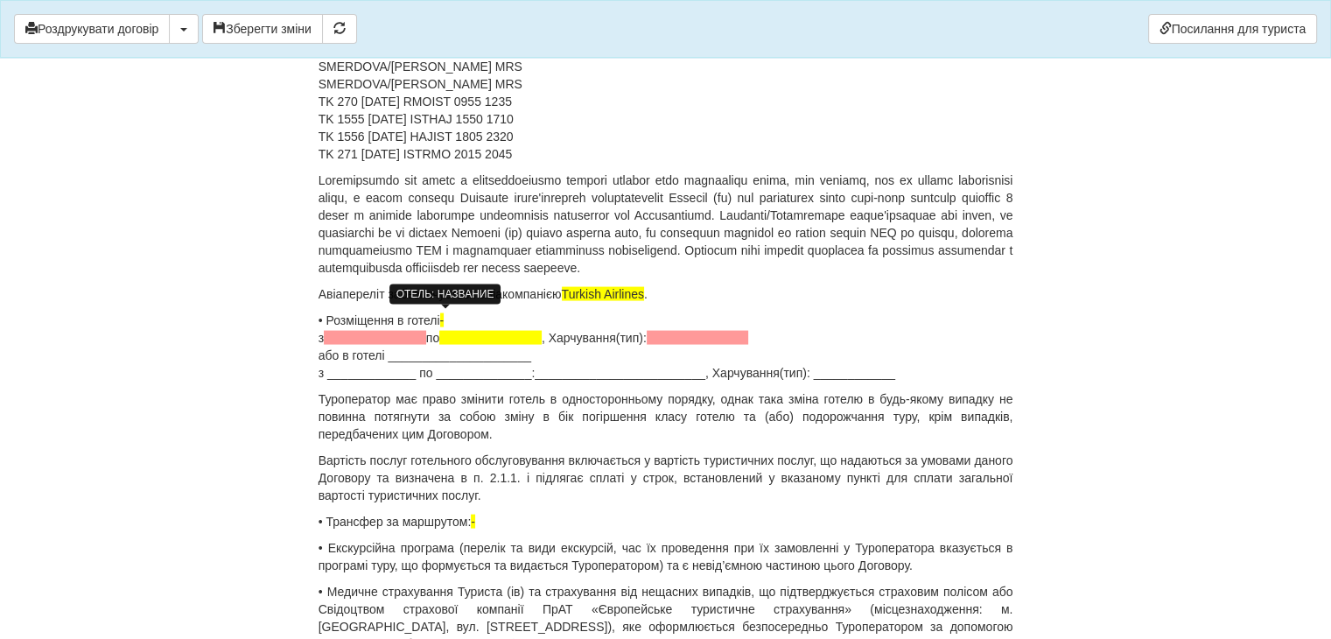
click at [444, 317] on span "-" at bounding box center [442, 320] width 4 height 14
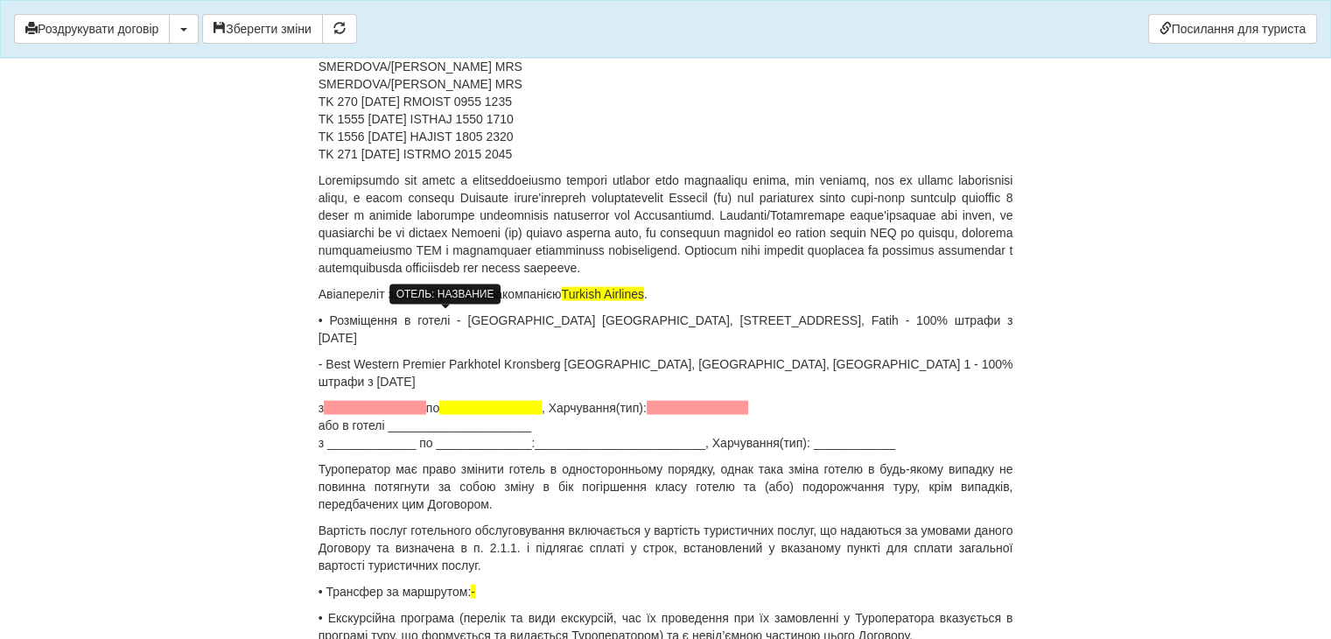
click at [455, 317] on p "• Розміщення в готелі - [GEOGRAPHIC_DATA] [GEOGRAPHIC_DATA], [STREET_ADDRESS], …" at bounding box center [665, 328] width 695 height 35
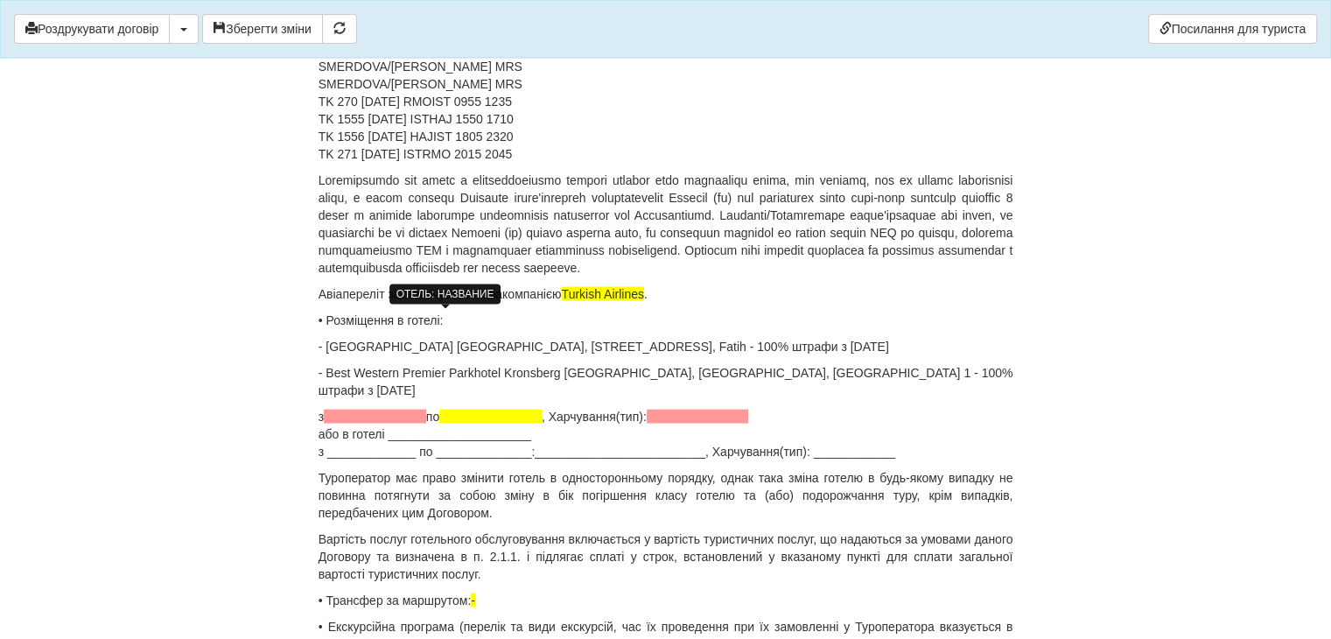
drag, startPoint x: 770, startPoint y: 346, endPoint x: 910, endPoint y: 348, distance: 140.0
click at [910, 348] on p "- [GEOGRAPHIC_DATA] [GEOGRAPHIC_DATA], [STREET_ADDRESS], Fatih - 100% штрафи з …" at bounding box center [665, 346] width 695 height 17
click at [321, 369] on p "- Best Western Premier Parkhotel Kronsberg [GEOGRAPHIC_DATA], [GEOGRAPHIC_DATA]…" at bounding box center [665, 381] width 695 height 35
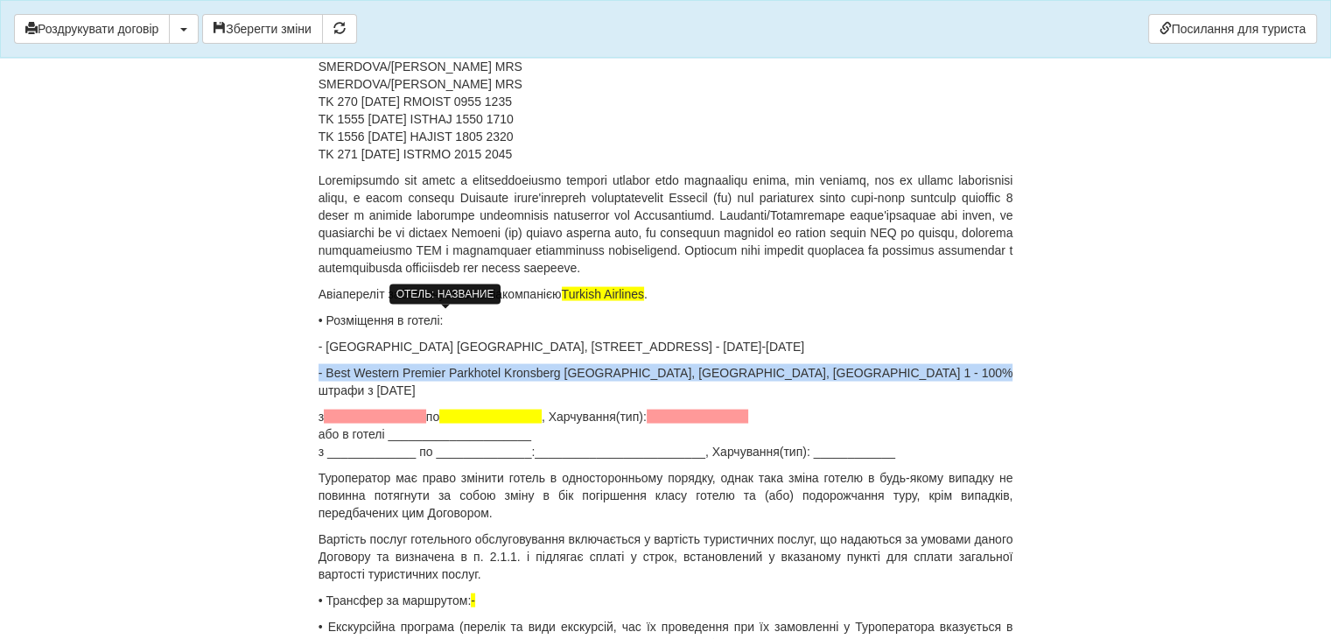
drag, startPoint x: 318, startPoint y: 370, endPoint x: 819, endPoint y: 374, distance: 500.4
click at [966, 371] on p "- Best Western Premier Parkhotel Kronsberg [GEOGRAPHIC_DATA], [GEOGRAPHIC_DATA]…" at bounding box center [665, 381] width 695 height 35
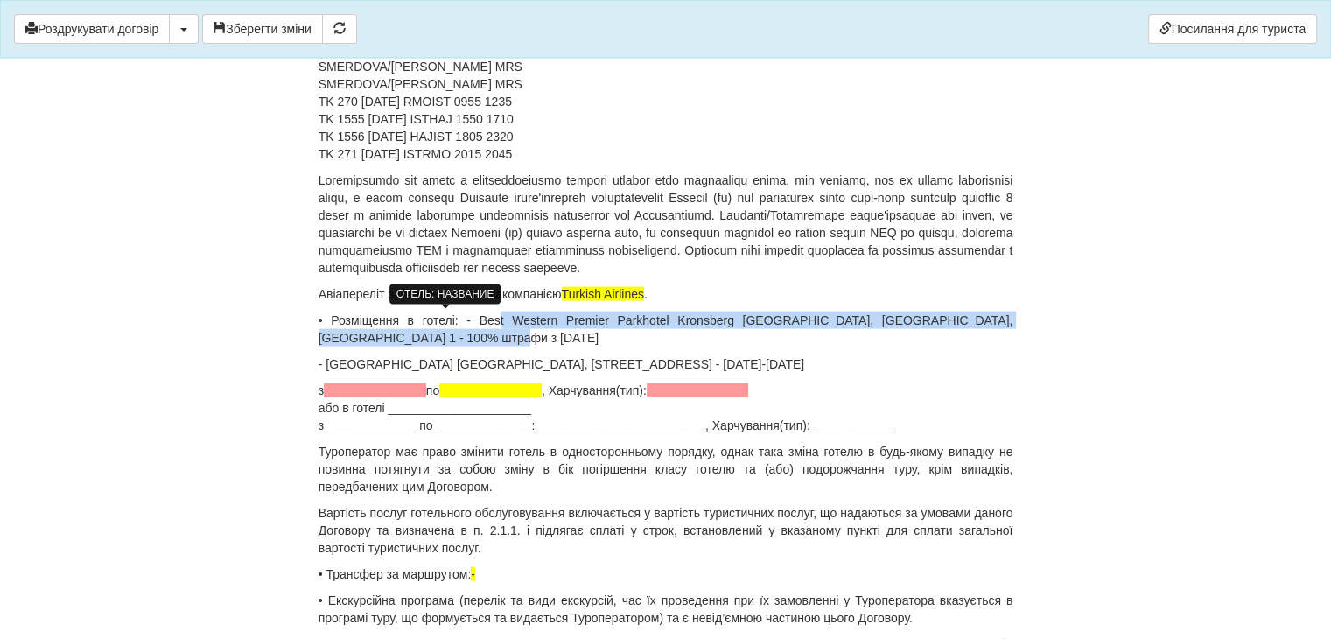
click at [448, 322] on p "• Розміщення в готелі: - Best Western Premier Parkhotel Kronsberg [GEOGRAPHIC_D…" at bounding box center [665, 328] width 695 height 35
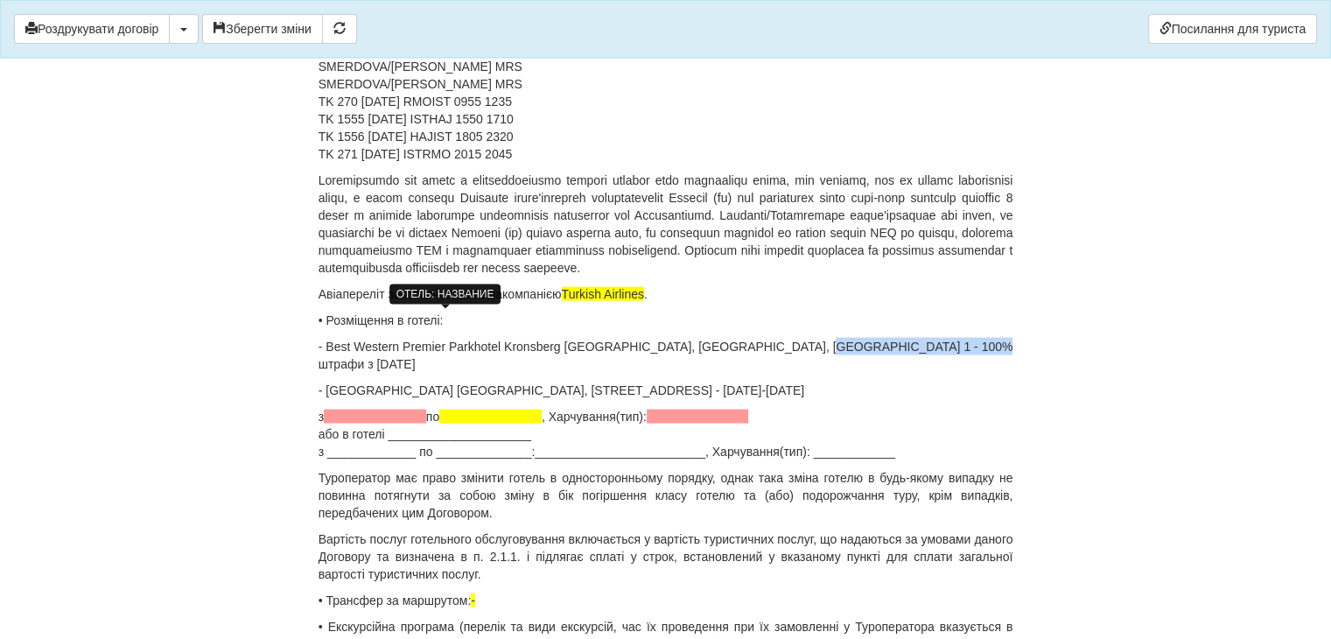
drag, startPoint x: 793, startPoint y: 344, endPoint x: 947, endPoint y: 347, distance: 154.0
click at [947, 347] on p "- Best Western Premier Parkhotel Kronsberg [GEOGRAPHIC_DATA], [GEOGRAPHIC_DATA]…" at bounding box center [665, 355] width 695 height 35
drag, startPoint x: 318, startPoint y: 396, endPoint x: 560, endPoint y: 397, distance: 241.4
click at [560, 408] on p "з по , Харчування(тип): або в готелі _____________________ з _____________ по _…" at bounding box center [665, 434] width 695 height 52
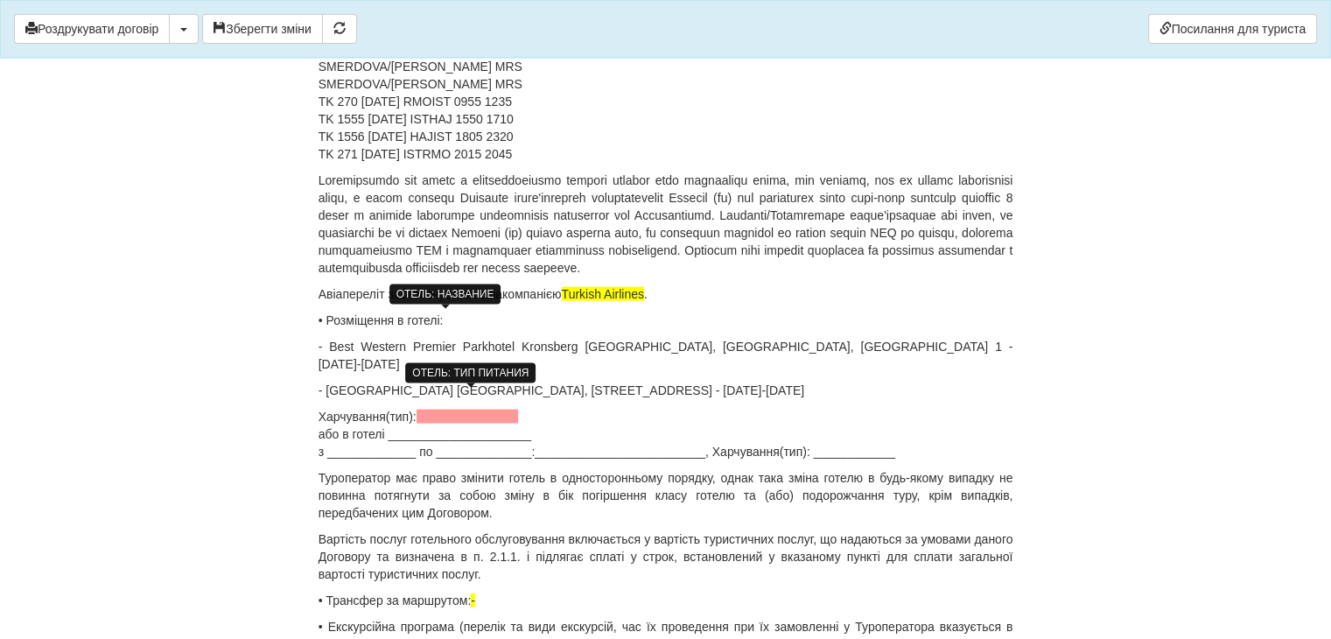
click at [490, 409] on span at bounding box center [467, 416] width 102 height 14
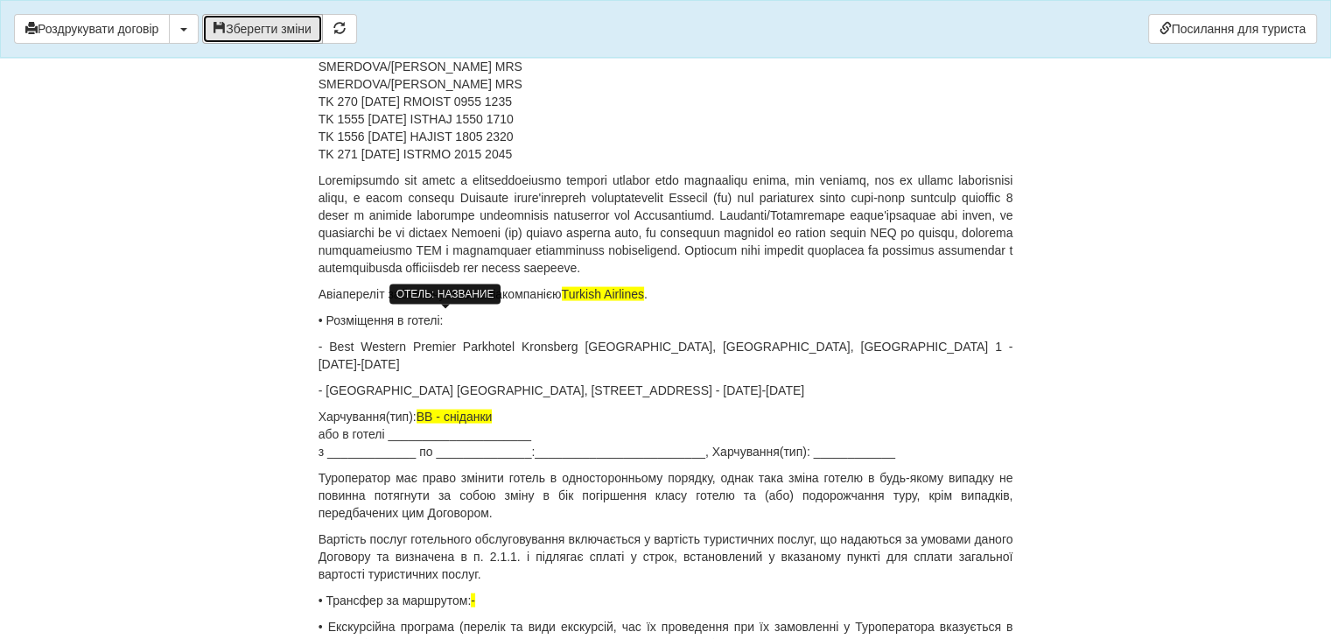
click at [235, 37] on button "Зберегти зміни" at bounding box center [262, 29] width 121 height 30
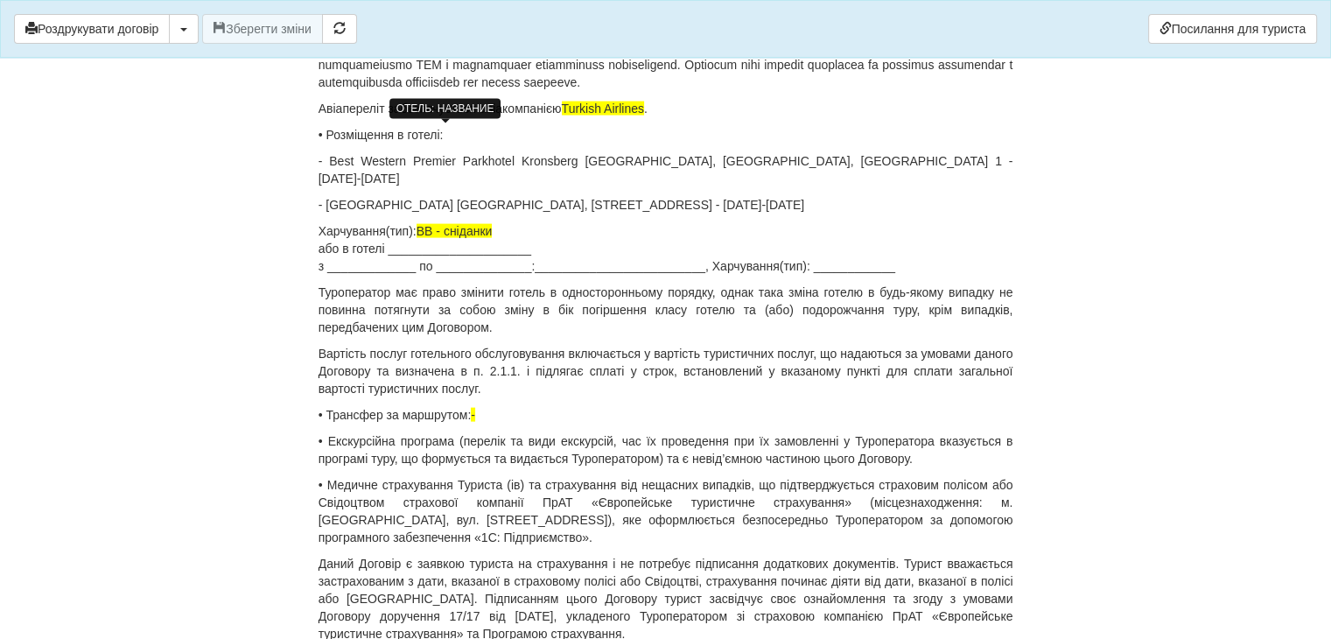
scroll to position [3761, 0]
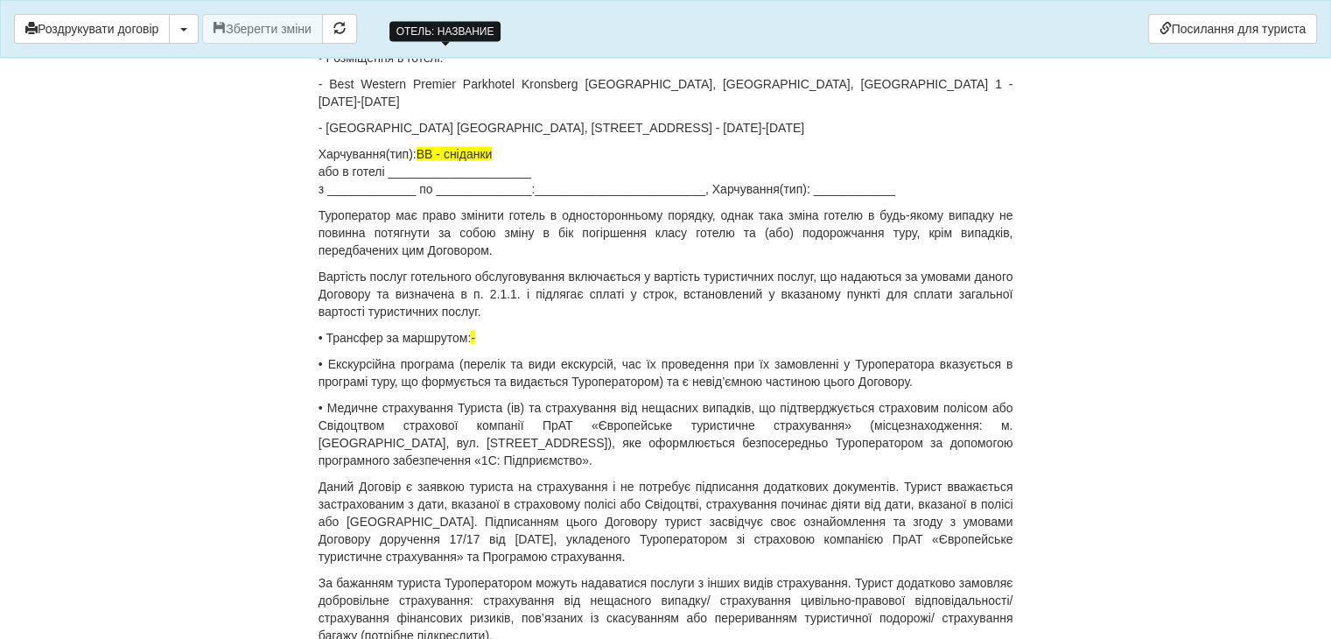
drag, startPoint x: 320, startPoint y: 152, endPoint x: 906, endPoint y: 169, distance: 586.3
click at [906, 169] on p "Харчування(тип): ВВ - сніданки або в готелі _____________________ з ___________…" at bounding box center [665, 171] width 695 height 52
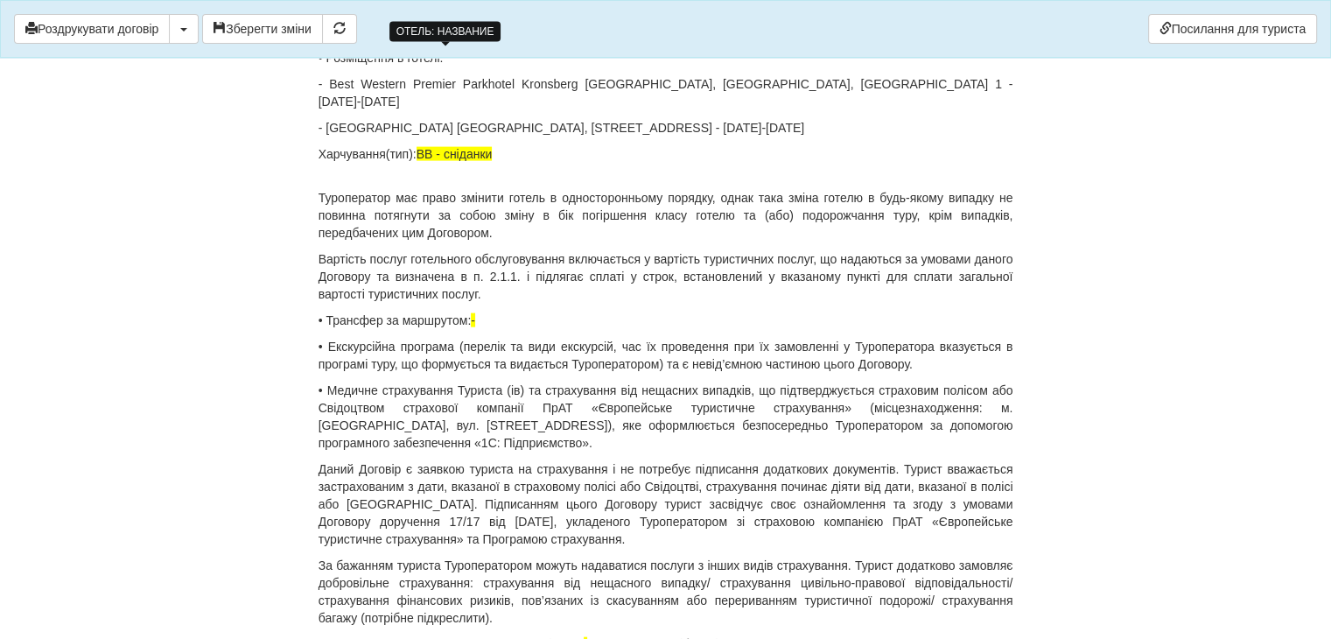
scroll to position [3674, 0]
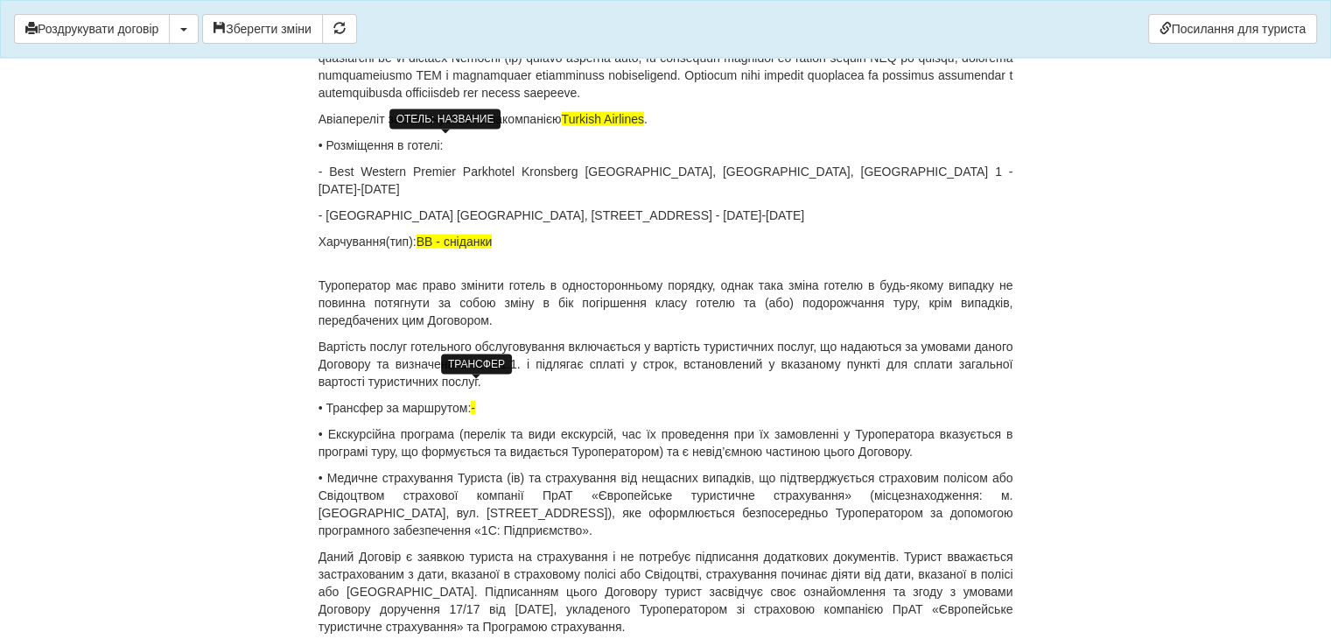
click at [475, 401] on span "-" at bounding box center [473, 408] width 4 height 14
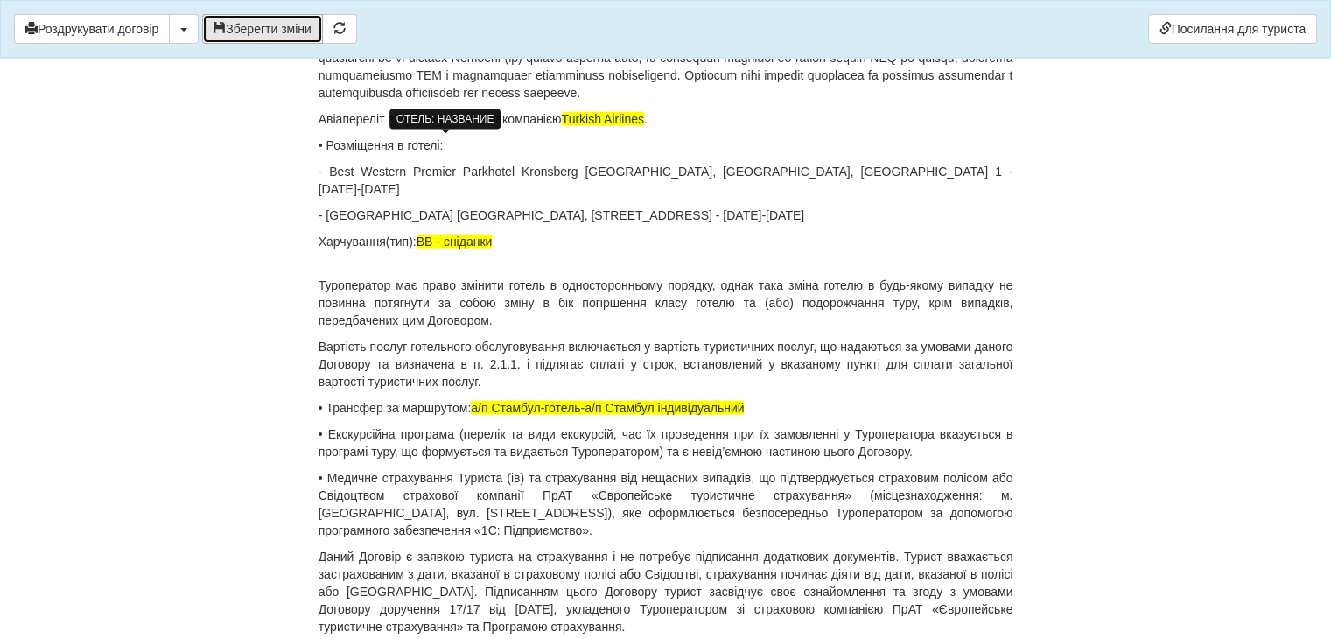
click at [247, 23] on button "Зберегти зміни" at bounding box center [262, 29] width 121 height 30
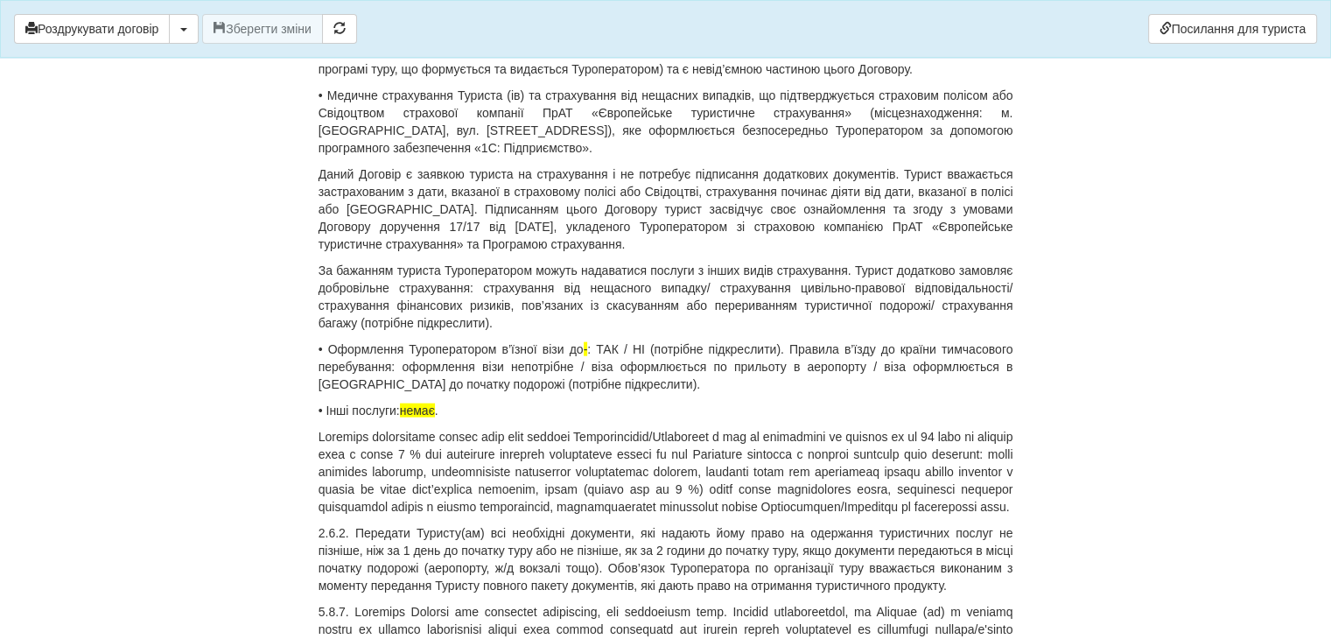
scroll to position [4111, 0]
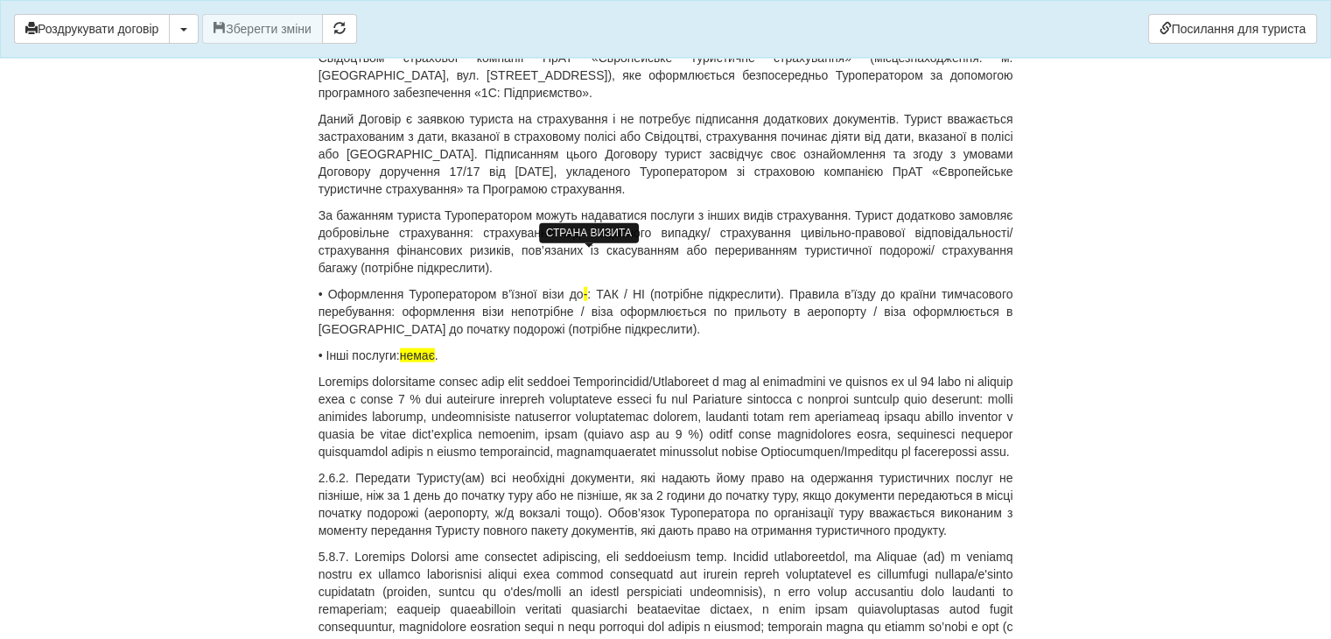
click at [588, 287] on span "-" at bounding box center [585, 294] width 4 height 14
drag, startPoint x: 582, startPoint y: 256, endPoint x: 617, endPoint y: 256, distance: 35.0
click at [617, 285] on p "• Оформлення Туроператором в’їзної візи : ТАК / НІ (потрібне підкреслити). Прав…" at bounding box center [665, 311] width 695 height 52
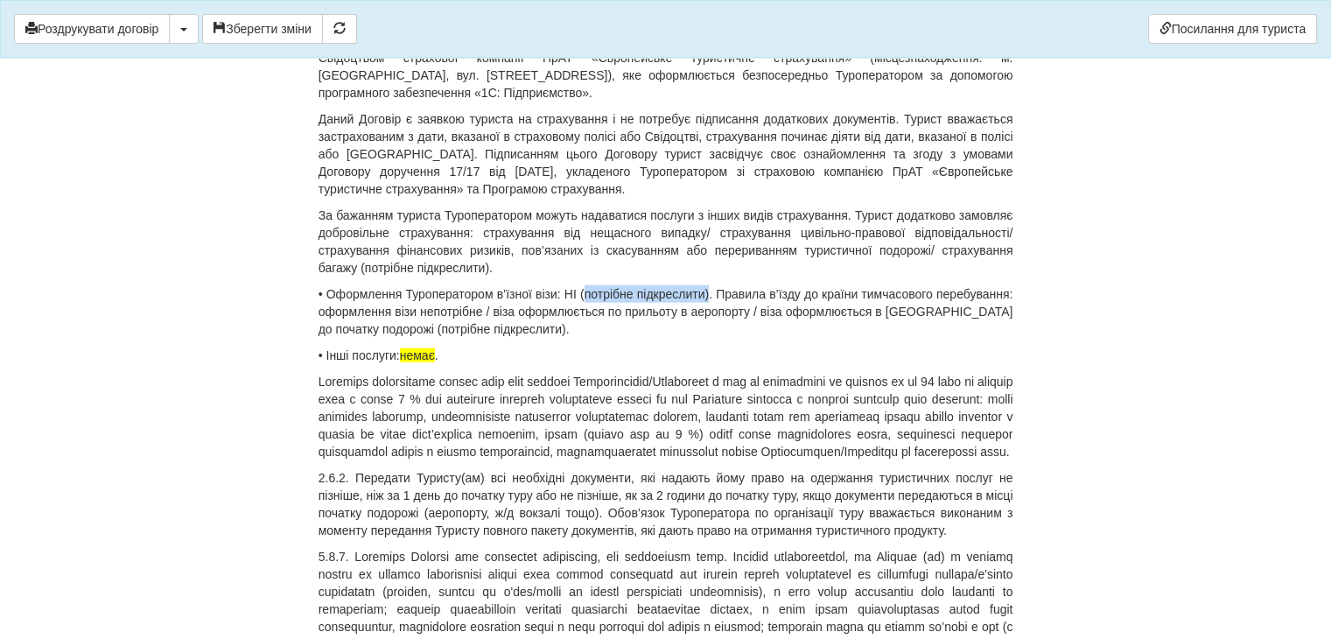
drag, startPoint x: 582, startPoint y: 256, endPoint x: 709, endPoint y: 256, distance: 126.8
click at [709, 285] on p "• Оформлення Туроператором в’їзної візи : НІ (потрібне підкреслити). Правила в’…" at bounding box center [665, 311] width 695 height 52
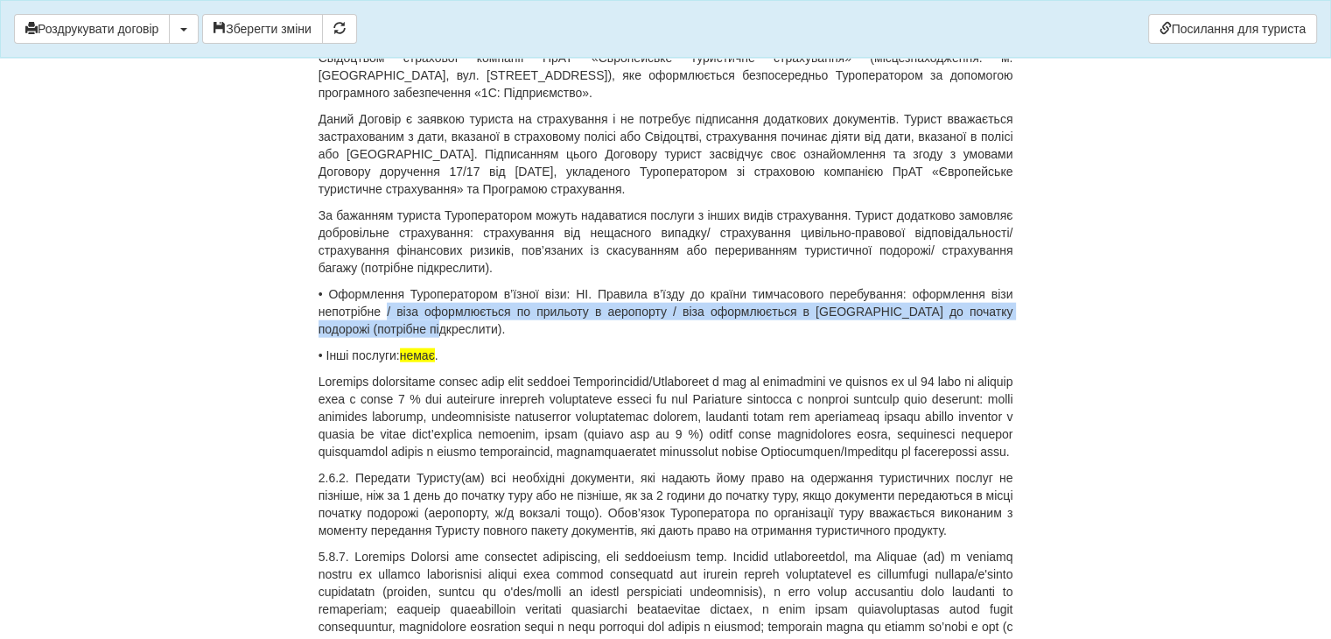
drag, startPoint x: 384, startPoint y: 277, endPoint x: 389, endPoint y: 291, distance: 14.9
click at [389, 291] on p "• Оформлення Туроператором в’їзної візи : НІ. Правила в’їзду до країни тимчасов…" at bounding box center [665, 311] width 695 height 52
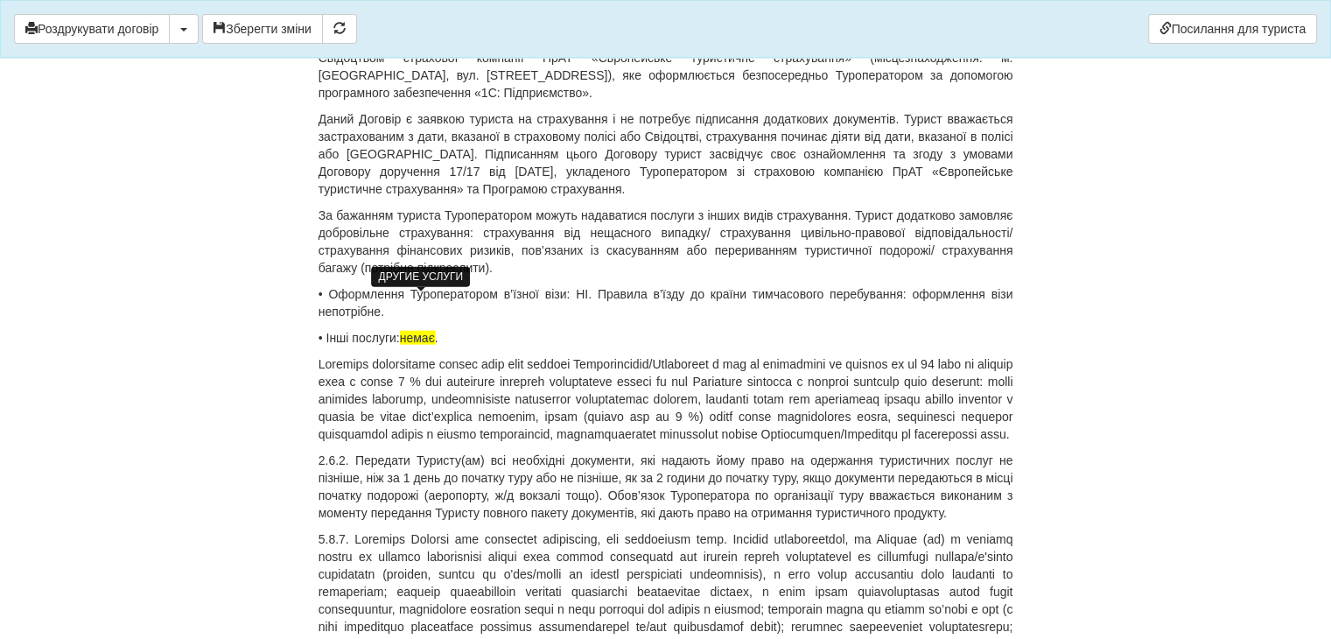
click at [409, 331] on span "немає" at bounding box center [417, 338] width 35 height 14
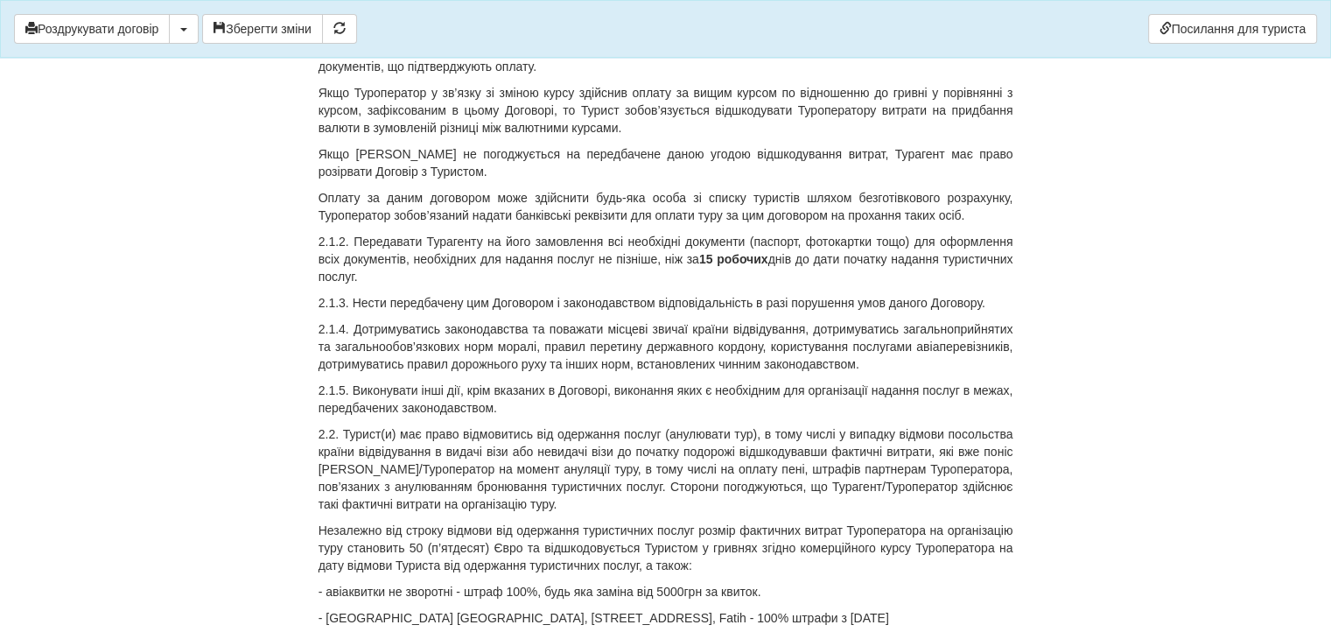
scroll to position [1575, 0]
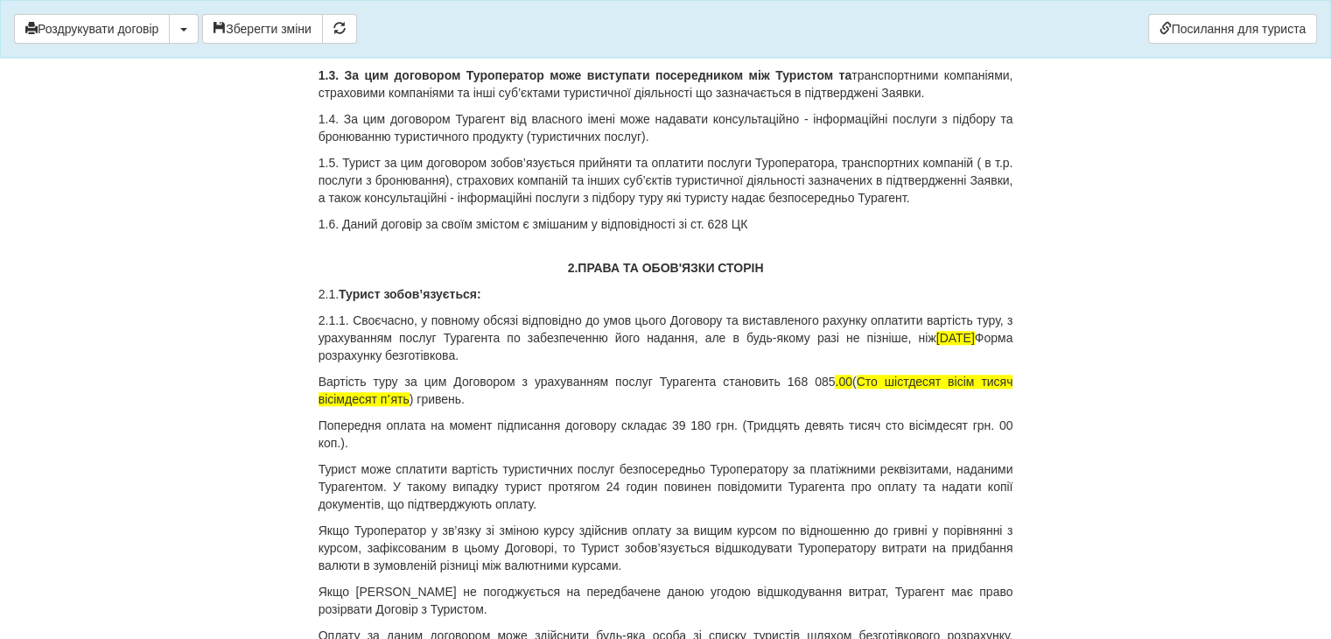
click at [813, 396] on p "Вартість туру за цим Договором з урахуванням послуг Турагента становить 168 085…" at bounding box center [665, 390] width 695 height 35
click at [339, 406] on span "Сто шістдесят вісім тисяч вісімдесят пʼять" at bounding box center [665, 389] width 695 height 31
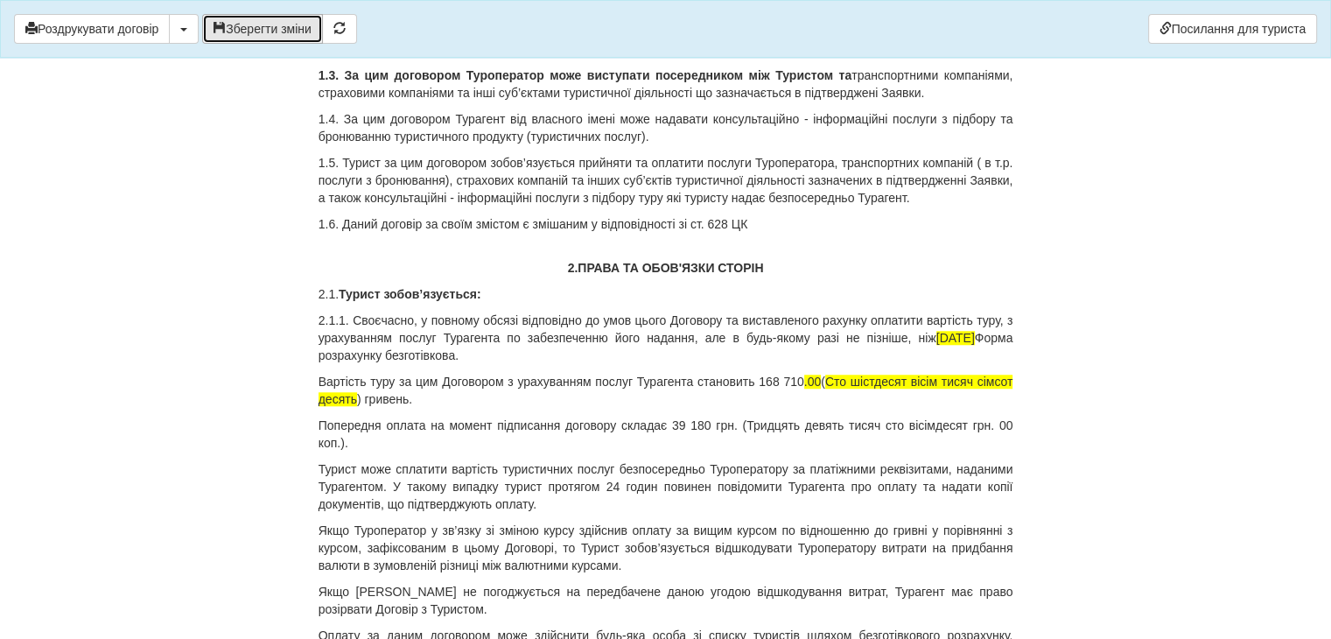
click at [273, 24] on button "Зберегти зміни" at bounding box center [262, 29] width 121 height 30
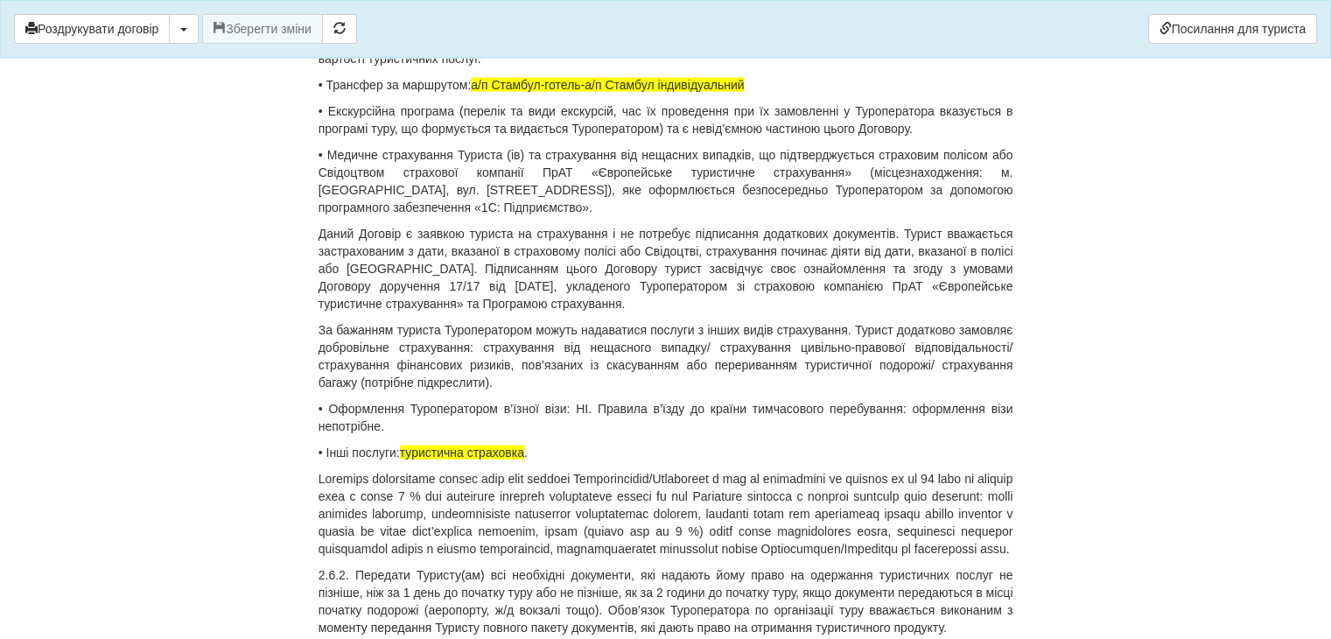
scroll to position [4024, 0]
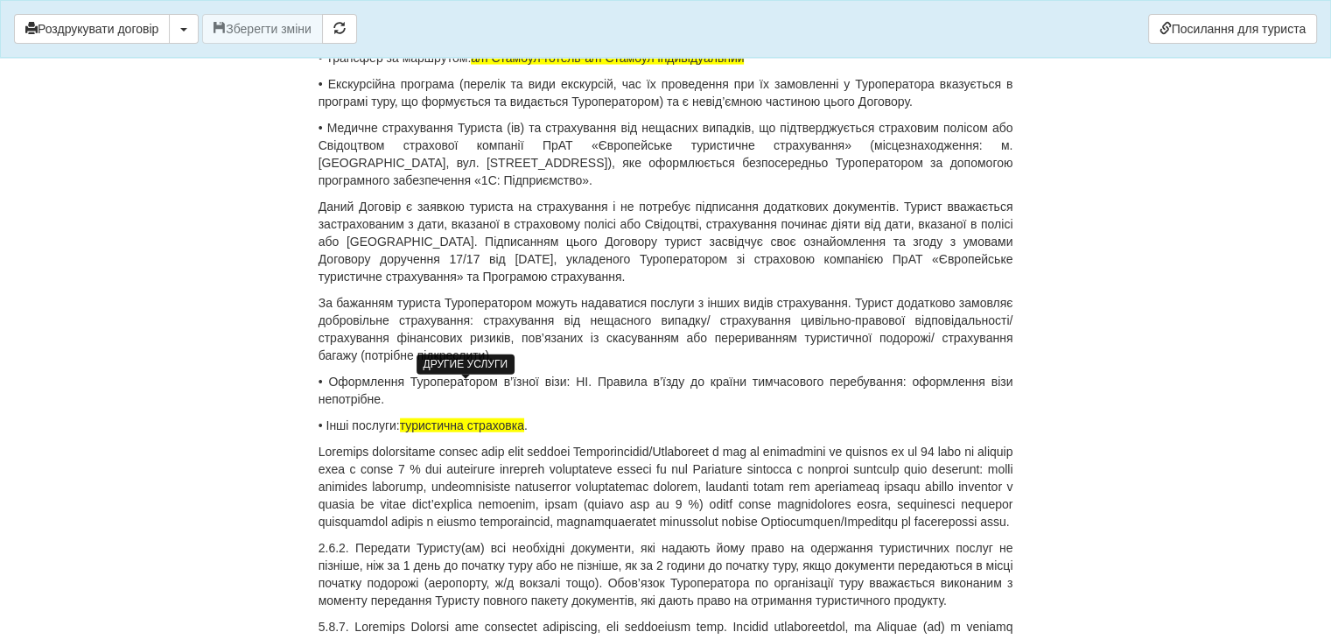
click at [473, 418] on span "туристична страховка" at bounding box center [462, 425] width 124 height 14
click at [471, 418] on span "туристична страховка" at bounding box center [462, 425] width 124 height 14
click at [478, 418] on span "туристична иедична страховка" at bounding box center [487, 425] width 175 height 14
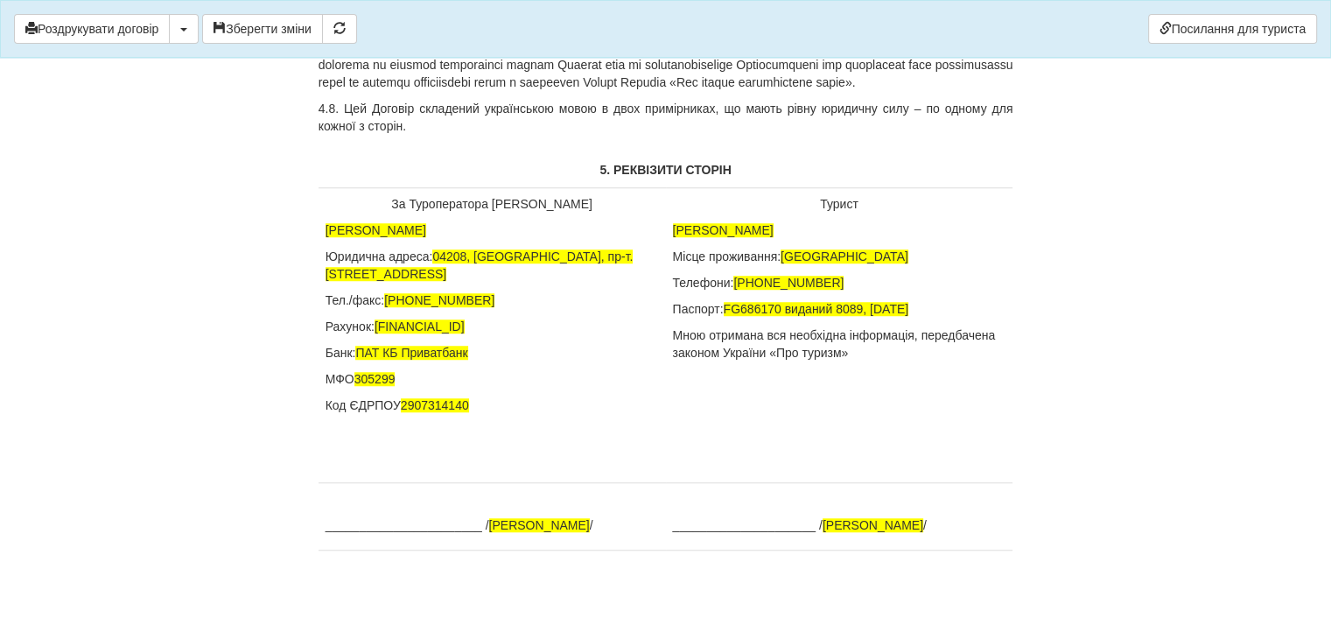
scroll to position [8013, 0]
click at [262, 31] on button "Зберегти зміни" at bounding box center [262, 29] width 121 height 30
